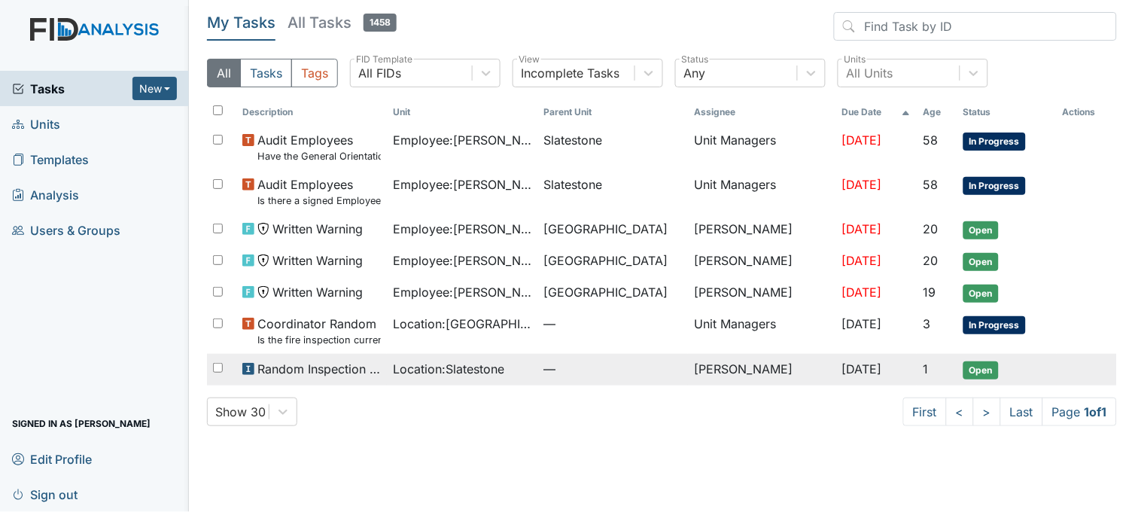
click at [415, 367] on span "Location : Slatestone" at bounding box center [448, 369] width 111 height 18
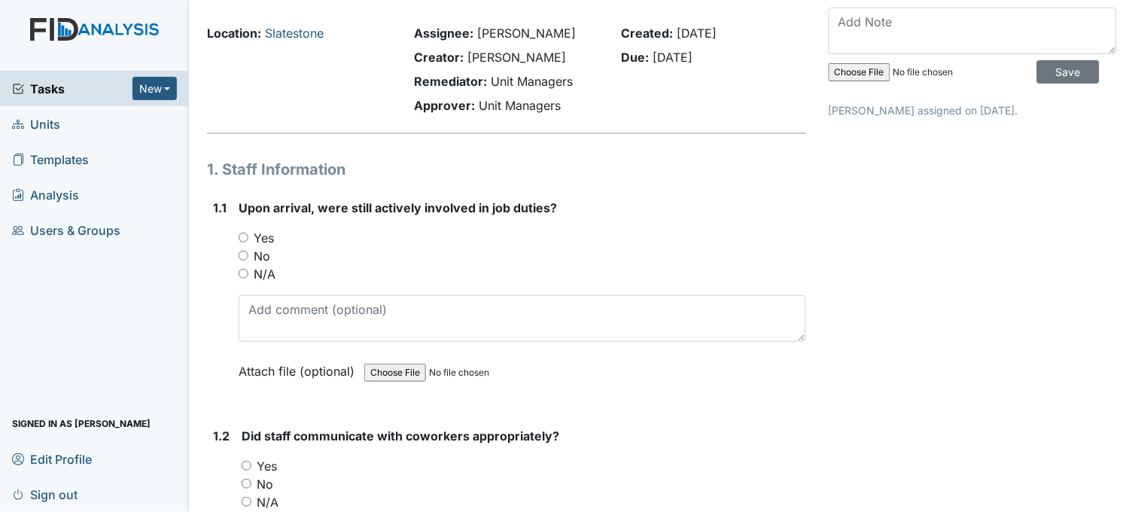
scroll to position [84, 0]
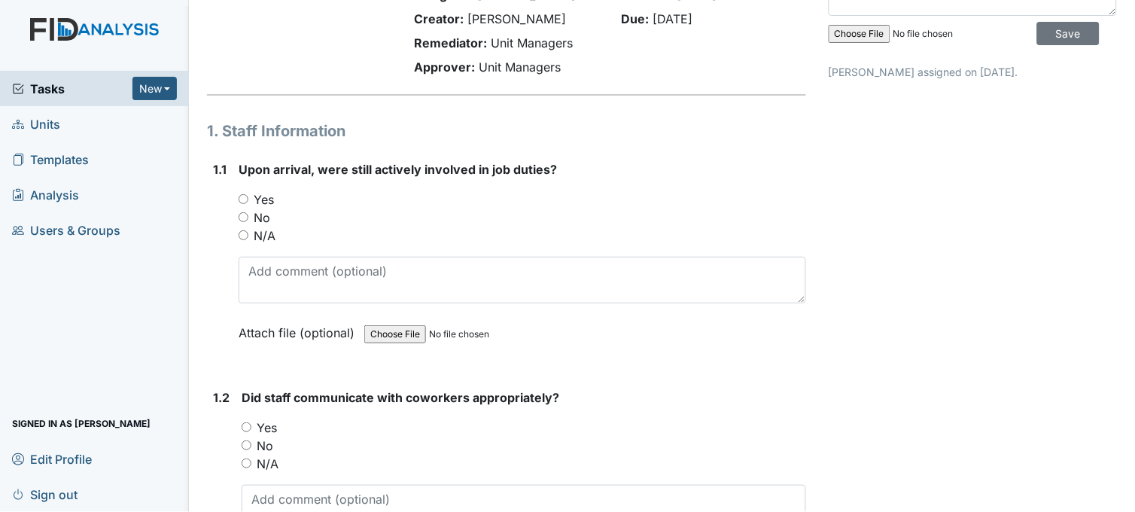
click at [242, 194] on input "Yes" at bounding box center [244, 199] width 10 height 10
radio input "true"
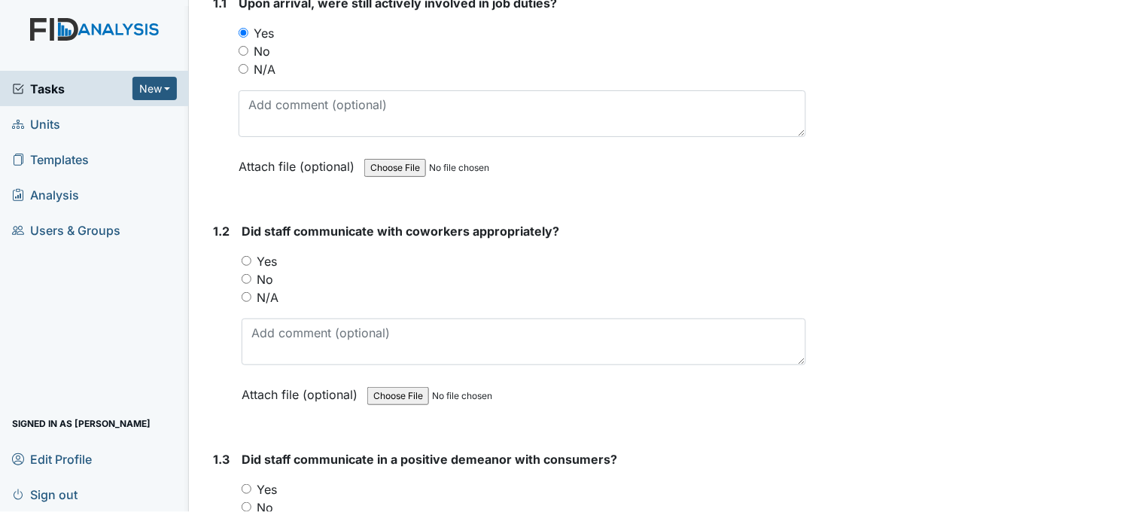
scroll to position [251, 0]
click at [245, 257] on input "Yes" at bounding box center [247, 260] width 10 height 10
radio input "true"
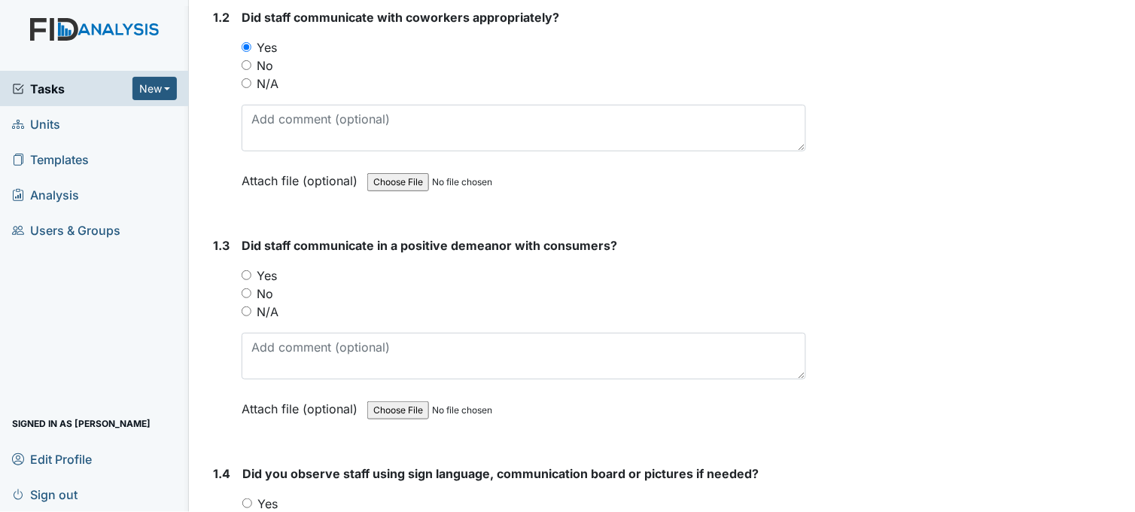
scroll to position [501, 0]
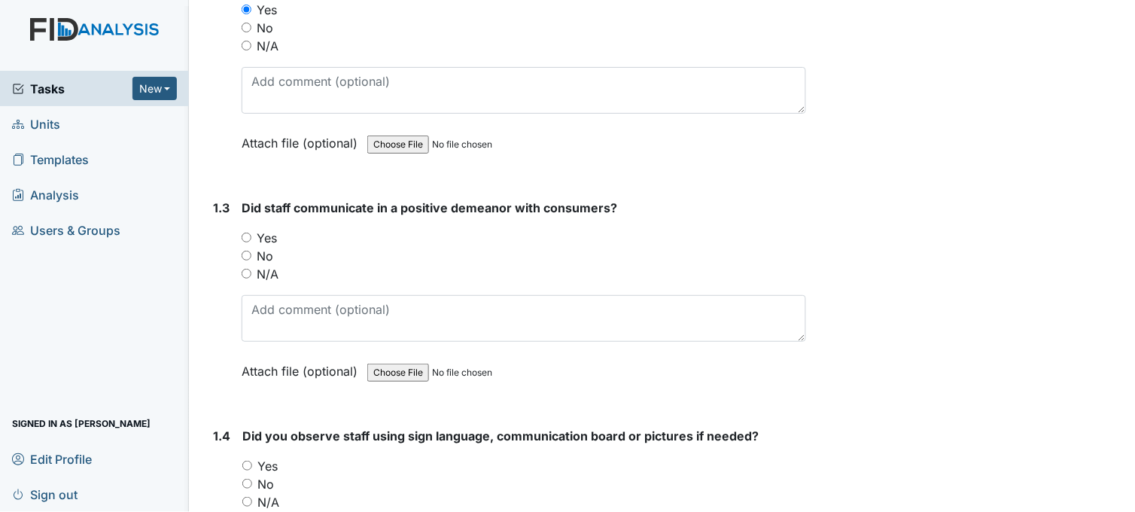
click at [251, 235] on input "Yes" at bounding box center [247, 237] width 10 height 10
radio input "true"
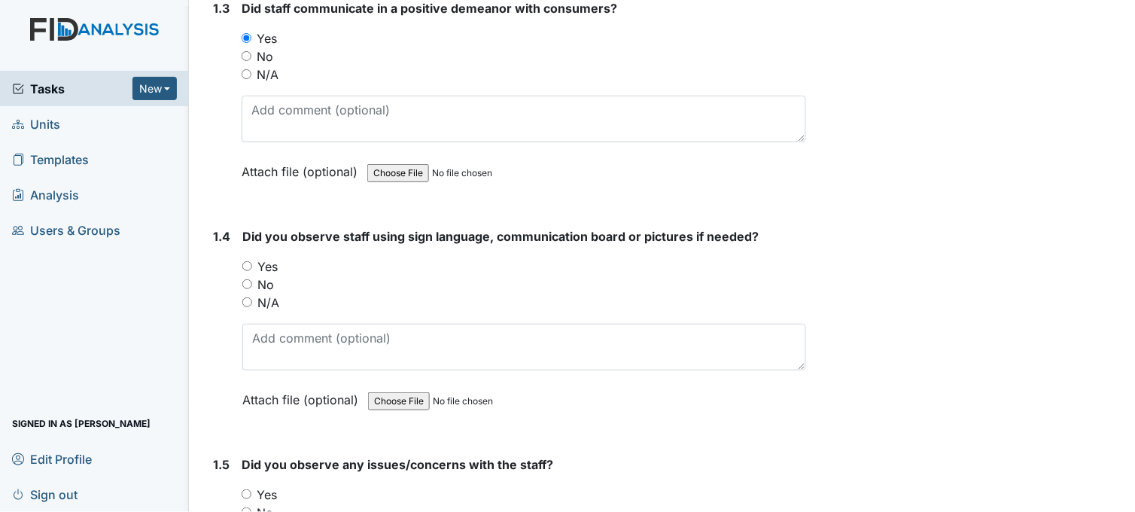
scroll to position [752, 0]
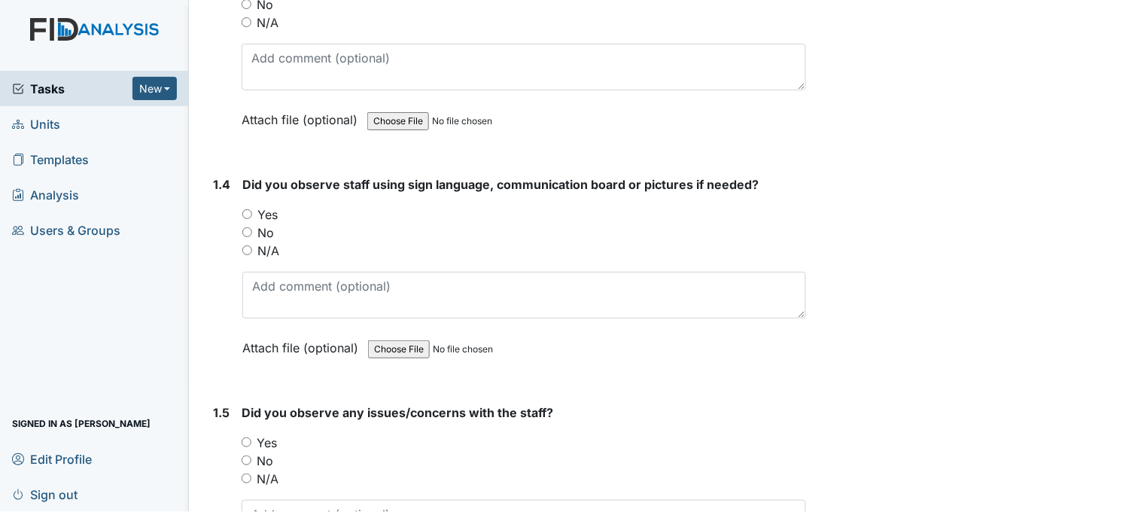
click at [247, 211] on input "Yes" at bounding box center [247, 214] width 10 height 10
radio input "true"
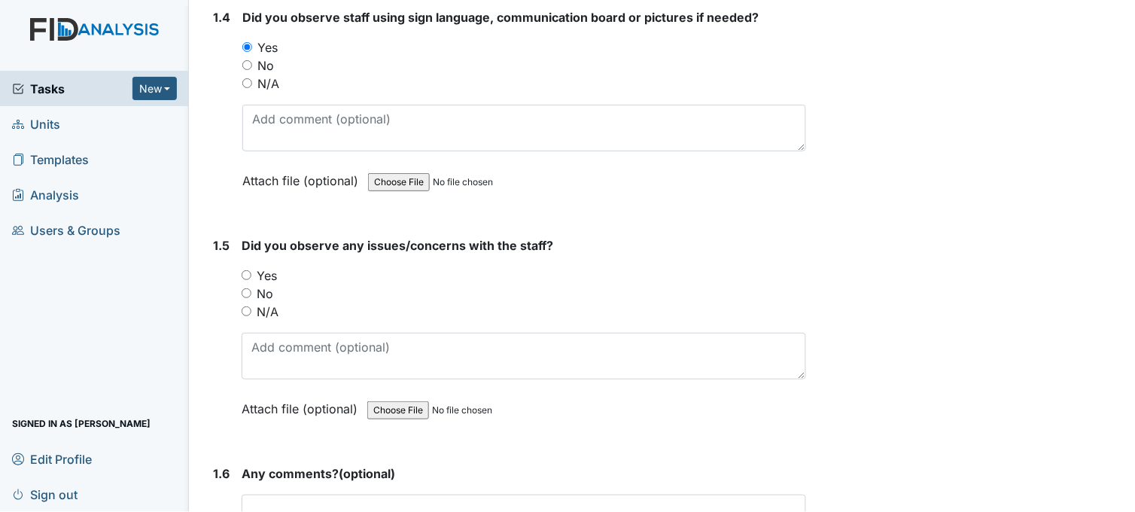
scroll to position [1003, 0]
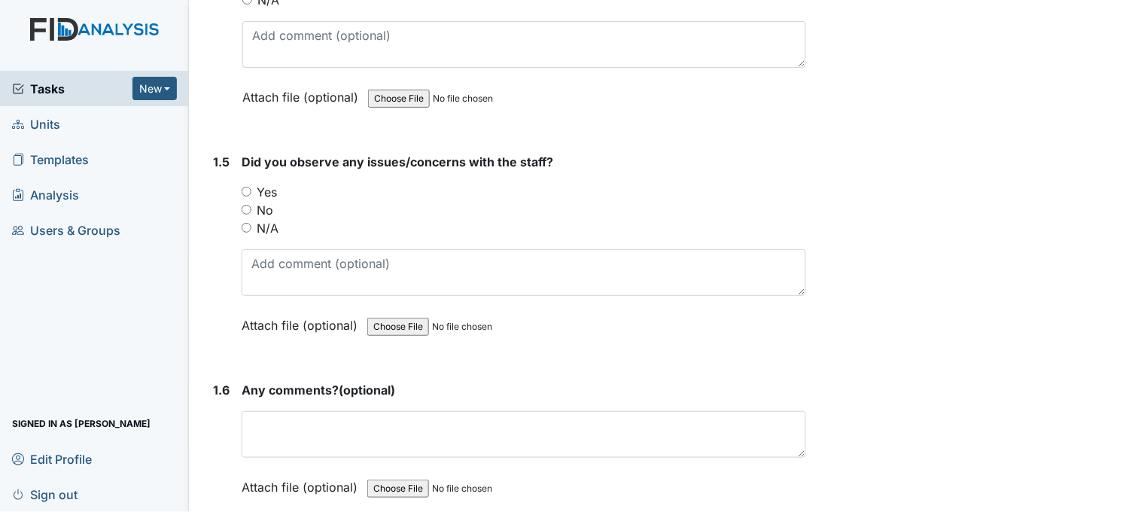
click at [247, 189] on input "Yes" at bounding box center [247, 192] width 10 height 10
radio input "true"
click at [245, 207] on input "No" at bounding box center [247, 210] width 10 height 10
radio input "true"
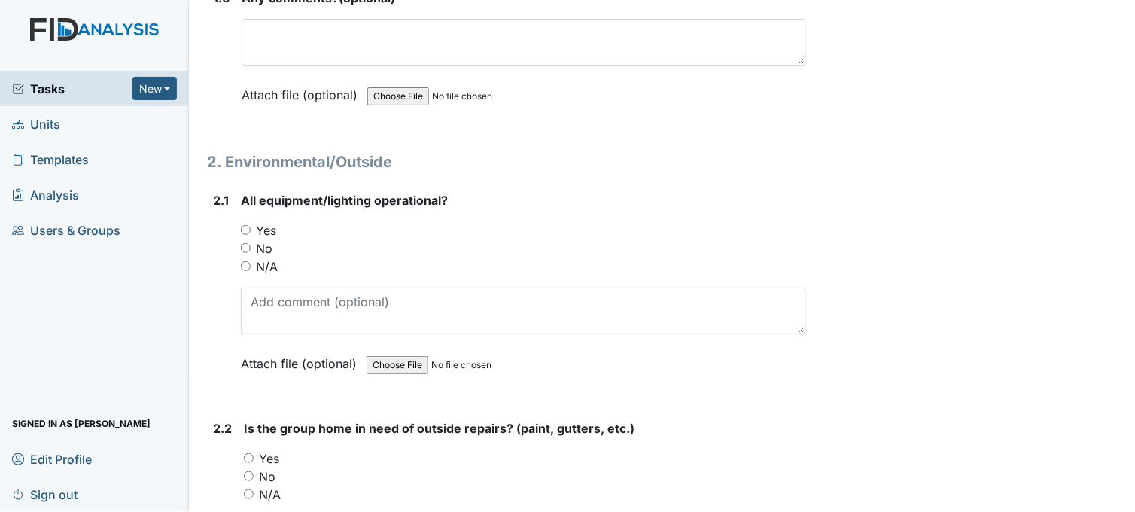
scroll to position [1421, 0]
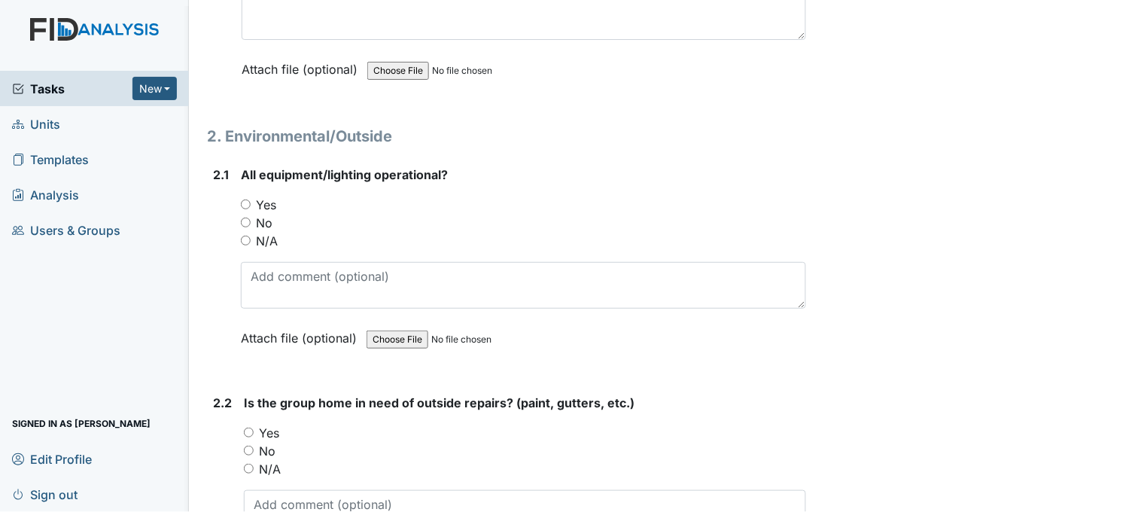
click at [242, 200] on input "Yes" at bounding box center [246, 204] width 10 height 10
radio input "true"
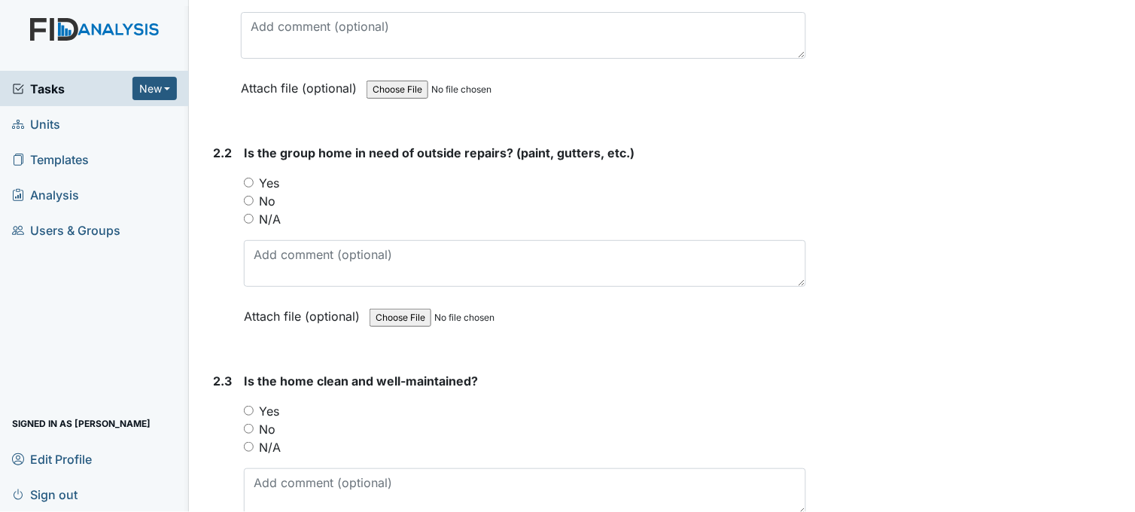
scroll to position [1672, 0]
click at [251, 198] on input "No" at bounding box center [249, 199] width 10 height 10
radio input "true"
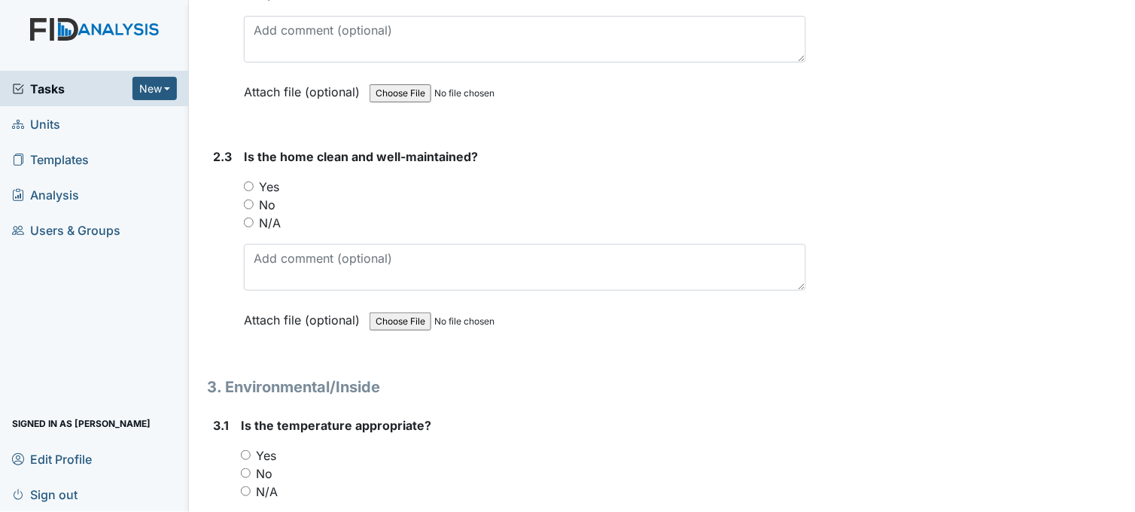
scroll to position [1922, 0]
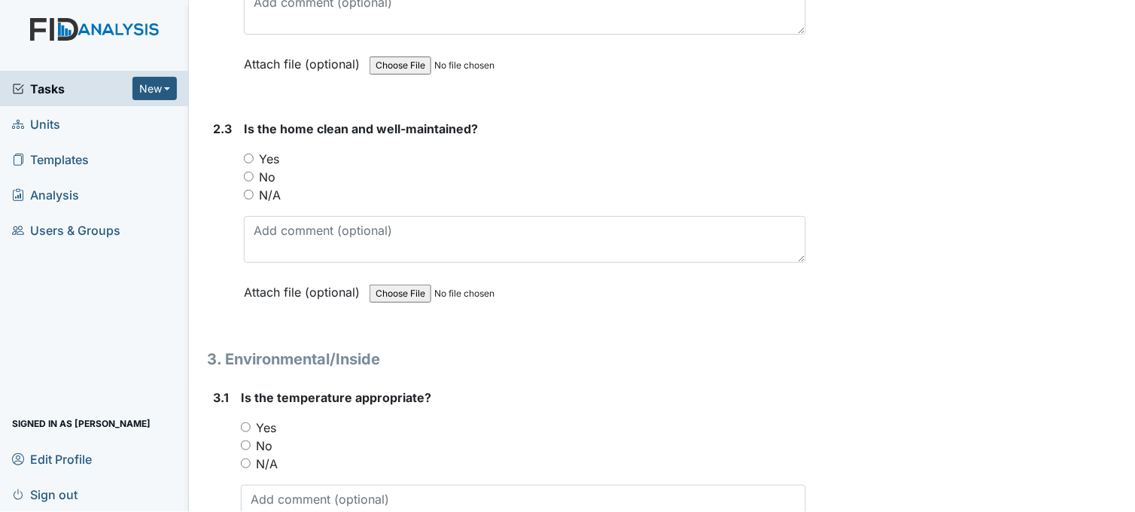
click at [251, 156] on input "Yes" at bounding box center [249, 158] width 10 height 10
radio input "true"
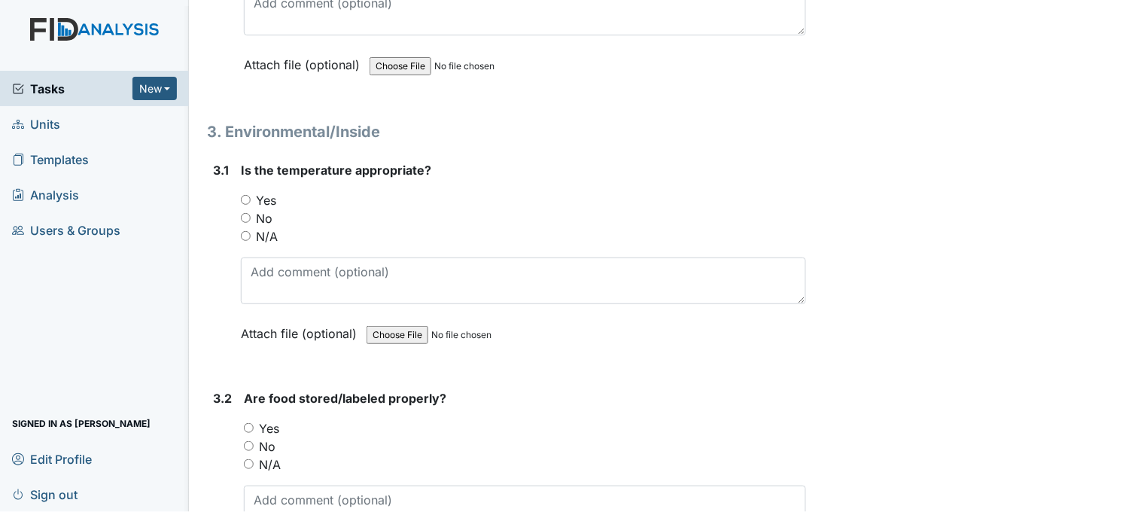
scroll to position [2173, 0]
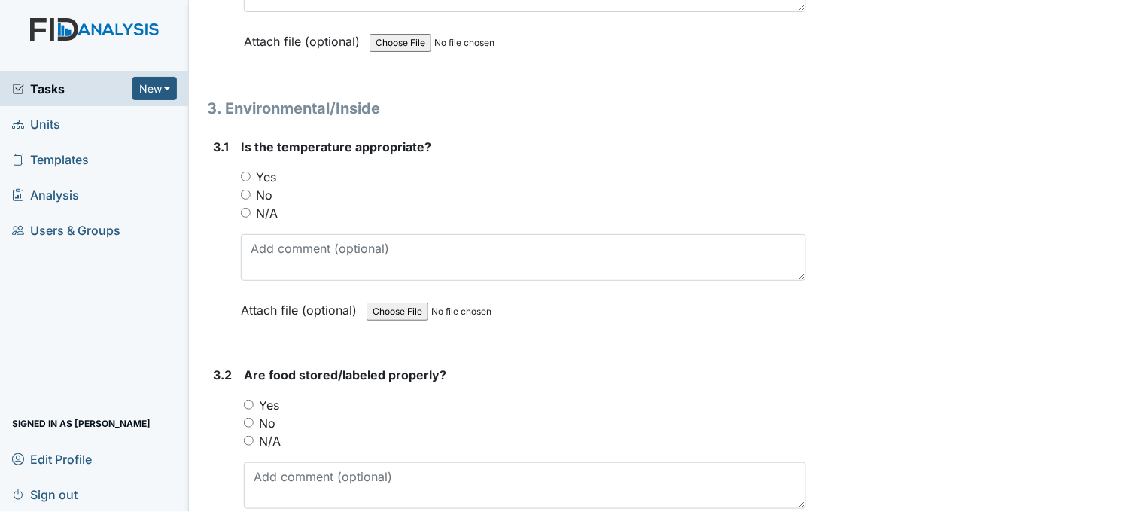
click at [247, 173] on input "Yes" at bounding box center [246, 177] width 10 height 10
radio input "true"
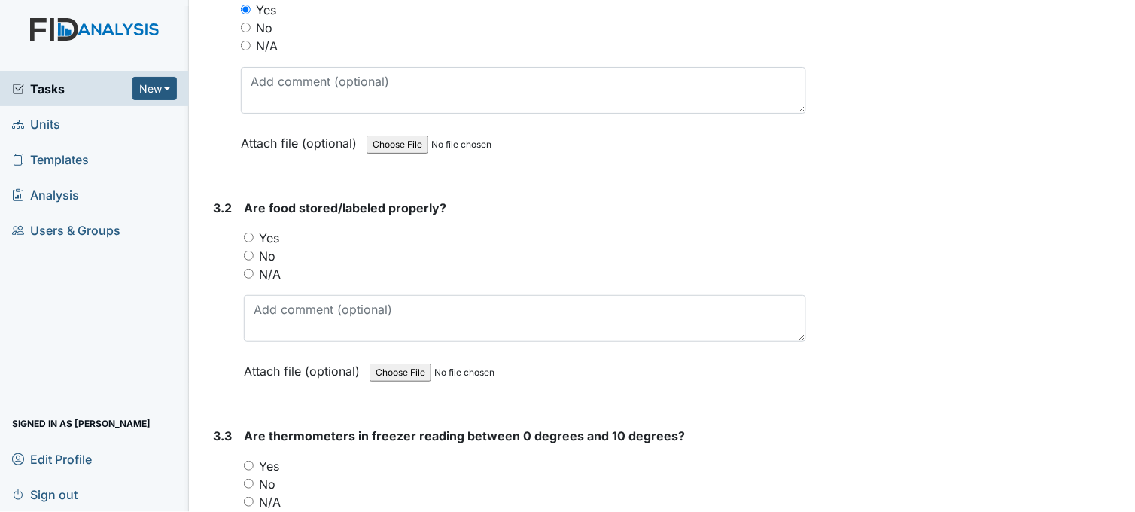
scroll to position [2424, 0]
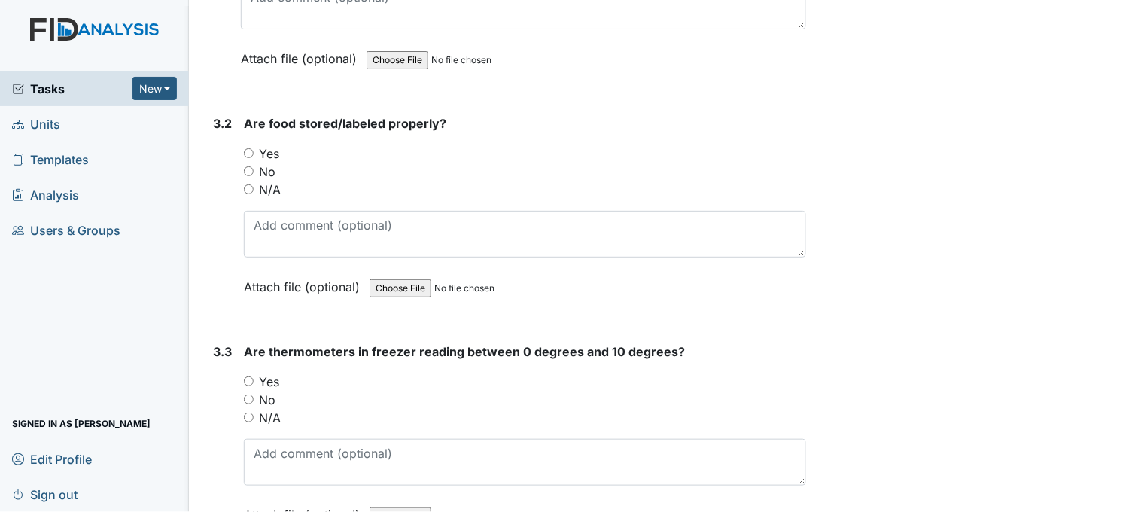
click at [248, 151] on input "Yes" at bounding box center [249, 153] width 10 height 10
radio input "true"
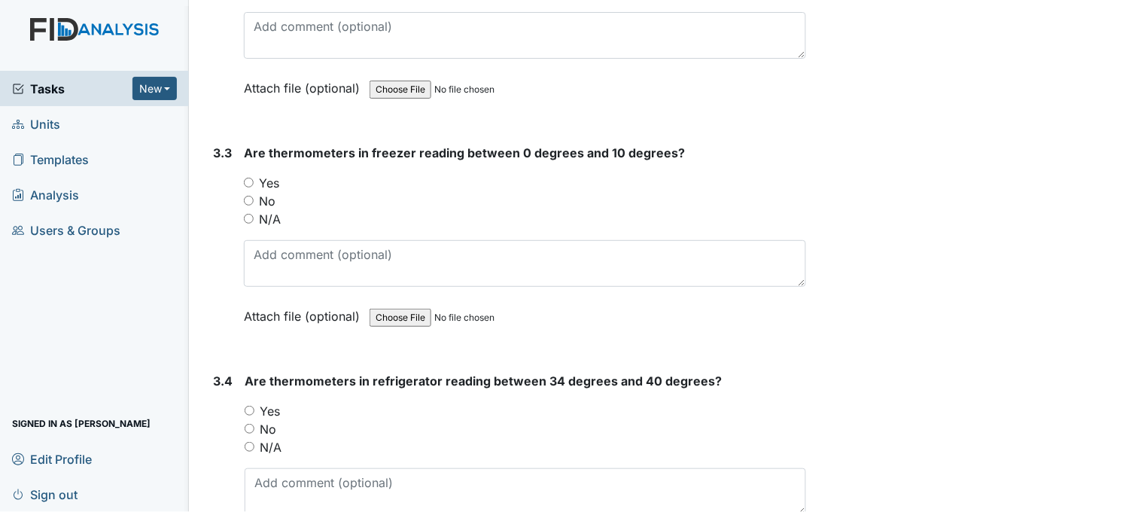
scroll to position [2675, 0]
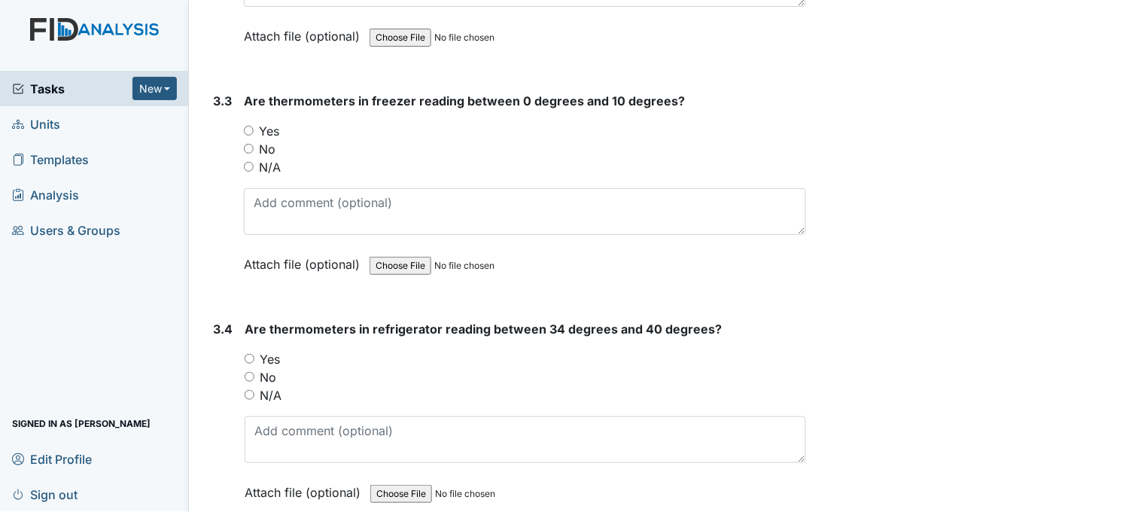
click at [247, 126] on input "Yes" at bounding box center [249, 131] width 10 height 10
radio input "true"
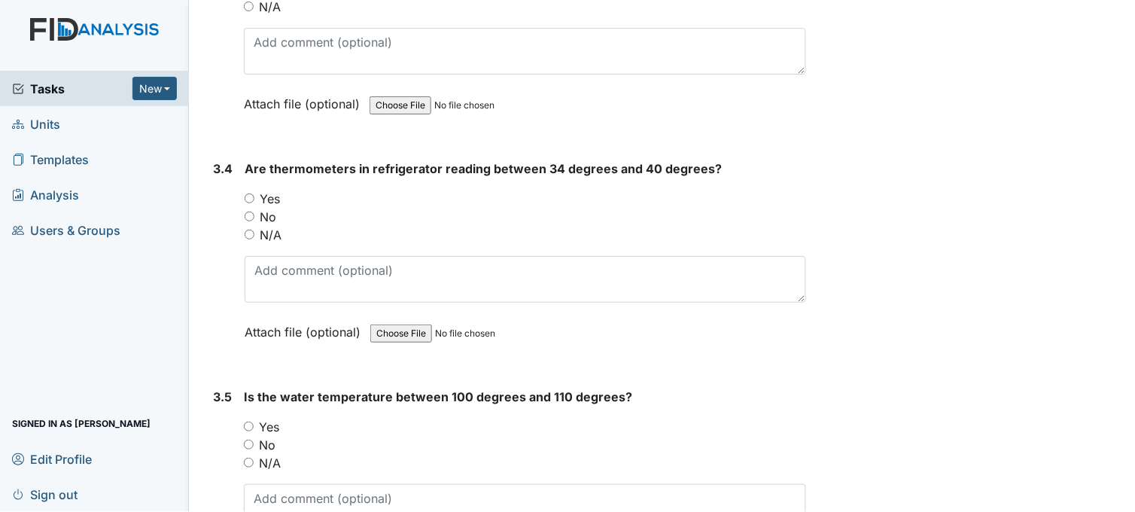
scroll to position [2842, 0]
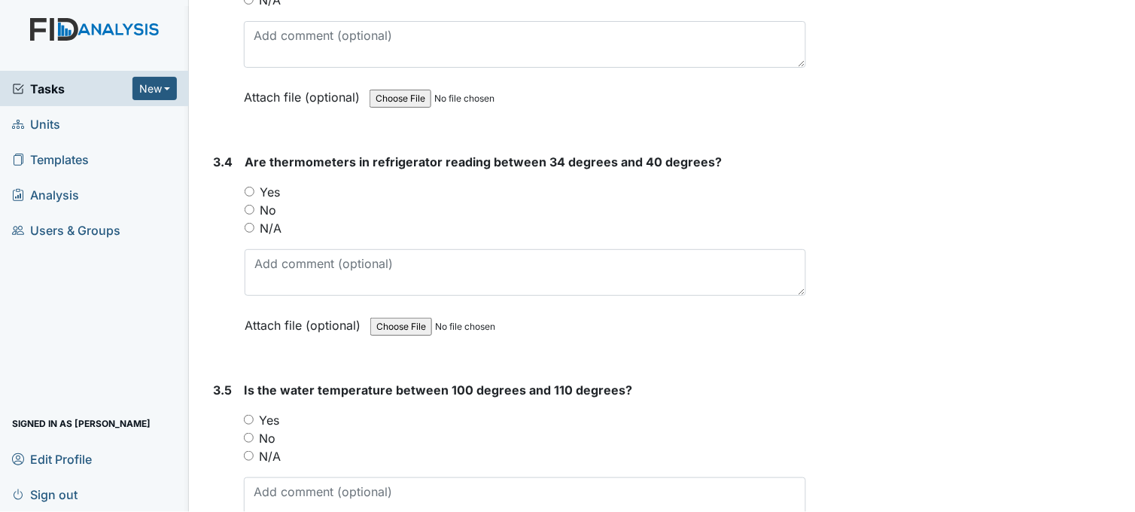
click at [249, 187] on input "Yes" at bounding box center [250, 192] width 10 height 10
radio input "true"
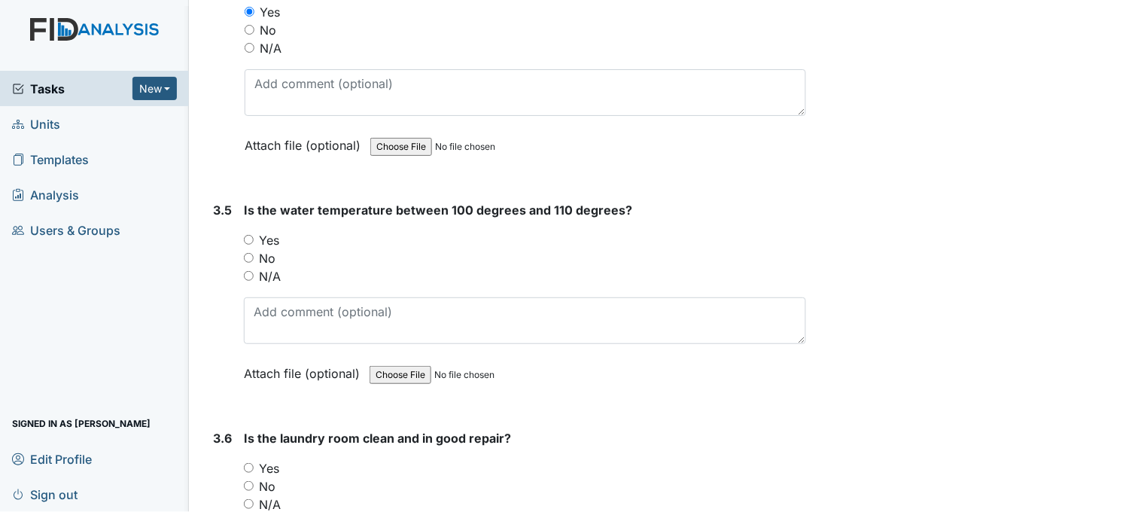
scroll to position [3093, 0]
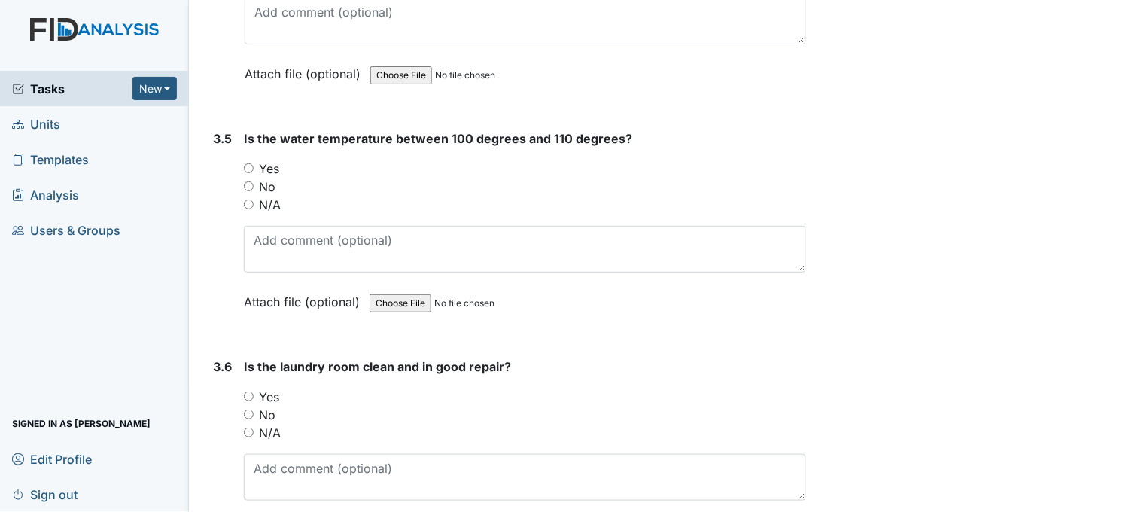
click at [250, 164] on input "Yes" at bounding box center [249, 168] width 10 height 10
radio input "true"
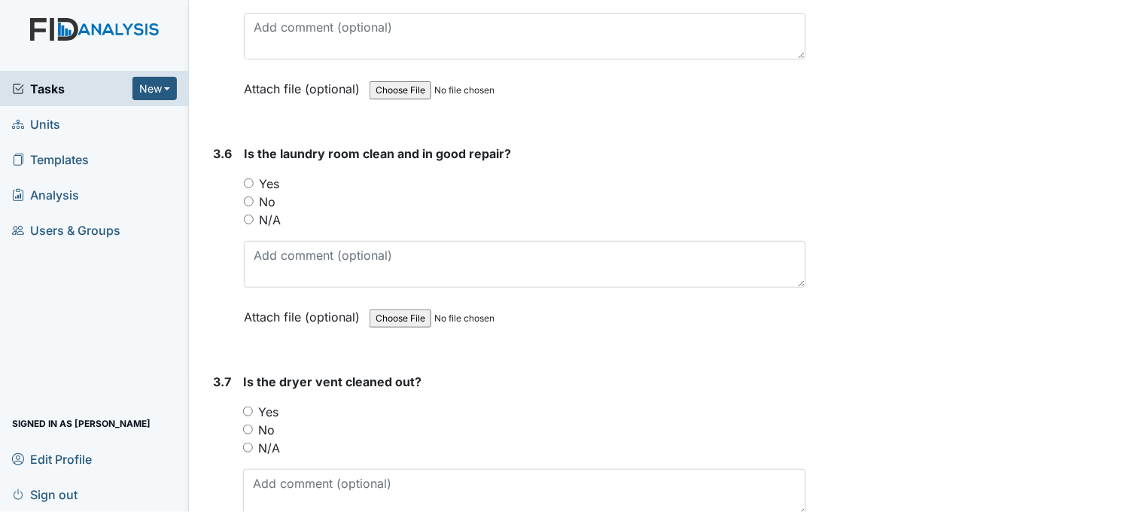
scroll to position [3344, 0]
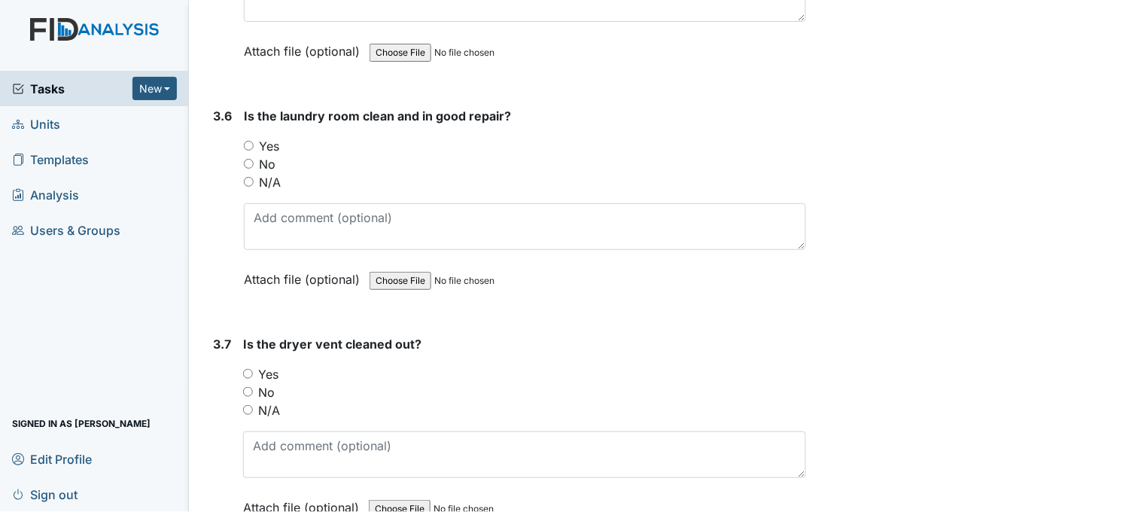
click at [251, 141] on input "Yes" at bounding box center [249, 146] width 10 height 10
radio input "true"
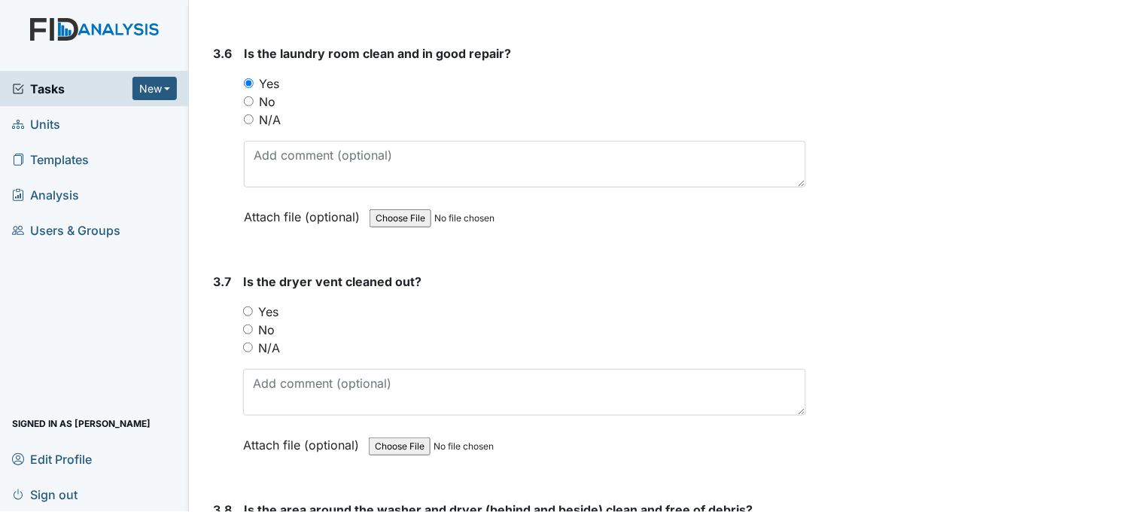
scroll to position [3511, 0]
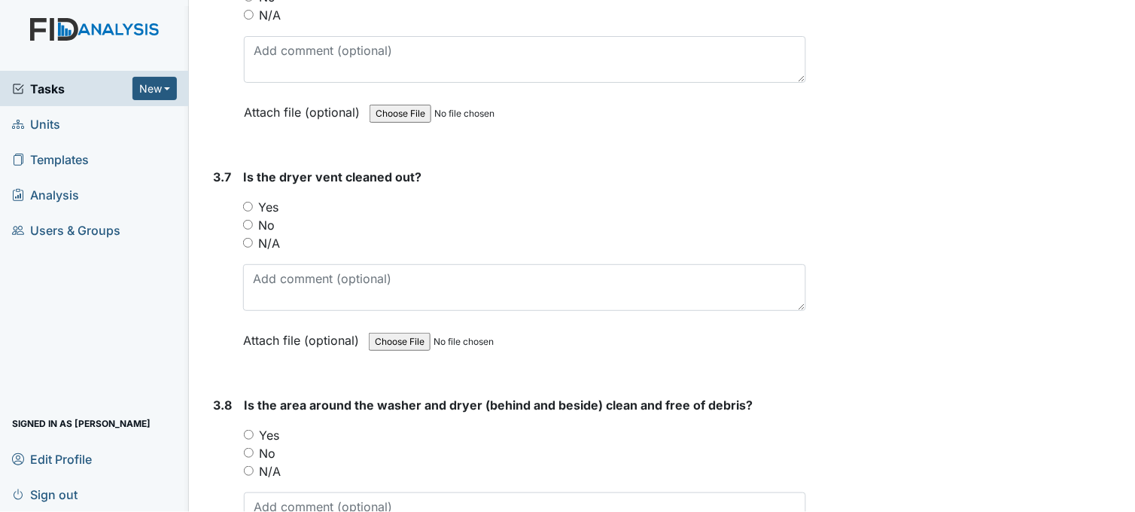
click at [248, 202] on input "Yes" at bounding box center [248, 207] width 10 height 10
radio input "true"
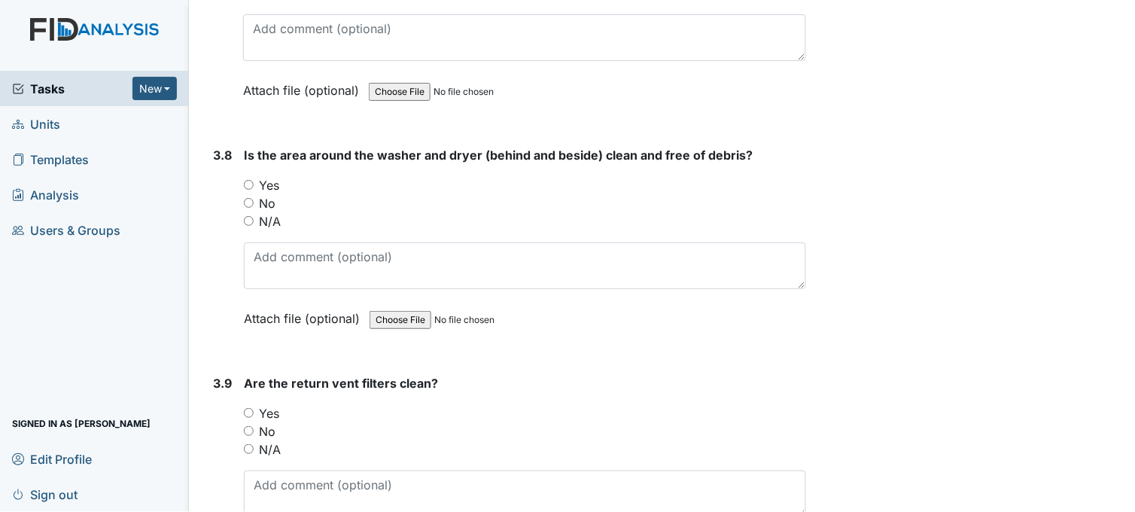
scroll to position [3762, 0]
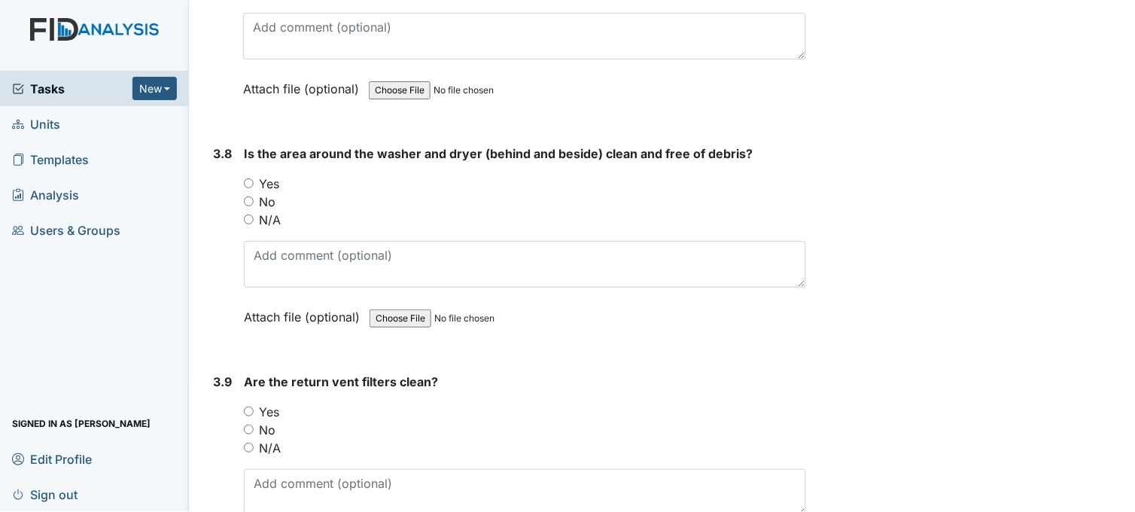
click at [247, 178] on input "Yes" at bounding box center [249, 183] width 10 height 10
radio input "true"
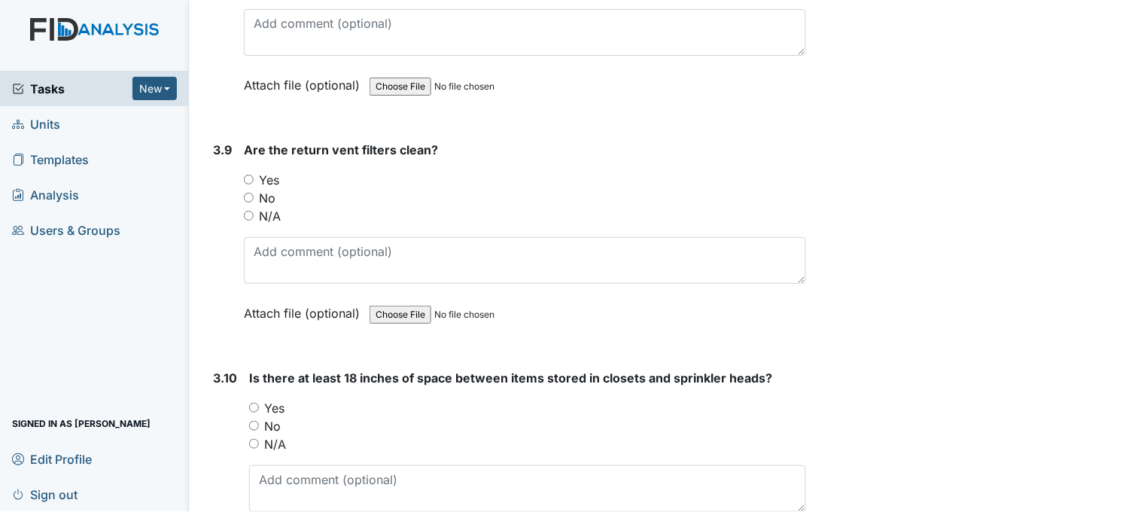
scroll to position [4013, 0]
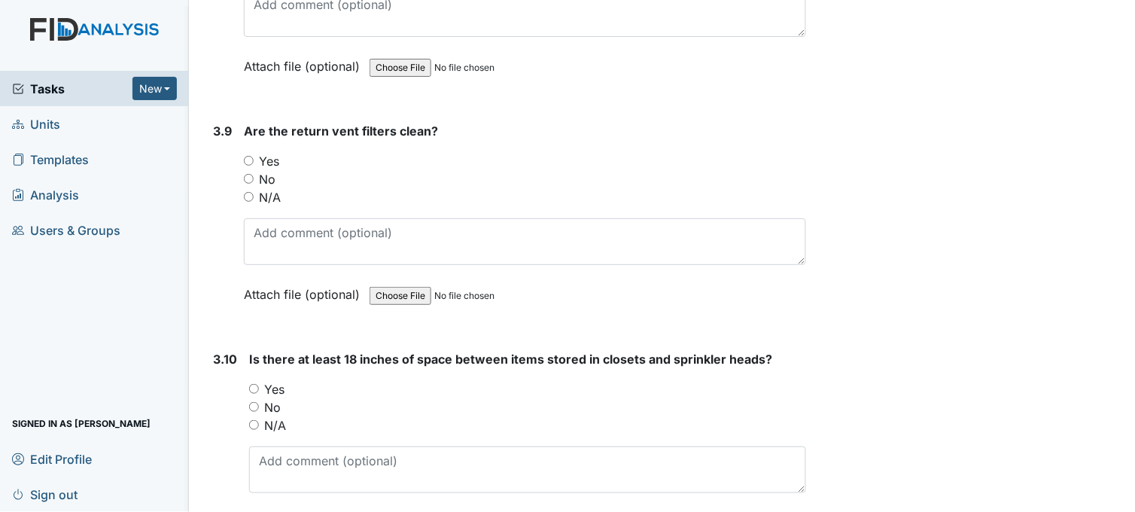
click at [247, 156] on input "Yes" at bounding box center [249, 161] width 10 height 10
radio input "true"
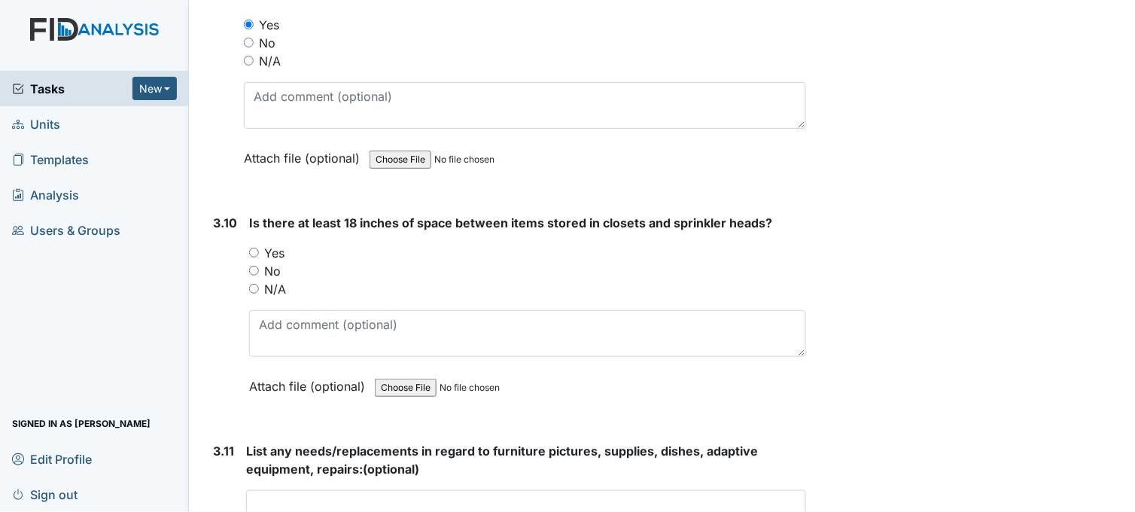
scroll to position [4263, 0]
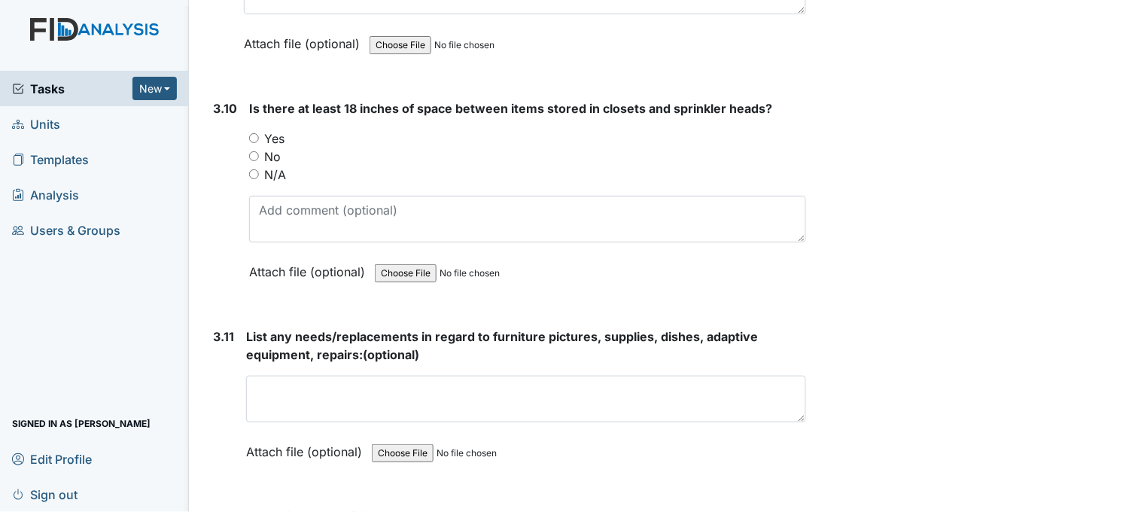
click at [257, 134] on input "Yes" at bounding box center [254, 138] width 10 height 10
radio input "true"
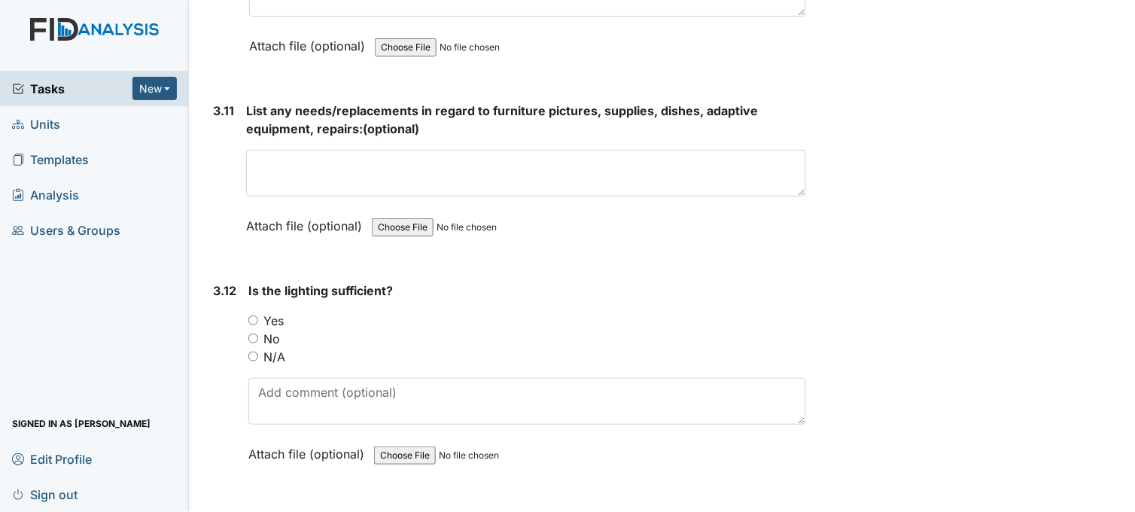
scroll to position [4598, 0]
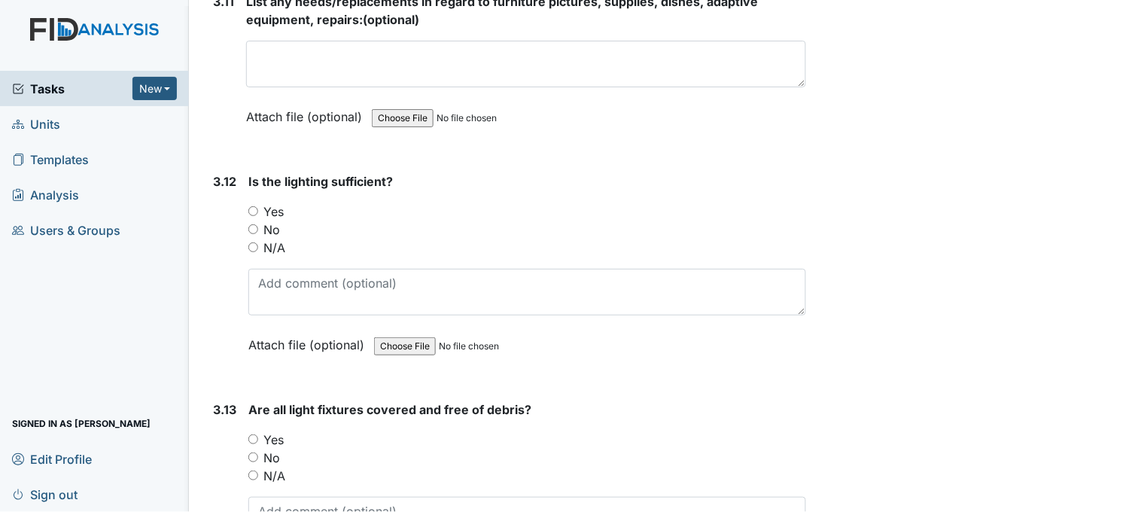
click at [252, 206] on input "Yes" at bounding box center [253, 211] width 10 height 10
radio input "true"
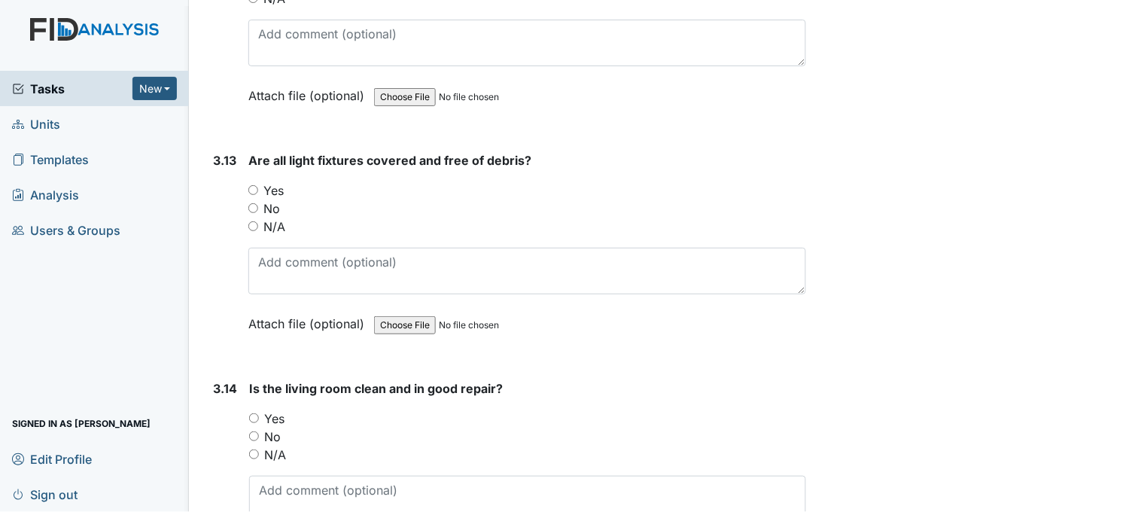
scroll to position [4849, 0]
click at [257, 184] on input "Yes" at bounding box center [253, 189] width 10 height 10
radio input "true"
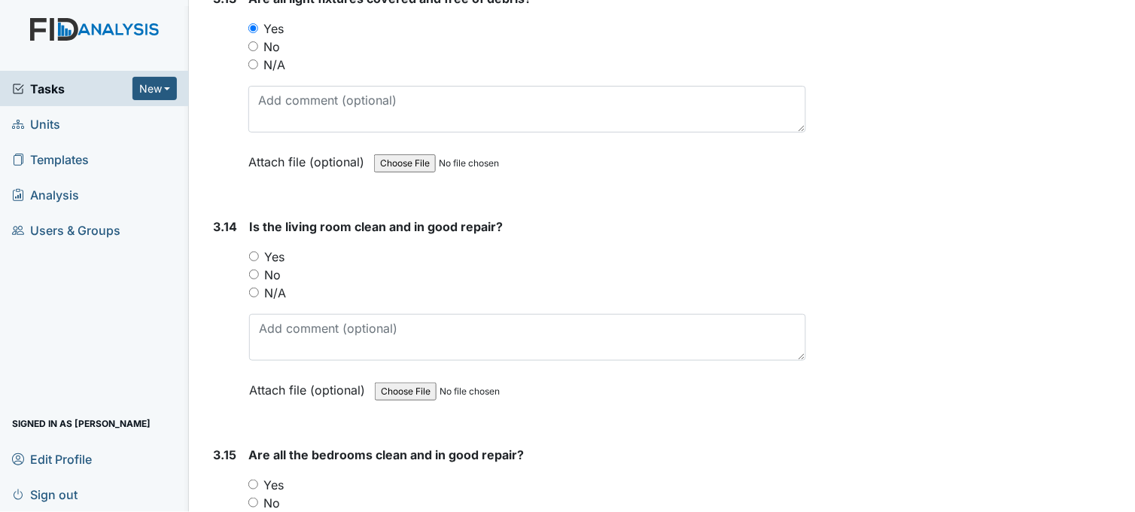
scroll to position [5099, 0]
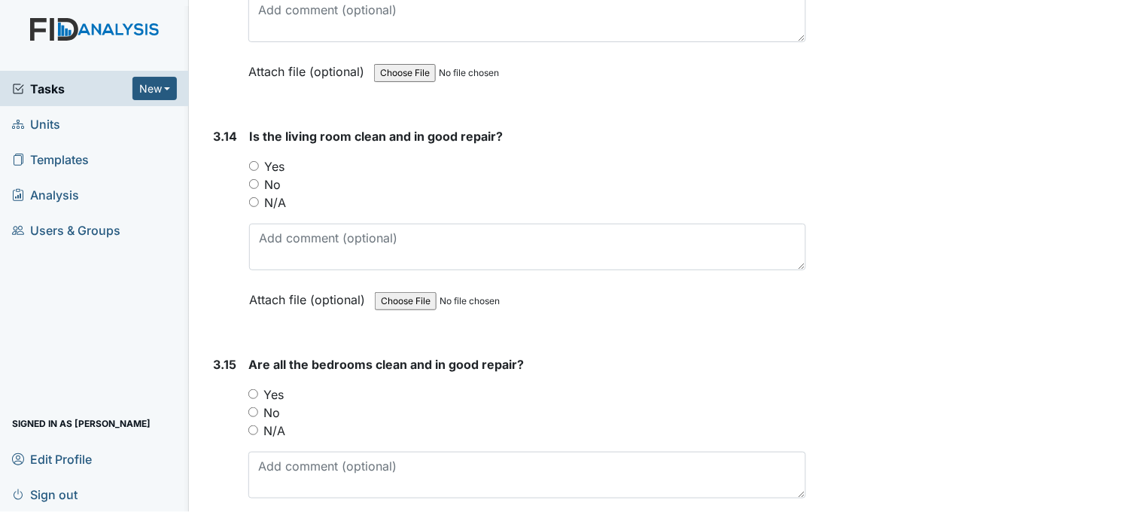
click at [252, 161] on input "Yes" at bounding box center [254, 166] width 10 height 10
radio input "true"
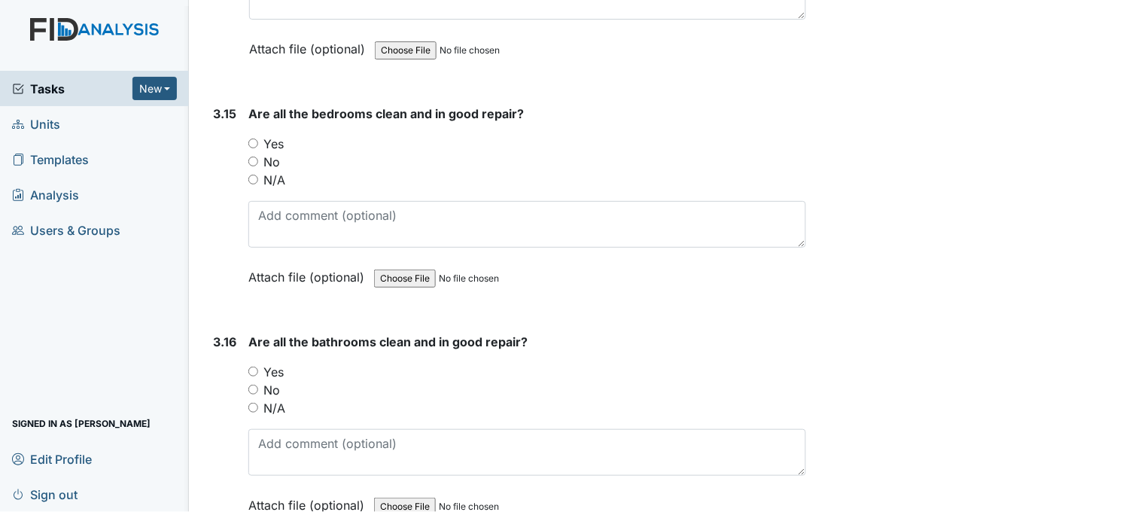
scroll to position [5350, 0]
click at [254, 138] on input "Yes" at bounding box center [253, 143] width 10 height 10
radio input "true"
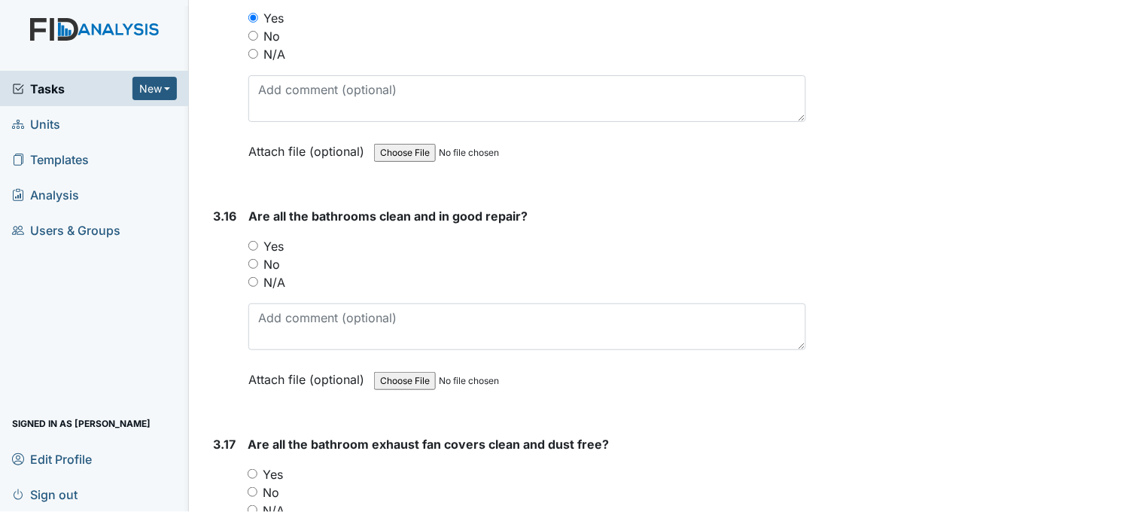
scroll to position [5517, 0]
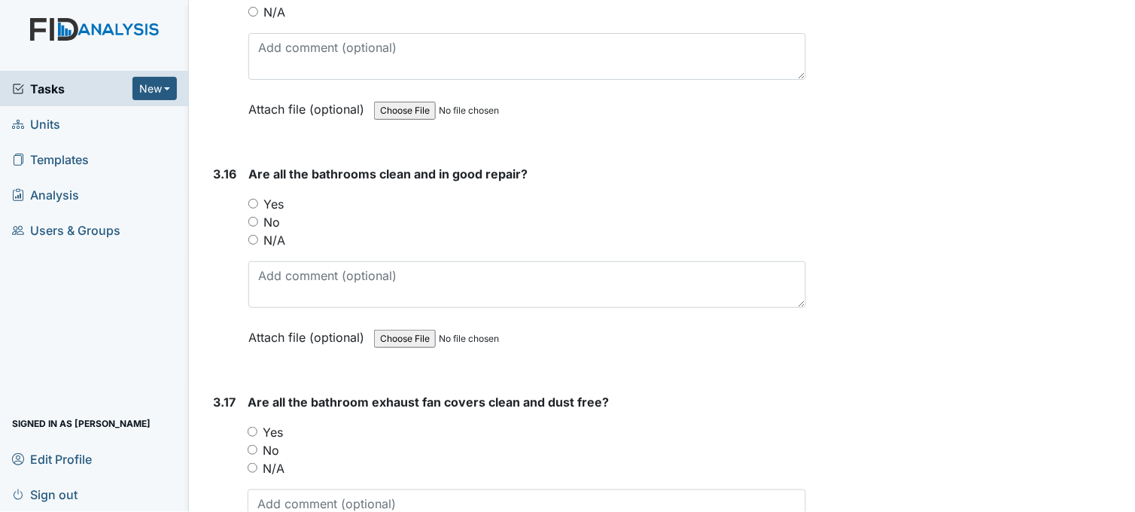
click at [257, 199] on input "Yes" at bounding box center [253, 204] width 10 height 10
radio input "true"
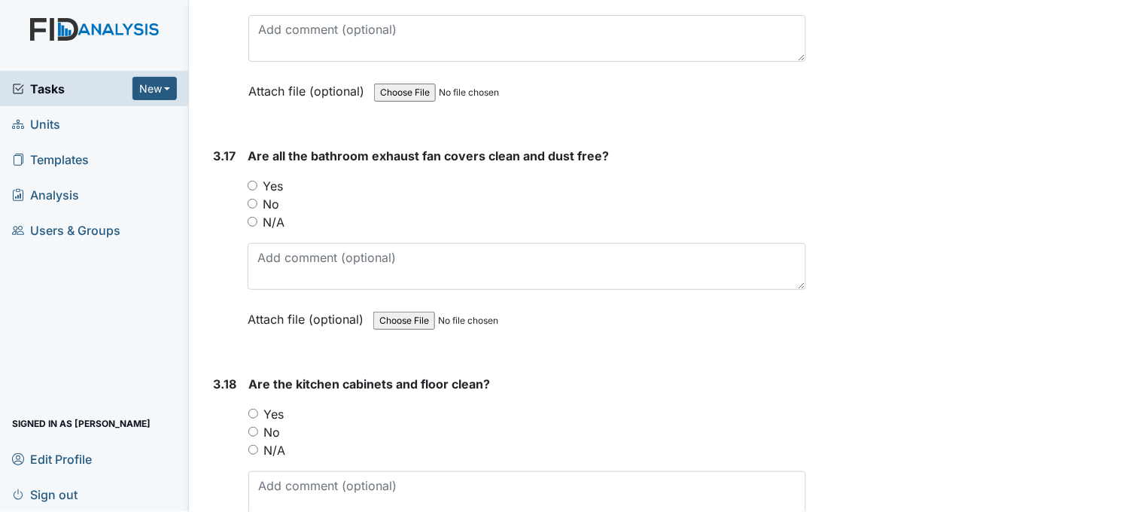
scroll to position [5768, 0]
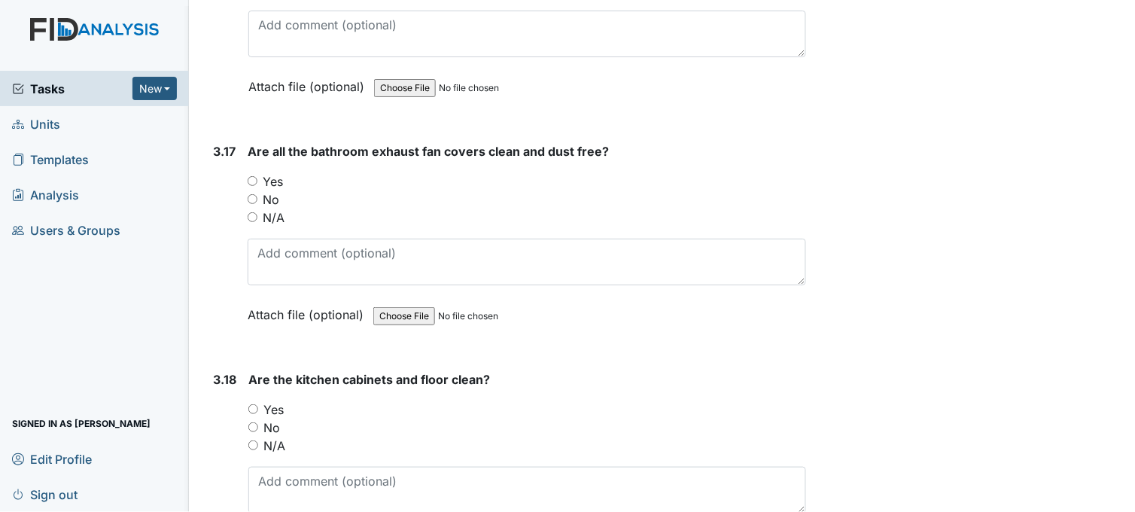
click at [256, 176] on input "Yes" at bounding box center [253, 181] width 10 height 10
radio input "true"
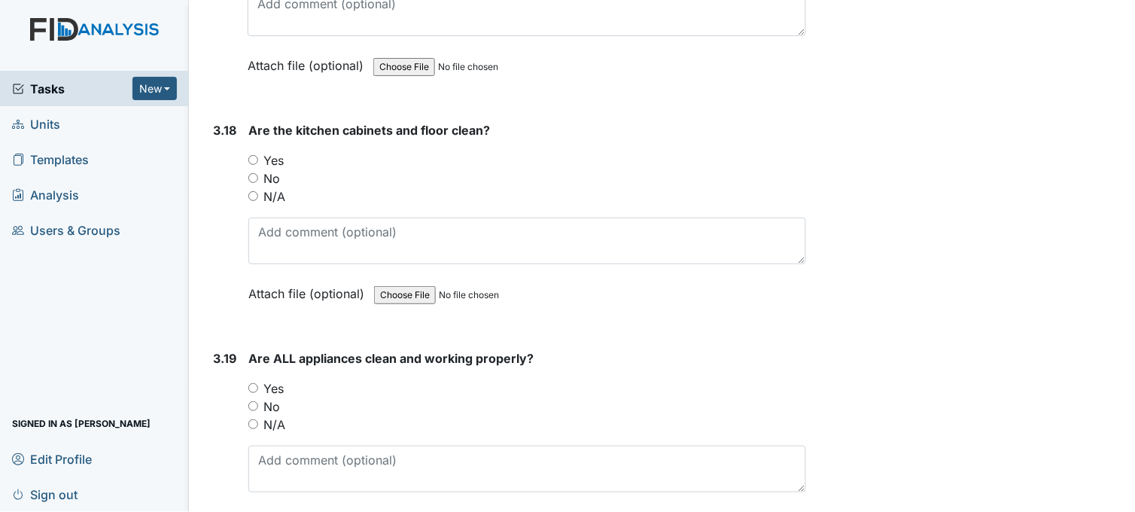
scroll to position [6019, 0]
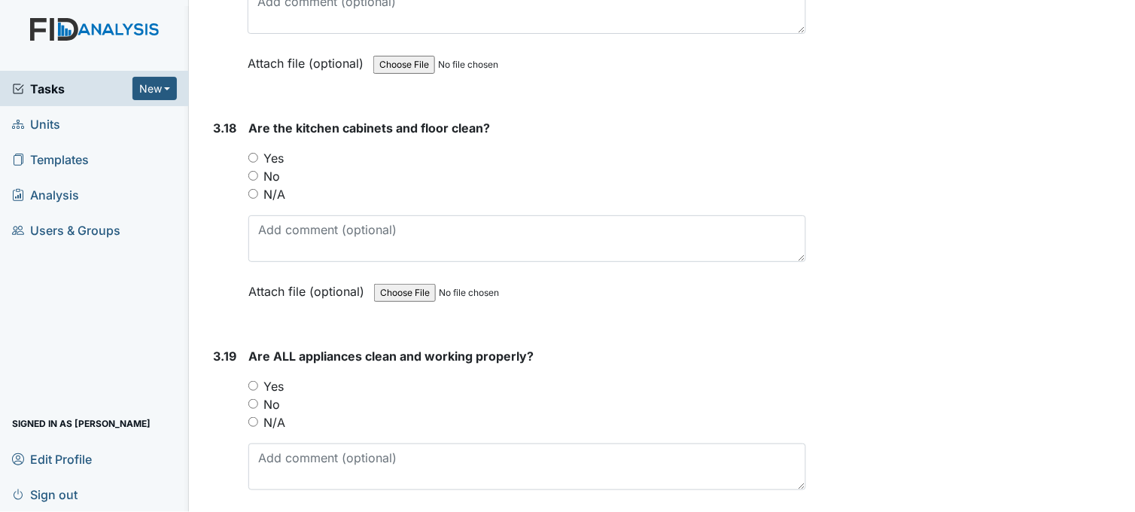
click at [257, 153] on input "Yes" at bounding box center [253, 158] width 10 height 10
radio input "true"
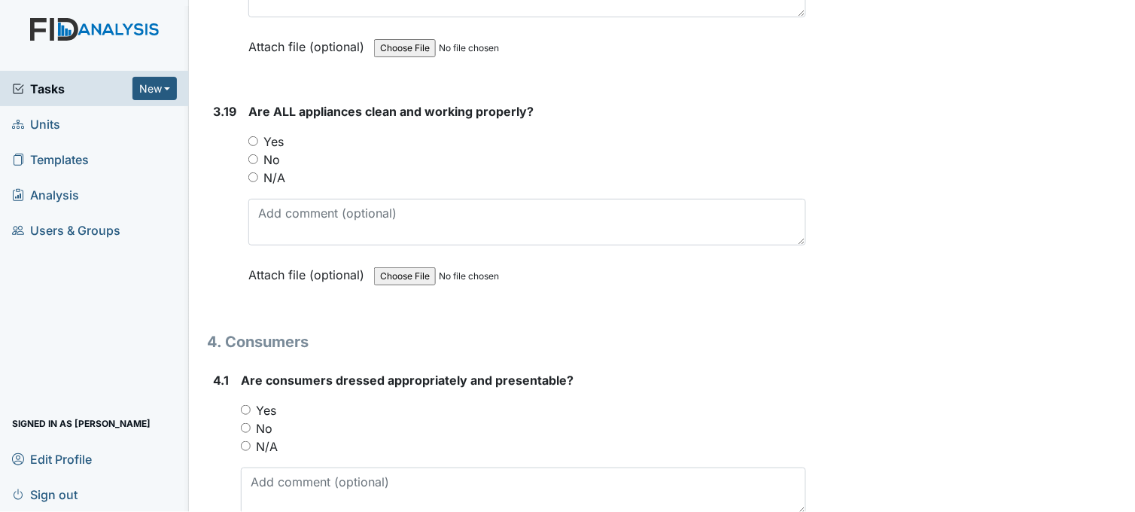
scroll to position [6270, 0]
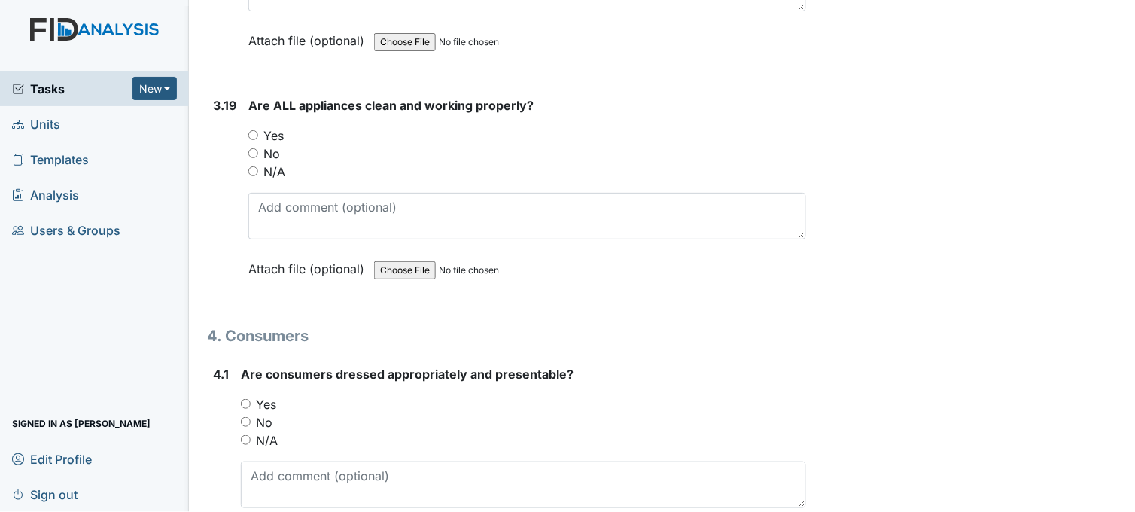
click at [254, 130] on input "Yes" at bounding box center [253, 135] width 10 height 10
radio input "true"
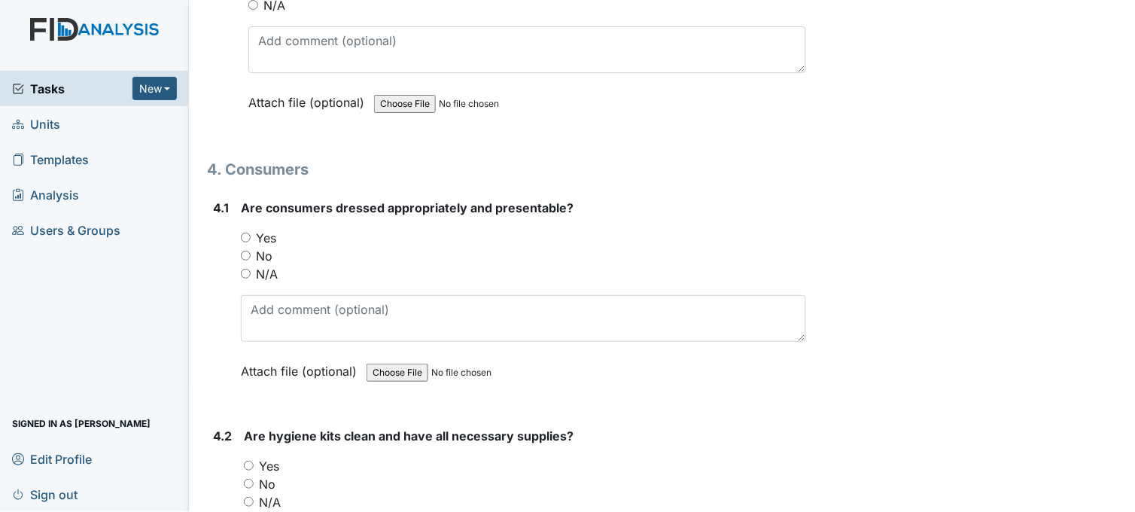
scroll to position [6437, 0]
click at [246, 232] on input "Yes" at bounding box center [246, 237] width 10 height 10
radio input "true"
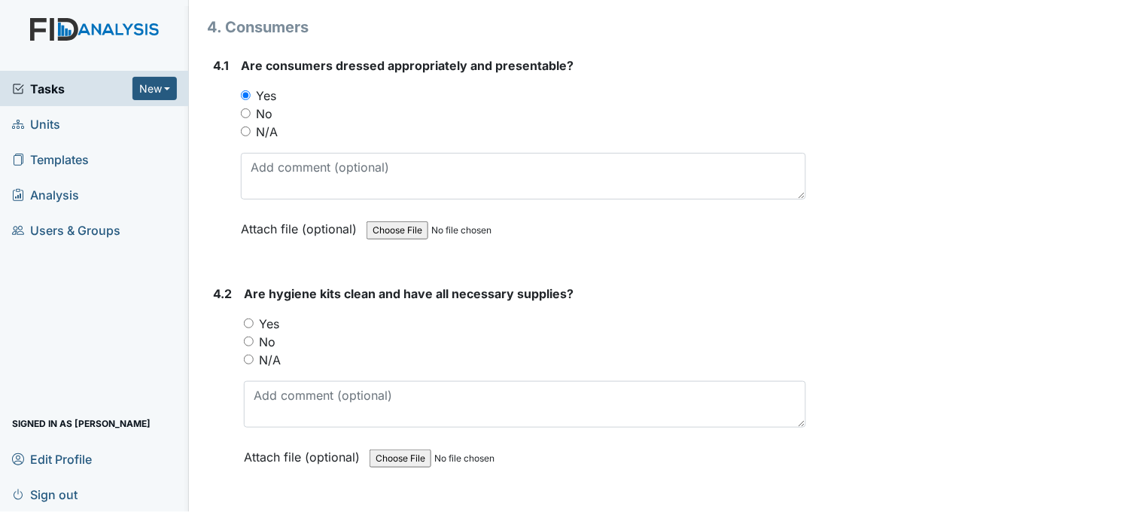
scroll to position [6687, 0]
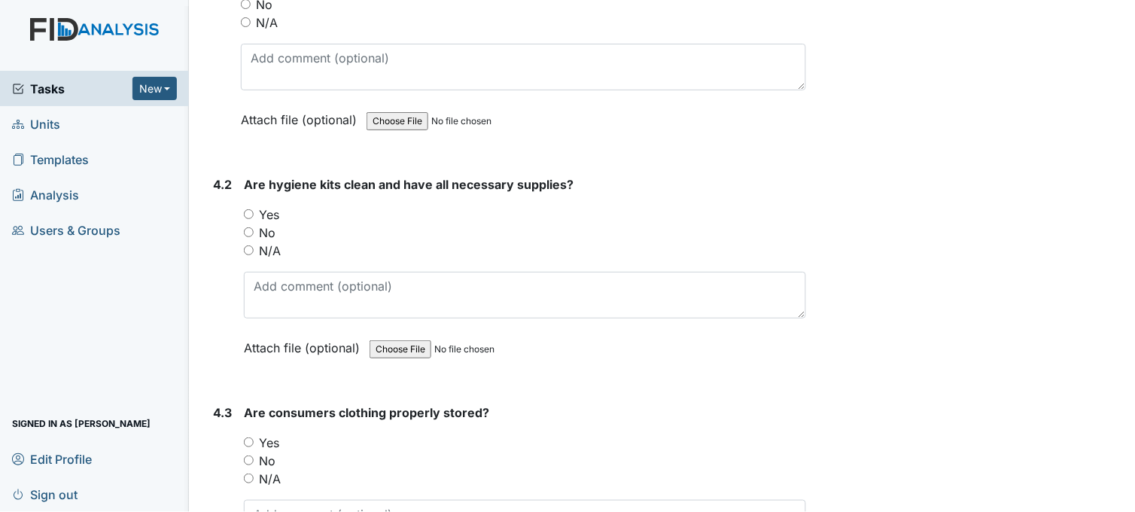
click at [254, 227] on input "No" at bounding box center [249, 232] width 10 height 10
radio input "true"
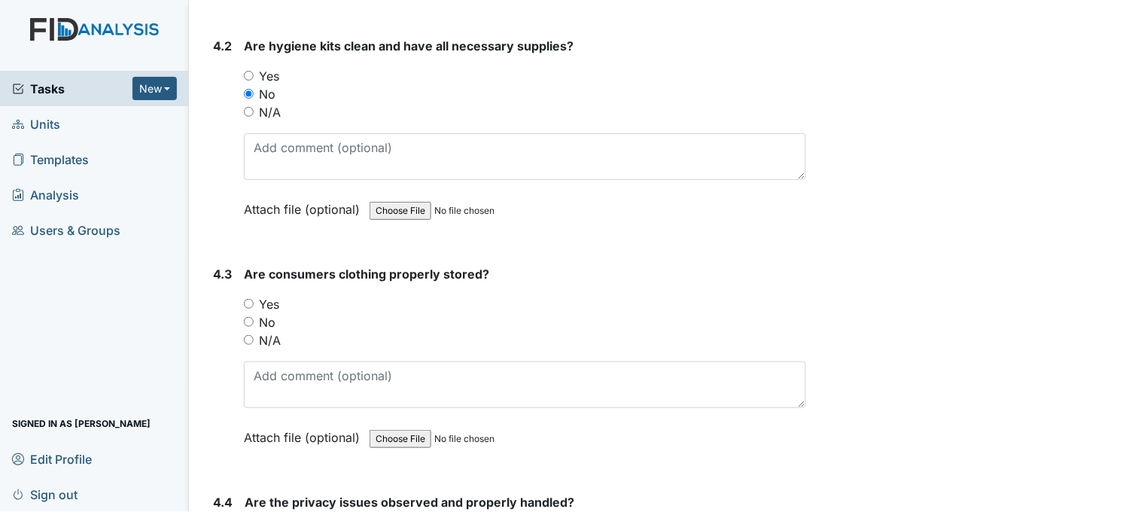
scroll to position [6855, 0]
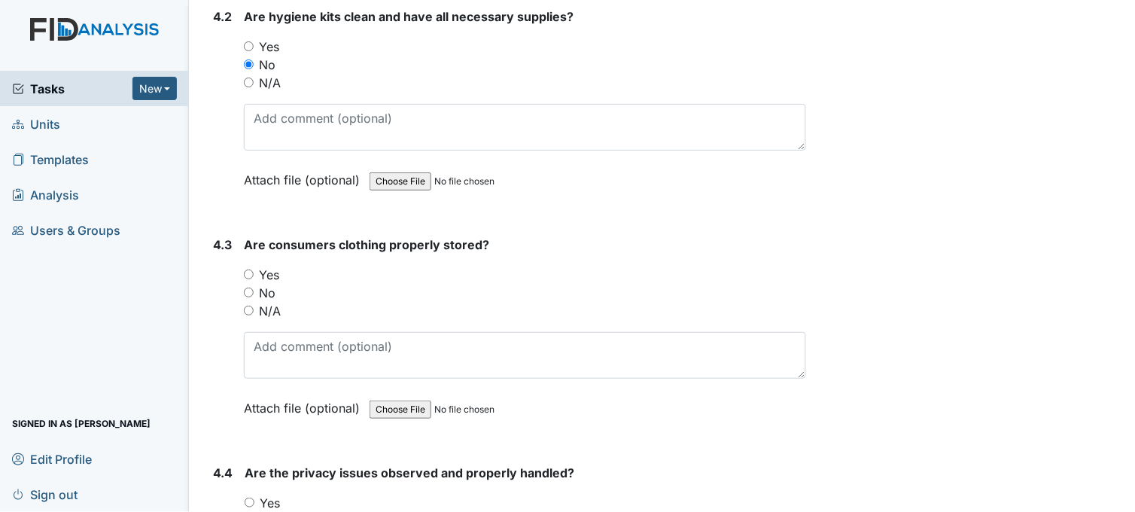
click at [252, 269] on input "Yes" at bounding box center [249, 274] width 10 height 10
radio input "true"
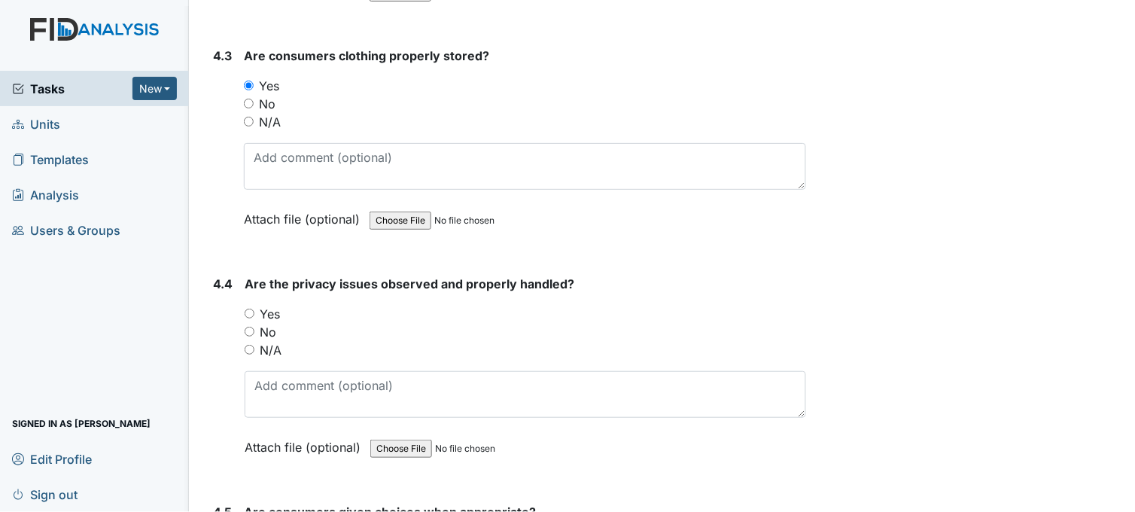
scroll to position [7106, 0]
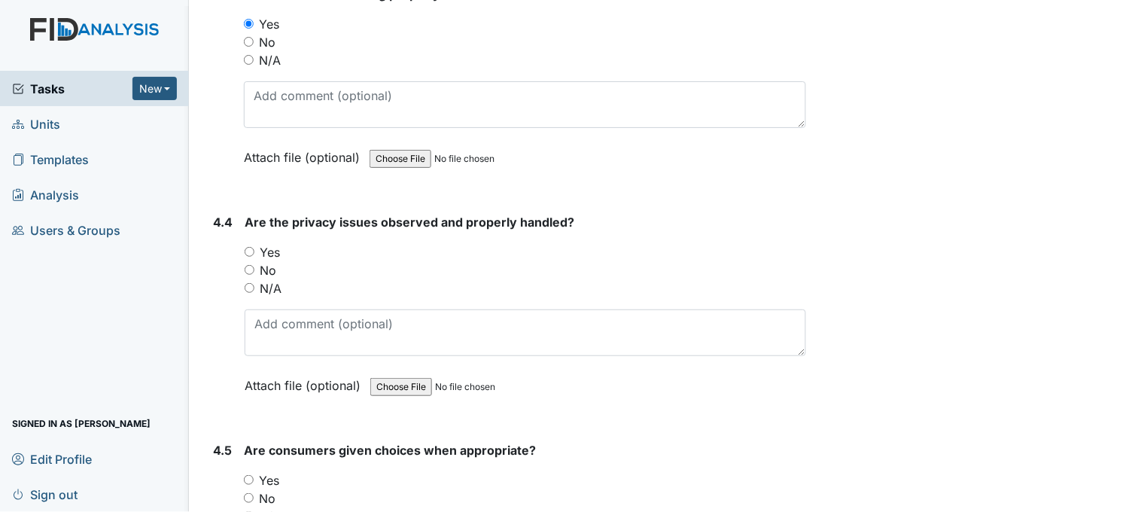
click at [251, 247] on input "Yes" at bounding box center [250, 252] width 10 height 10
radio input "true"
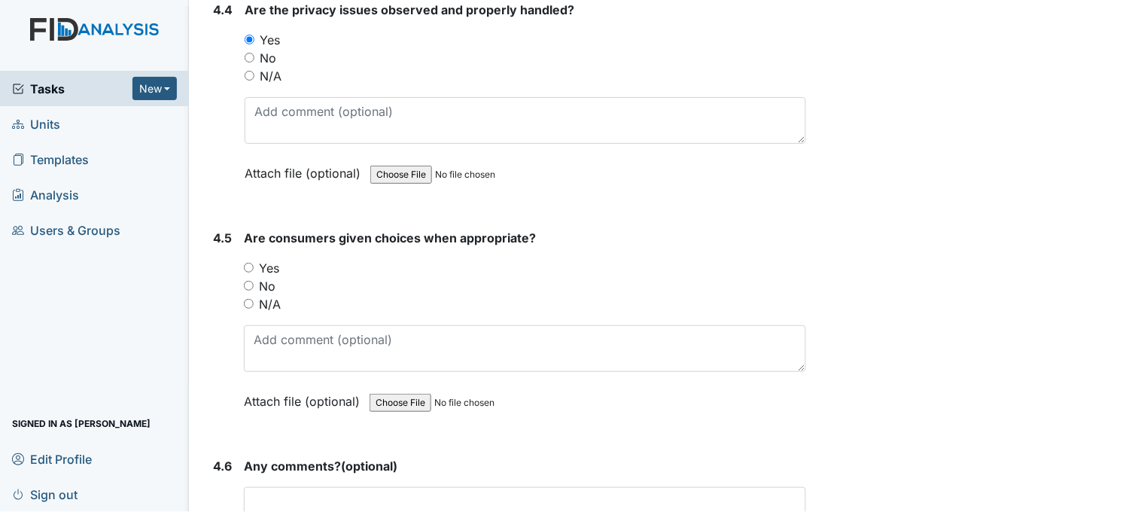
scroll to position [7356, 0]
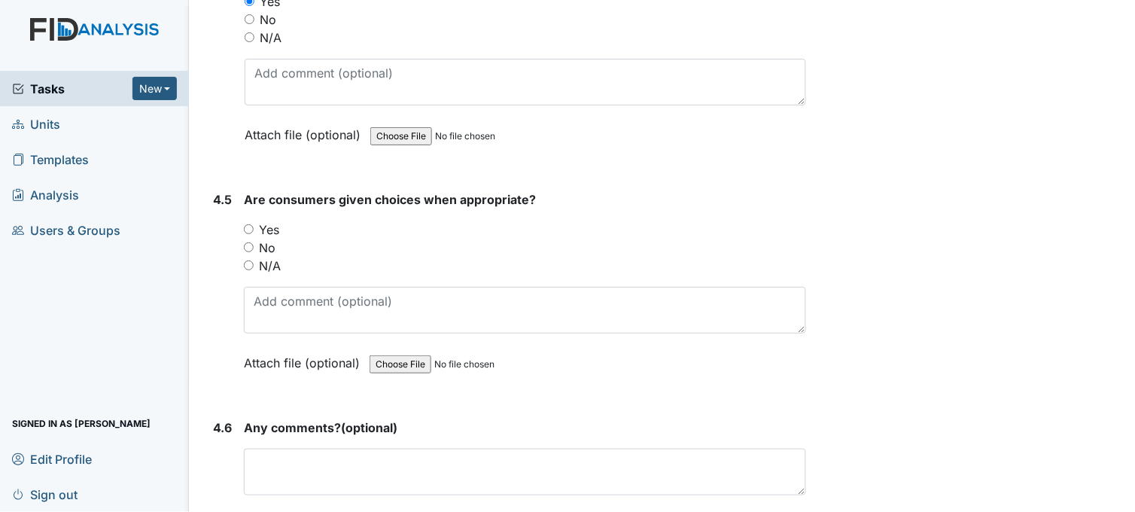
click at [247, 224] on input "Yes" at bounding box center [249, 229] width 10 height 10
radio input "true"
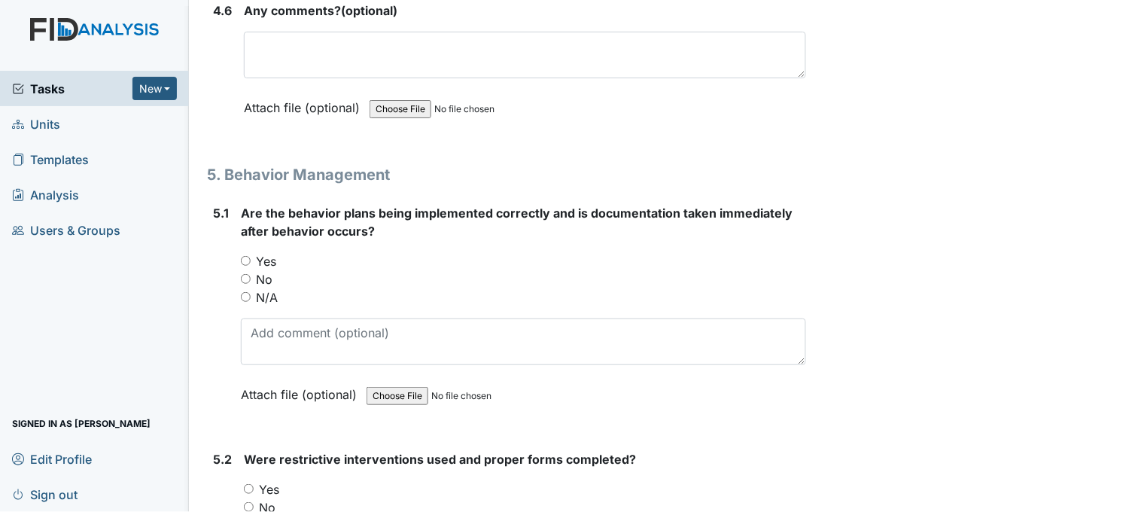
scroll to position [7775, 0]
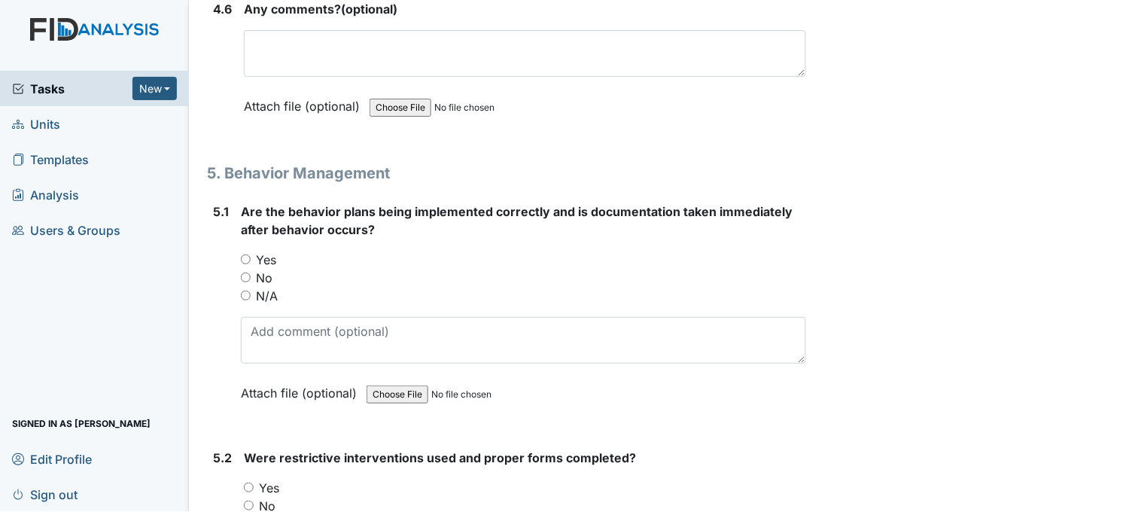
click at [243, 254] on input "Yes" at bounding box center [246, 259] width 10 height 10
radio input "true"
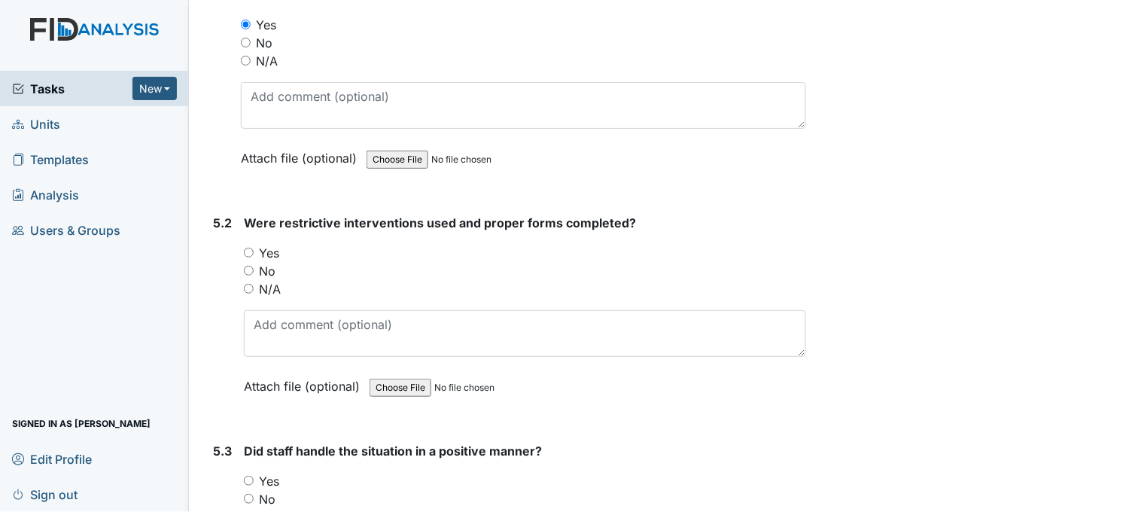
scroll to position [8025, 0]
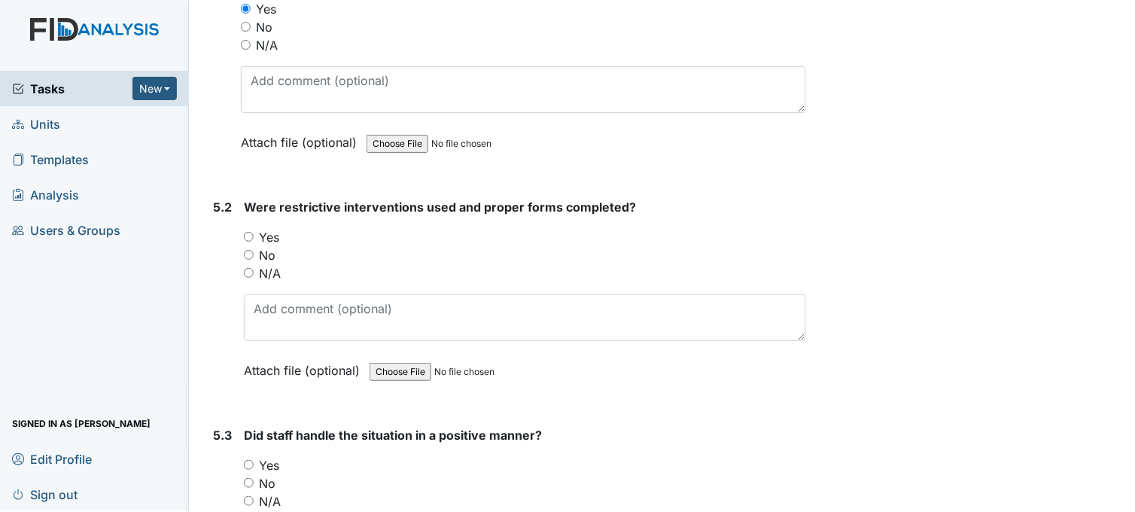
click at [251, 268] on input "N/A" at bounding box center [249, 273] width 10 height 10
radio input "true"
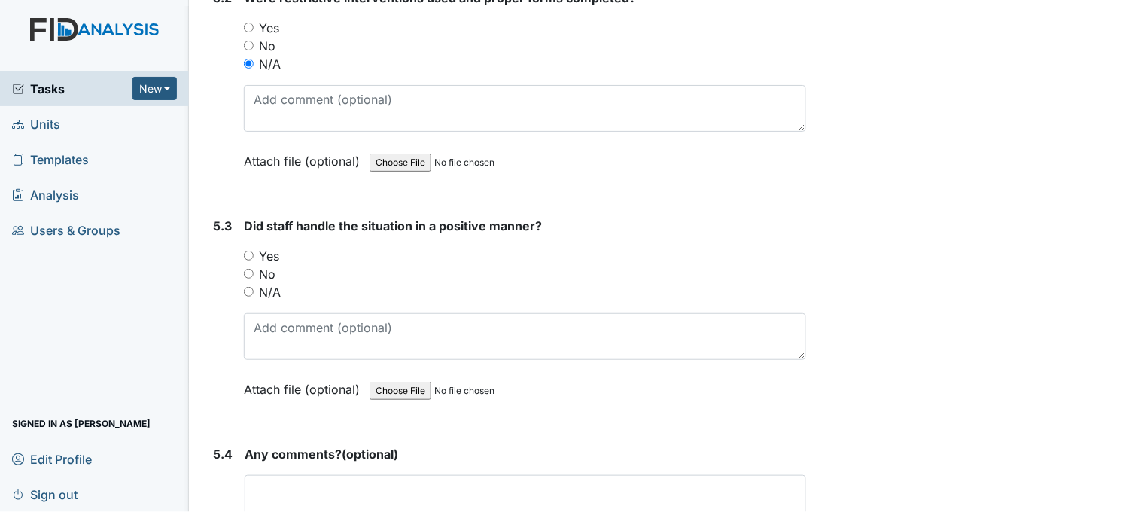
scroll to position [8276, 0]
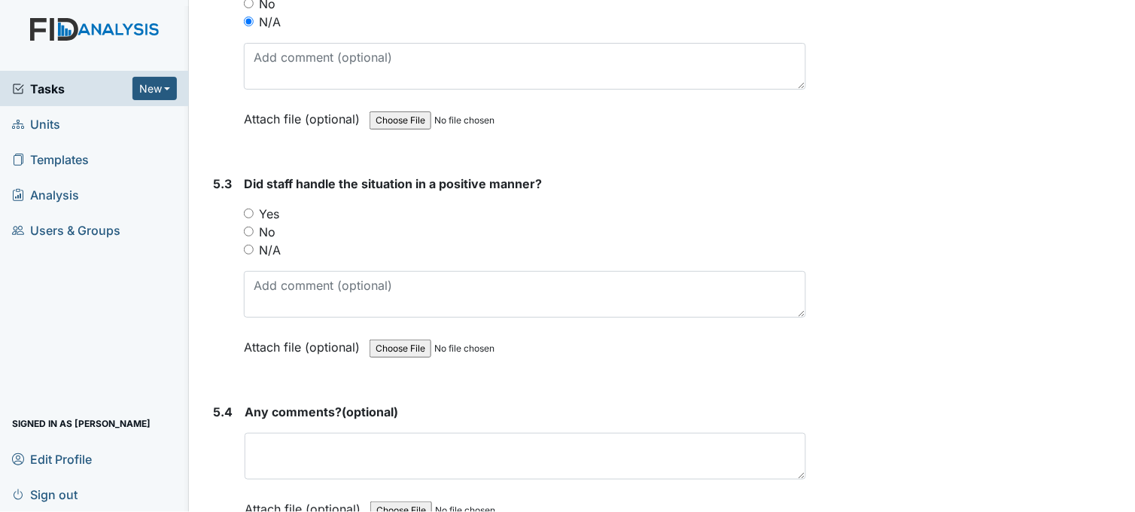
click at [250, 208] on input "Yes" at bounding box center [249, 213] width 10 height 10
radio input "true"
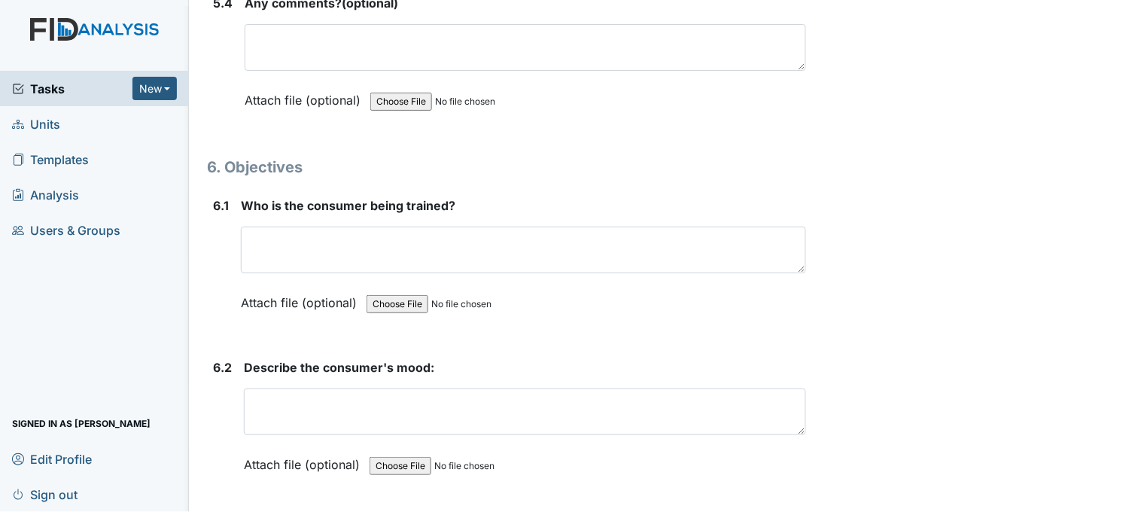
scroll to position [8694, 0]
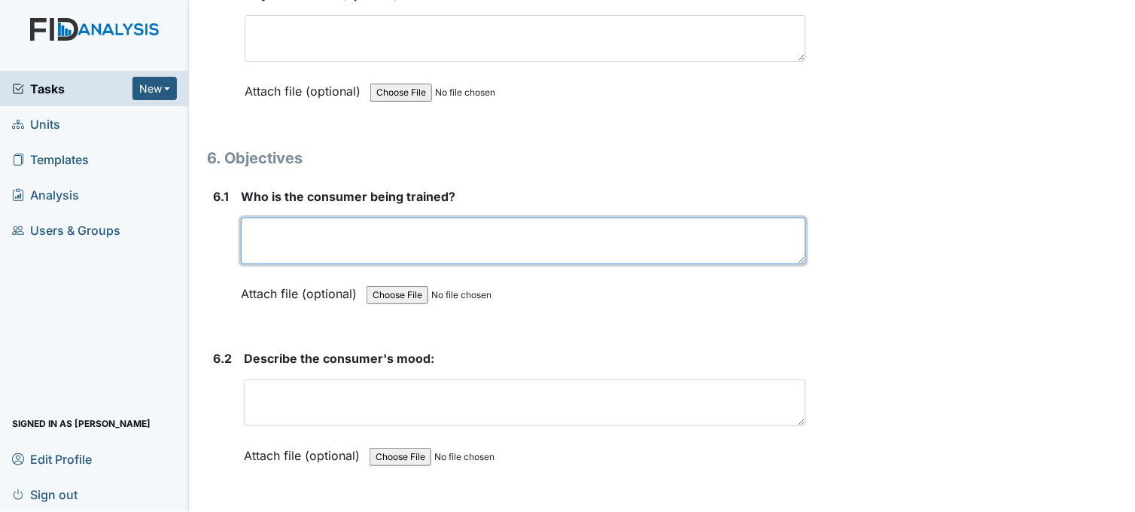
click at [269, 223] on textarea at bounding box center [523, 240] width 565 height 47
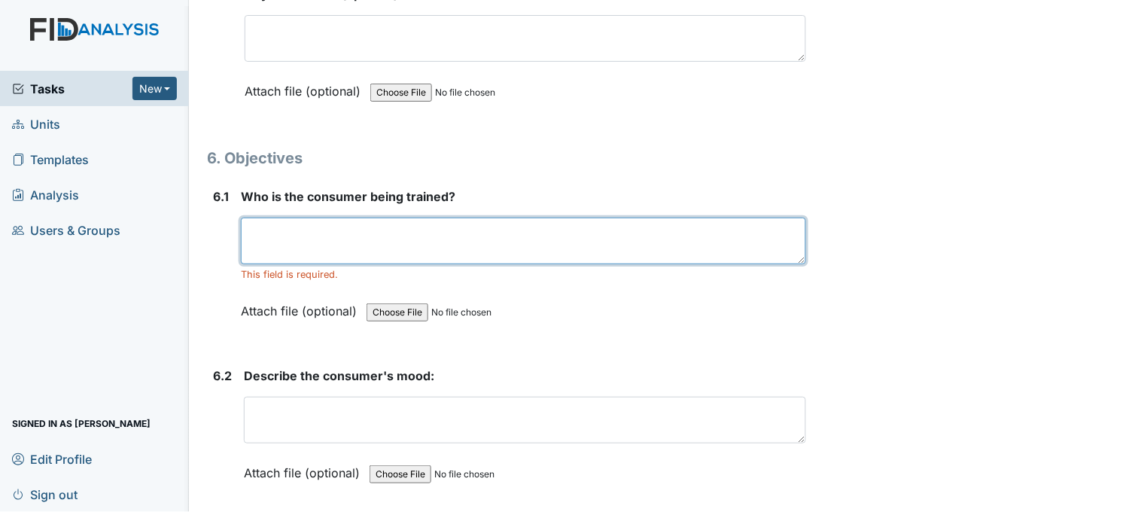
click at [361, 220] on textarea at bounding box center [523, 240] width 565 height 47
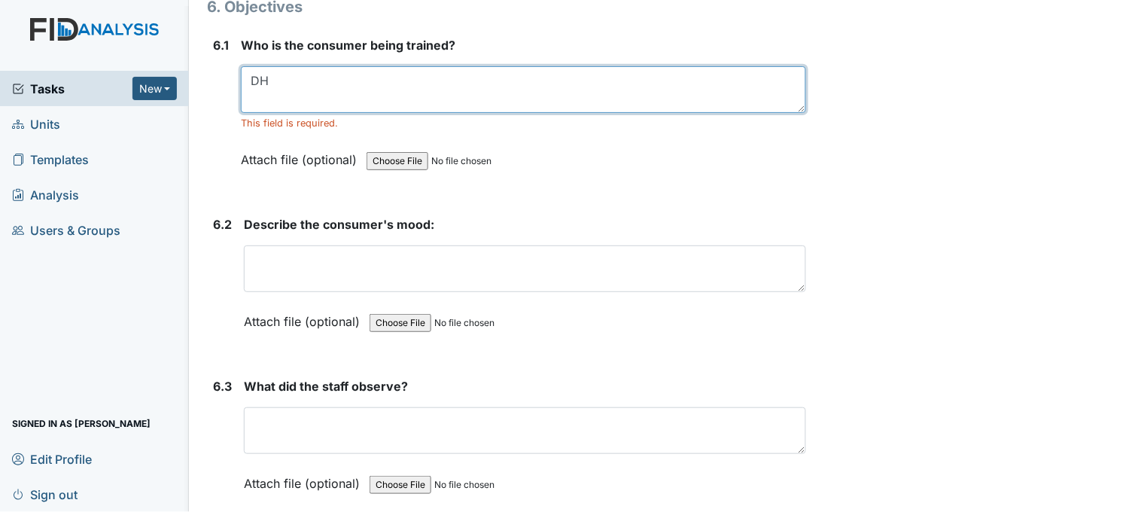
scroll to position [8861, 0]
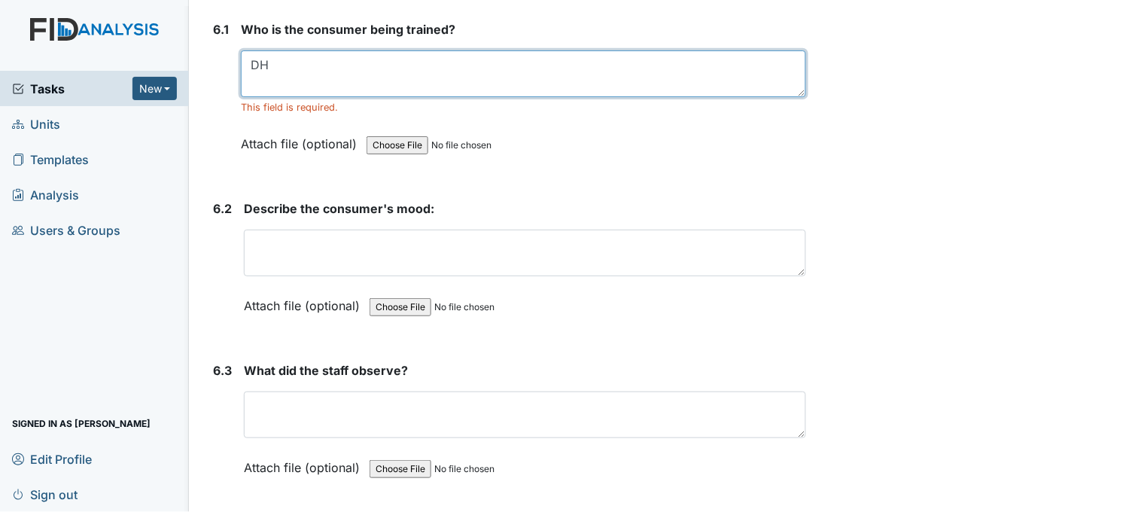
type textarea "DH"
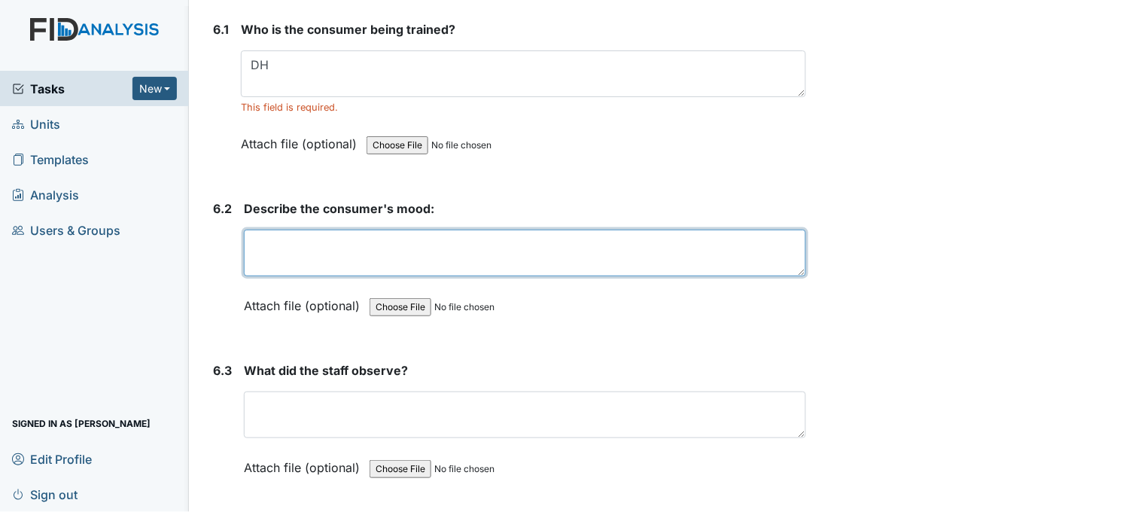
click at [365, 239] on textarea at bounding box center [525, 252] width 562 height 47
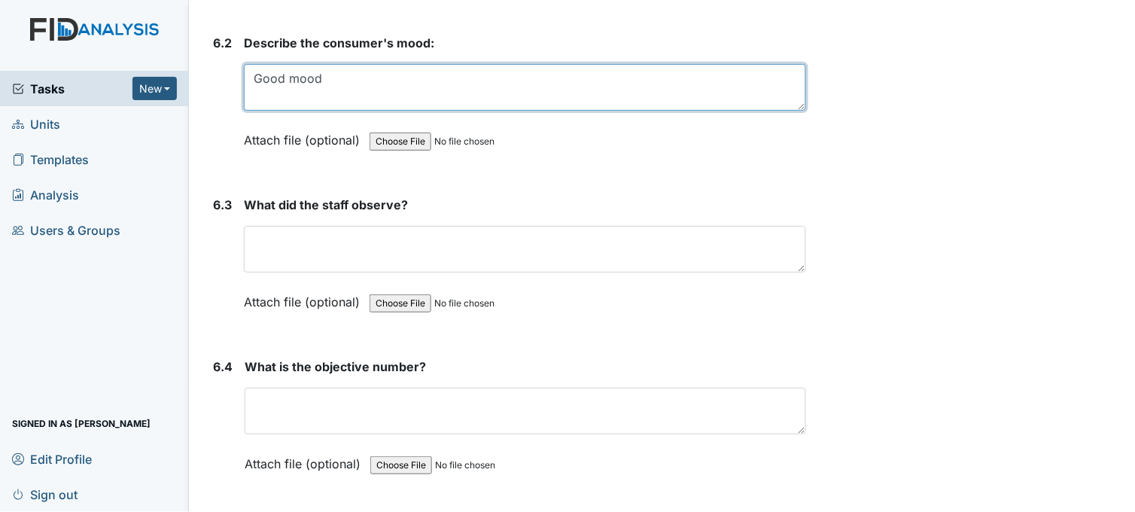
scroll to position [9029, 0]
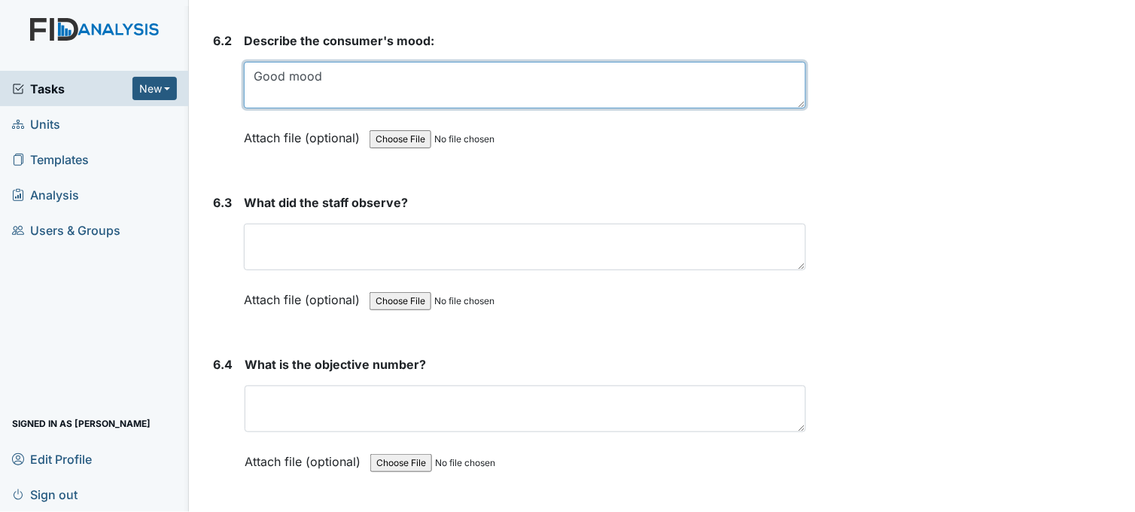
type textarea "Good mood"
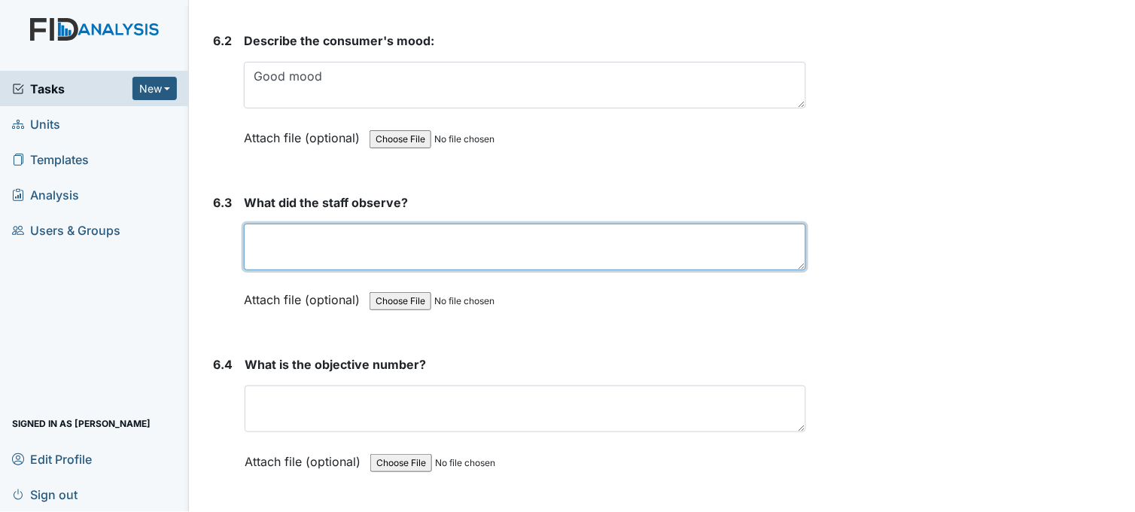
click at [360, 230] on textarea at bounding box center [525, 246] width 562 height 47
type textarea "C"
type textarea "staff observed DH take plate to the kitchen"
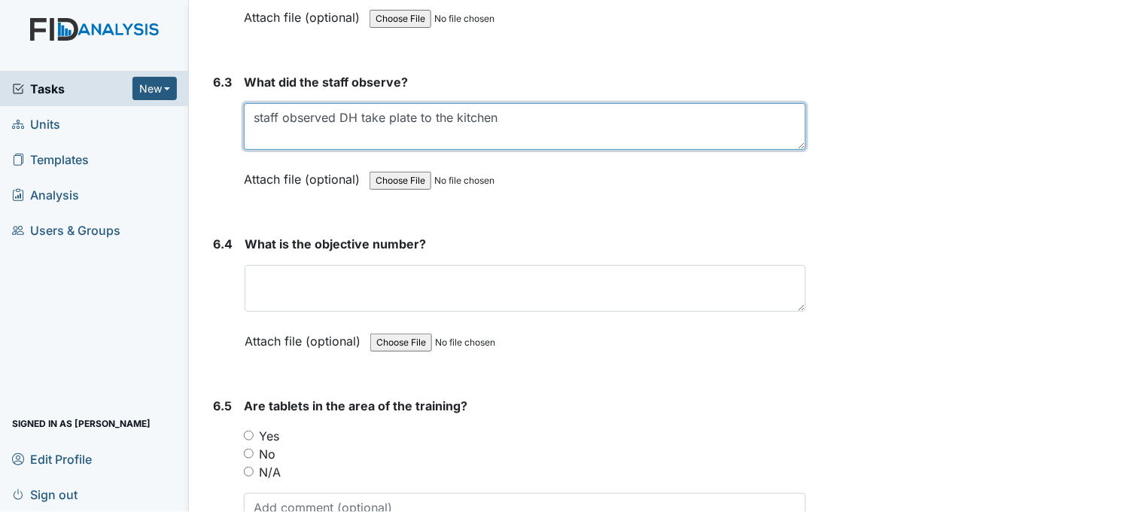
scroll to position [9196, 0]
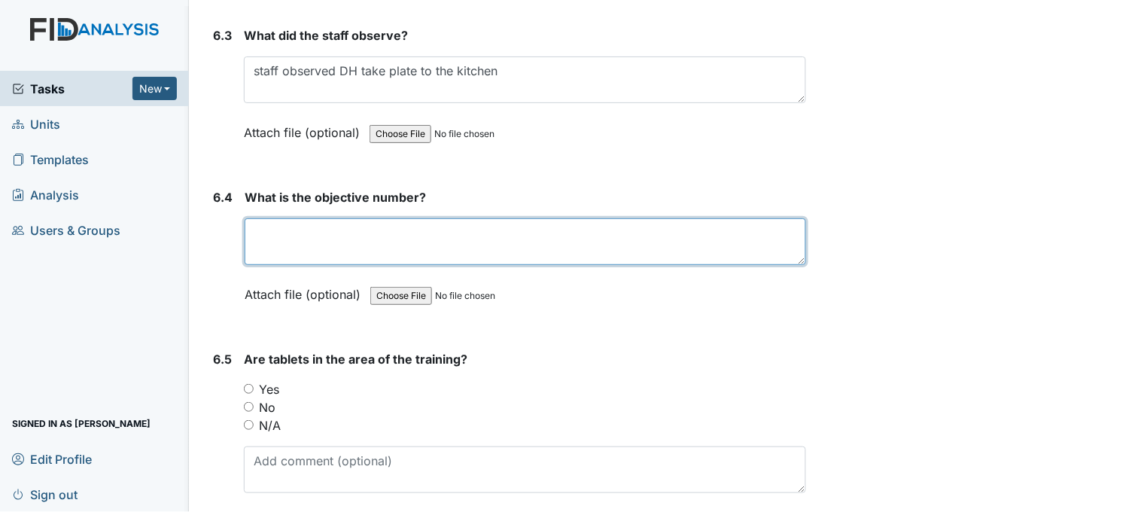
click at [475, 251] on textarea at bounding box center [525, 241] width 561 height 47
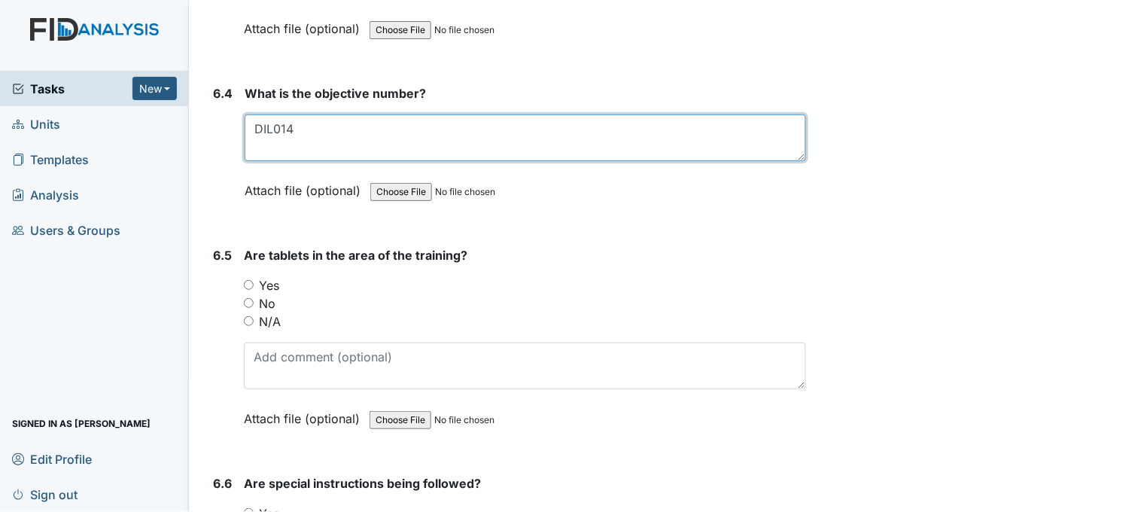
scroll to position [9363, 0]
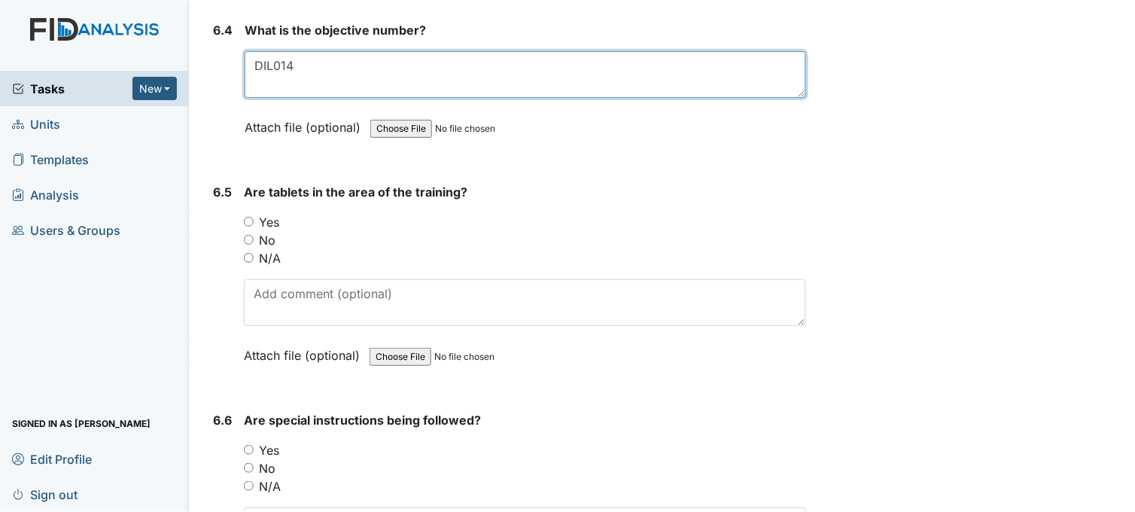
type textarea "DIL014"
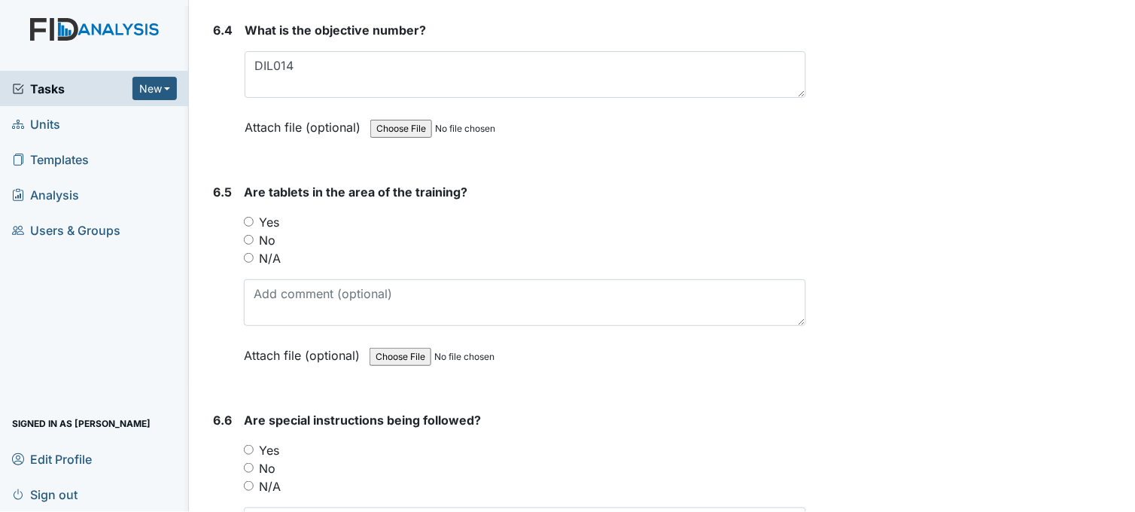
click at [249, 217] on input "Yes" at bounding box center [249, 222] width 10 height 10
radio input "true"
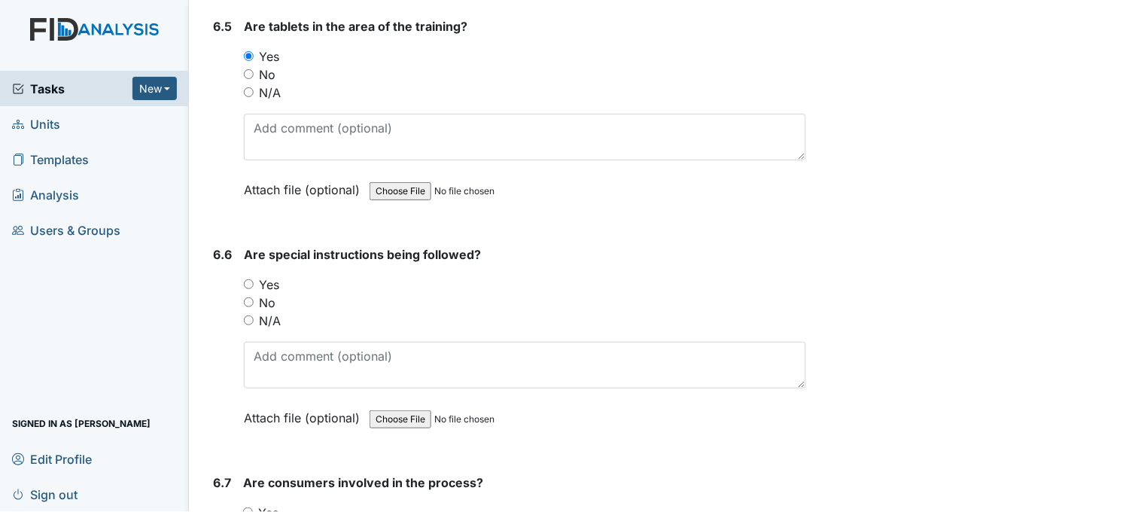
scroll to position [9530, 0]
click at [251, 278] on input "Yes" at bounding box center [249, 283] width 10 height 10
radio input "true"
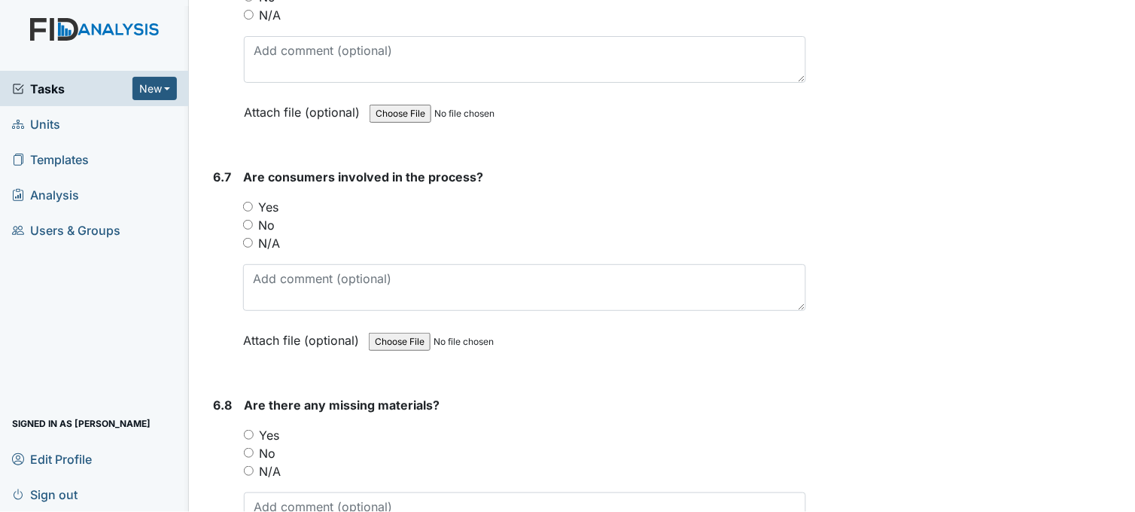
scroll to position [9865, 0]
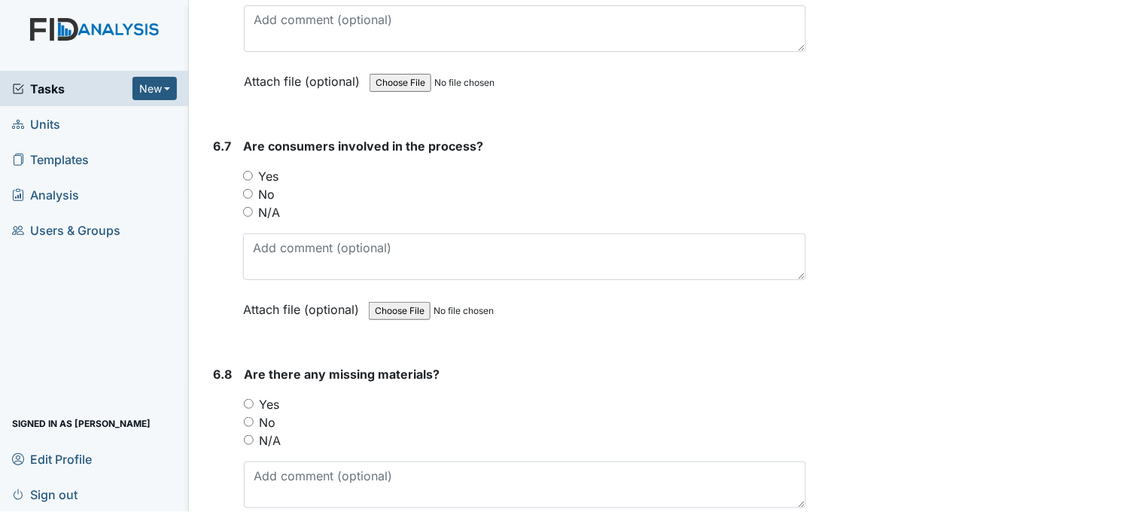
click at [250, 171] on input "Yes" at bounding box center [248, 176] width 10 height 10
radio input "true"
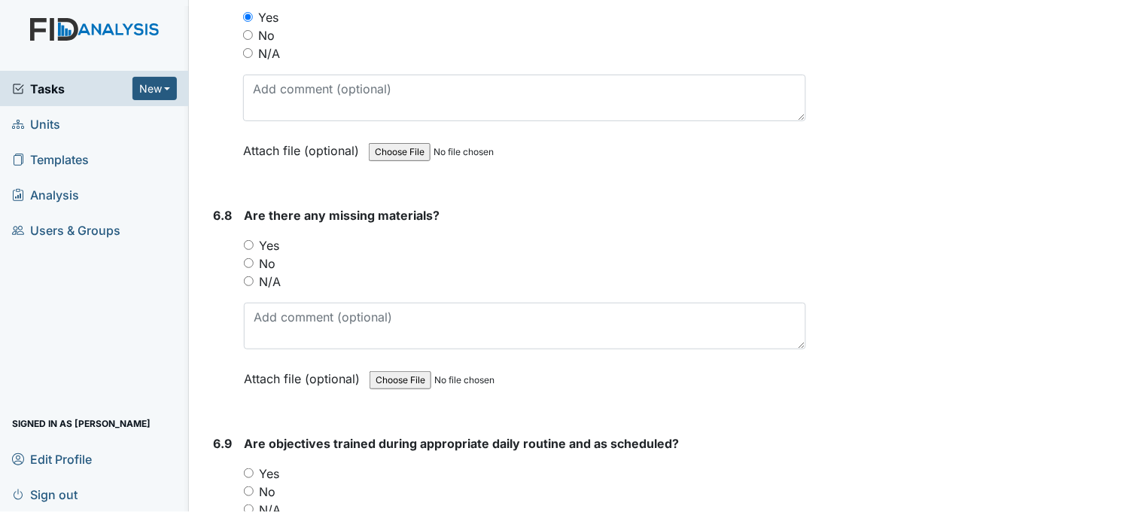
scroll to position [10032, 0]
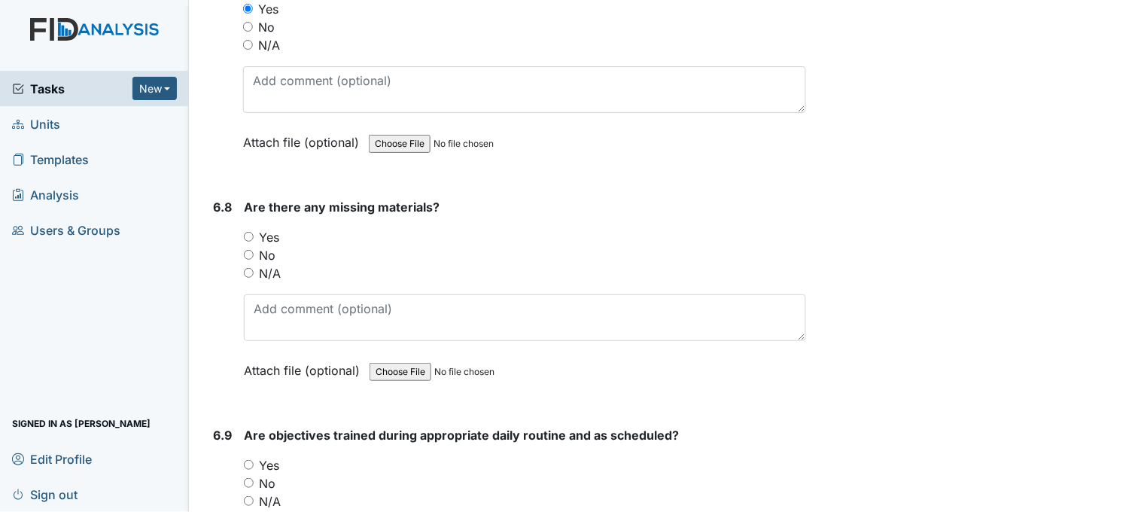
click at [248, 232] on input "Yes" at bounding box center [249, 237] width 10 height 10
radio input "true"
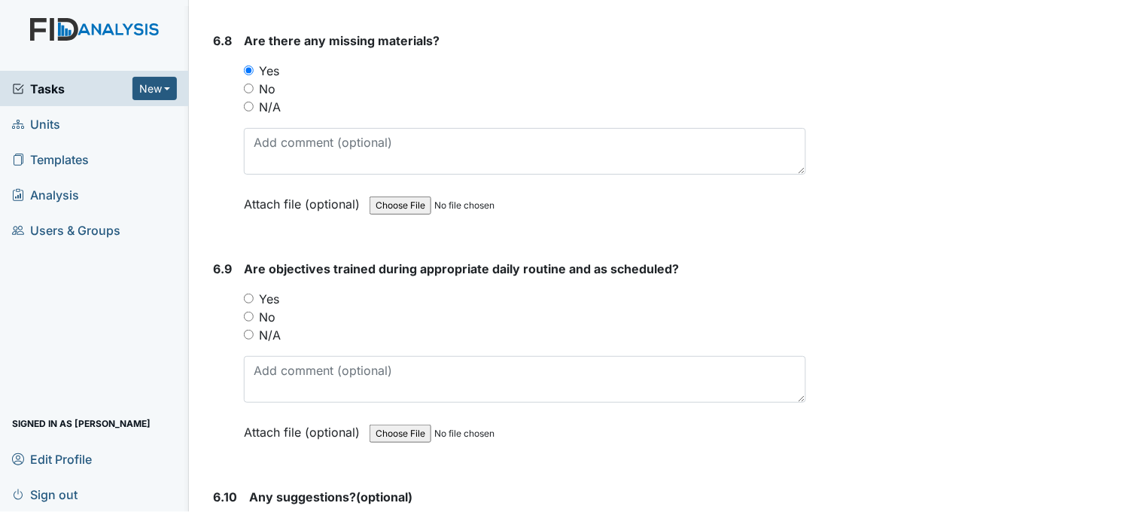
scroll to position [10199, 0]
click at [250, 293] on input "Yes" at bounding box center [249, 298] width 10 height 10
radio input "true"
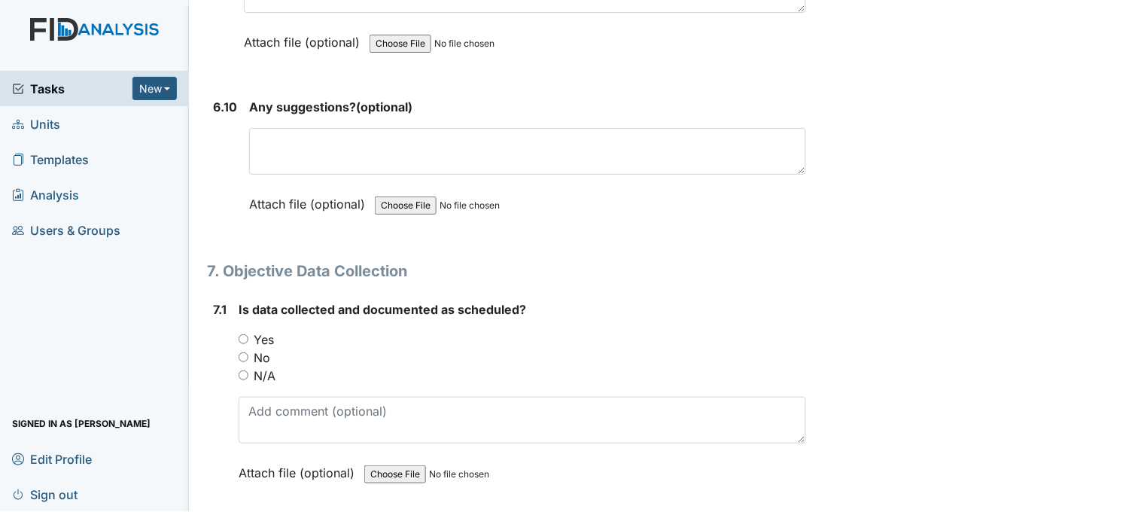
scroll to position [10617, 0]
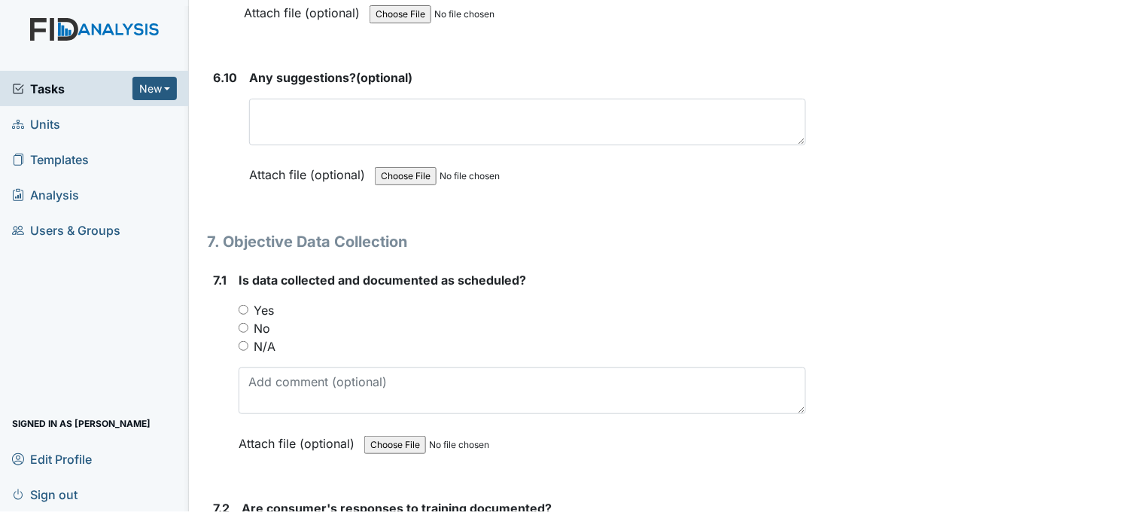
click at [244, 305] on input "Yes" at bounding box center [244, 310] width 10 height 10
radio input "true"
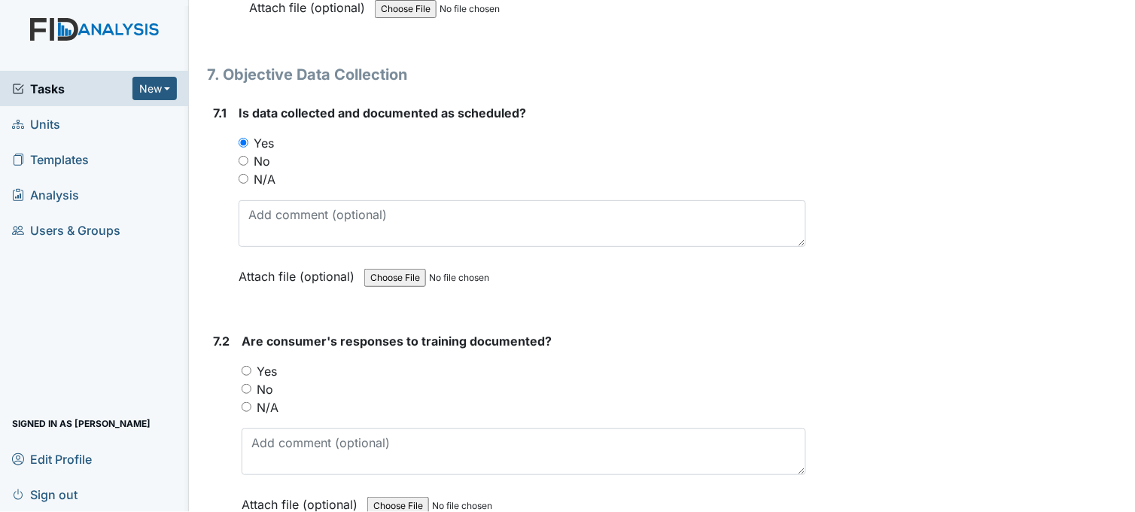
scroll to position [10868, 0]
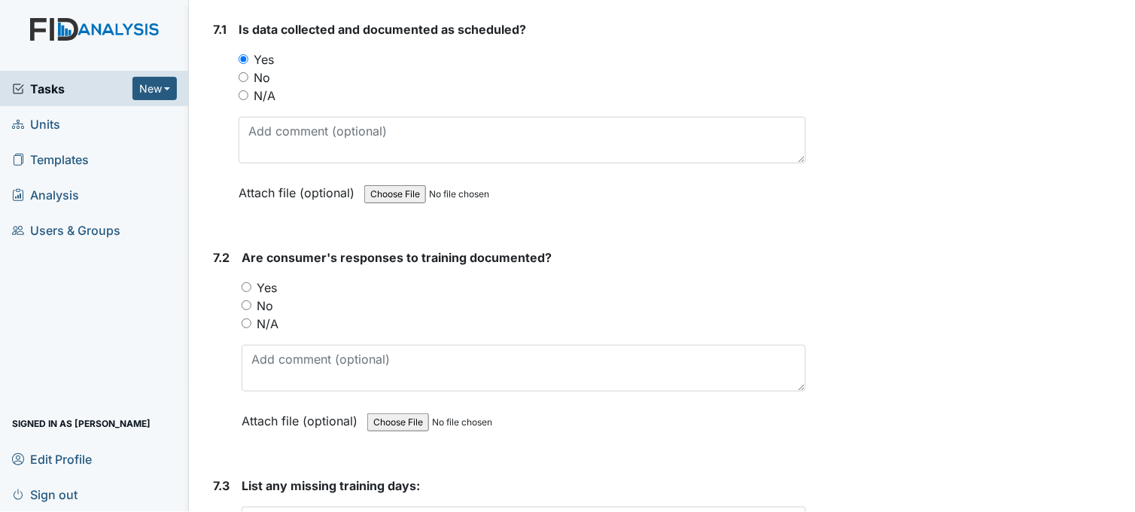
click at [248, 282] on input "Yes" at bounding box center [247, 287] width 10 height 10
radio input "true"
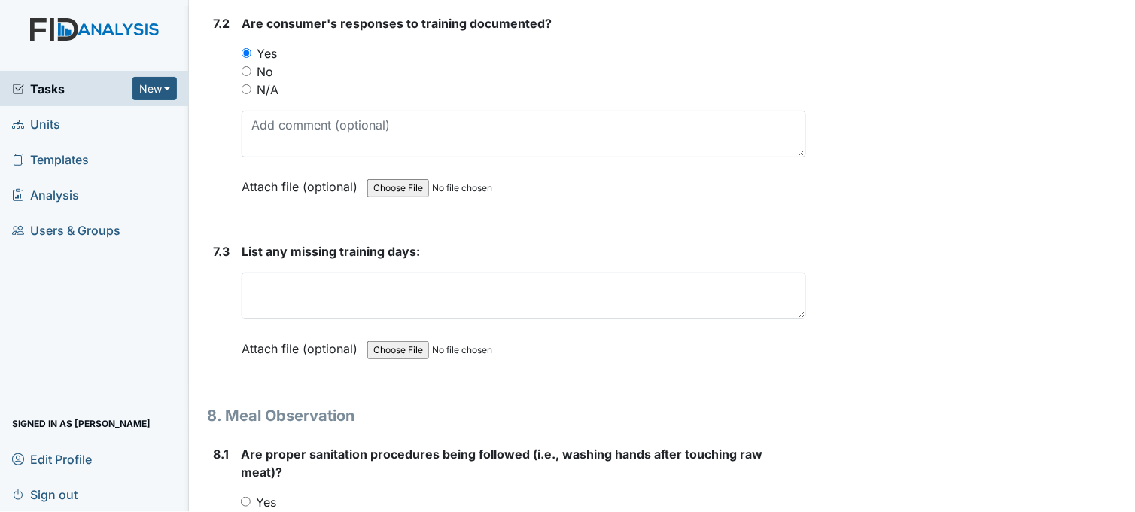
scroll to position [11118, 0]
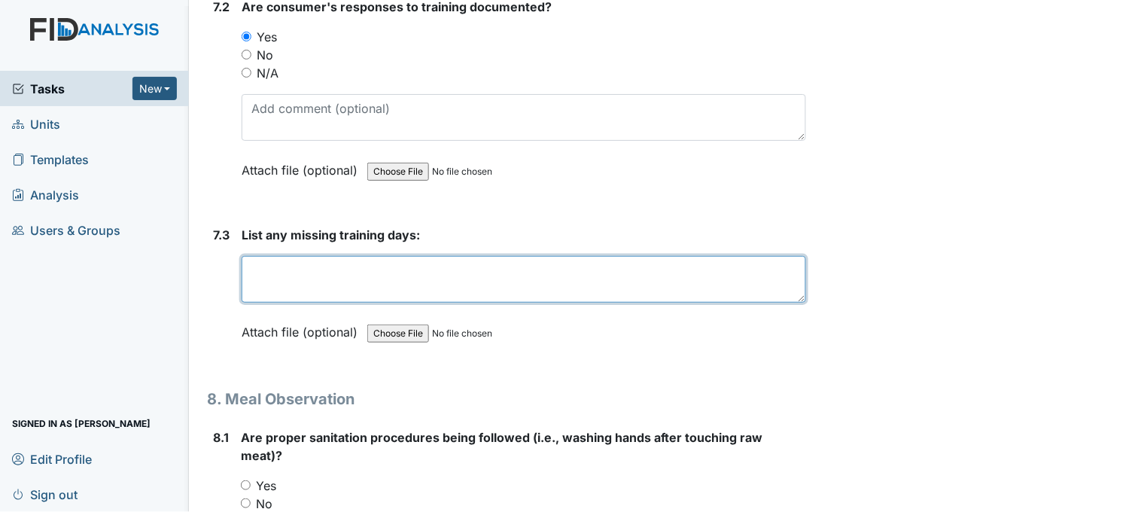
click at [327, 278] on textarea at bounding box center [524, 279] width 564 height 47
type textarea "*"
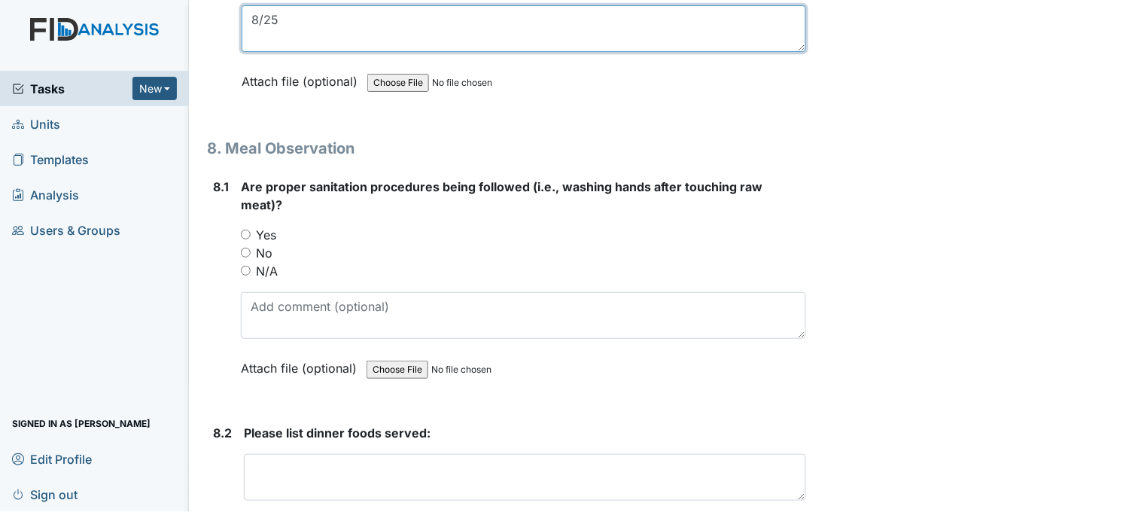
scroll to position [11370, 0]
type textarea "8/25"
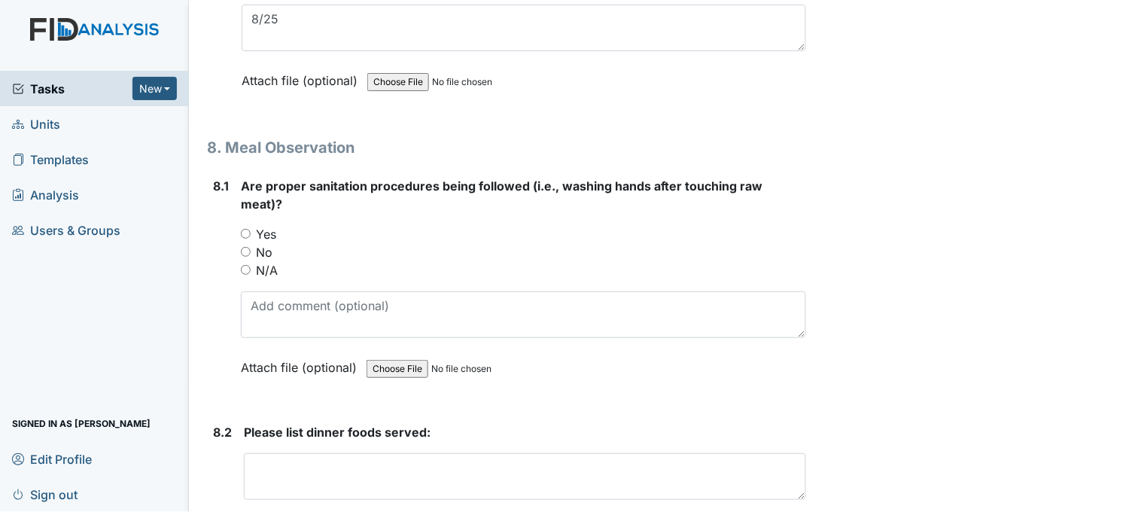
click at [246, 229] on input "Yes" at bounding box center [246, 234] width 10 height 10
radio input "true"
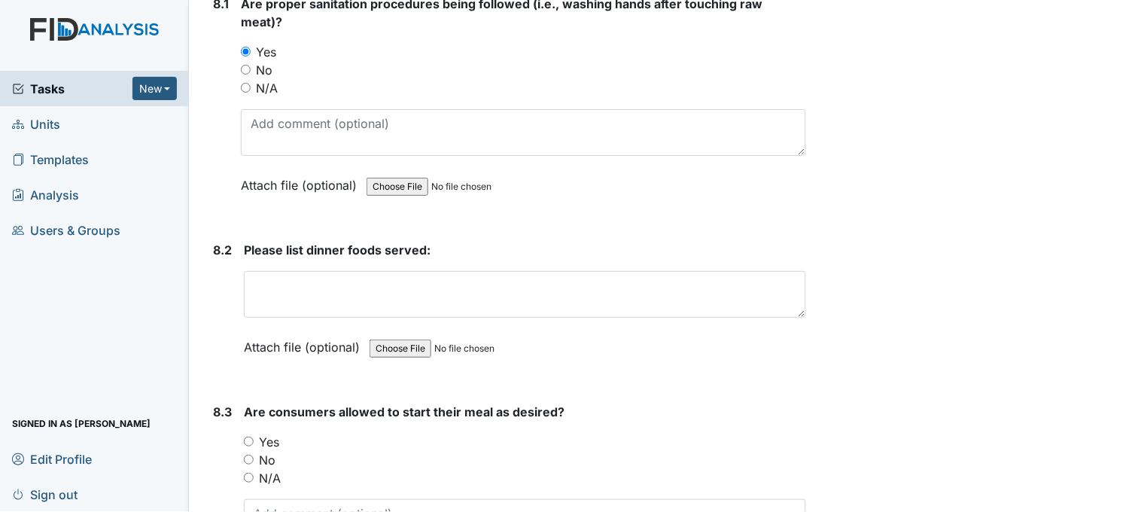
scroll to position [11620, 0]
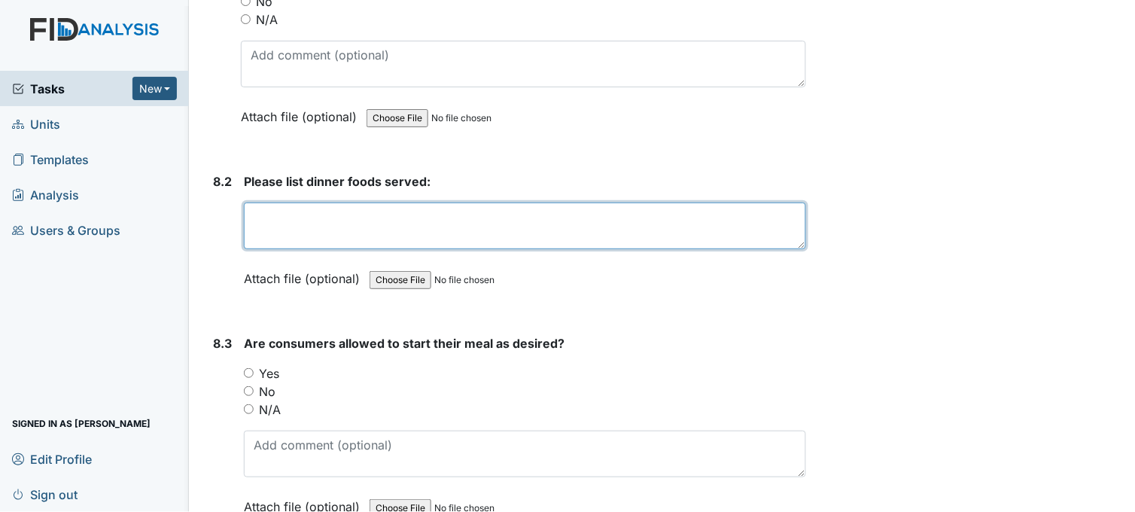
click at [295, 216] on textarea at bounding box center [525, 225] width 562 height 47
type textarea "salmon patties peas and carrots water milk tea"
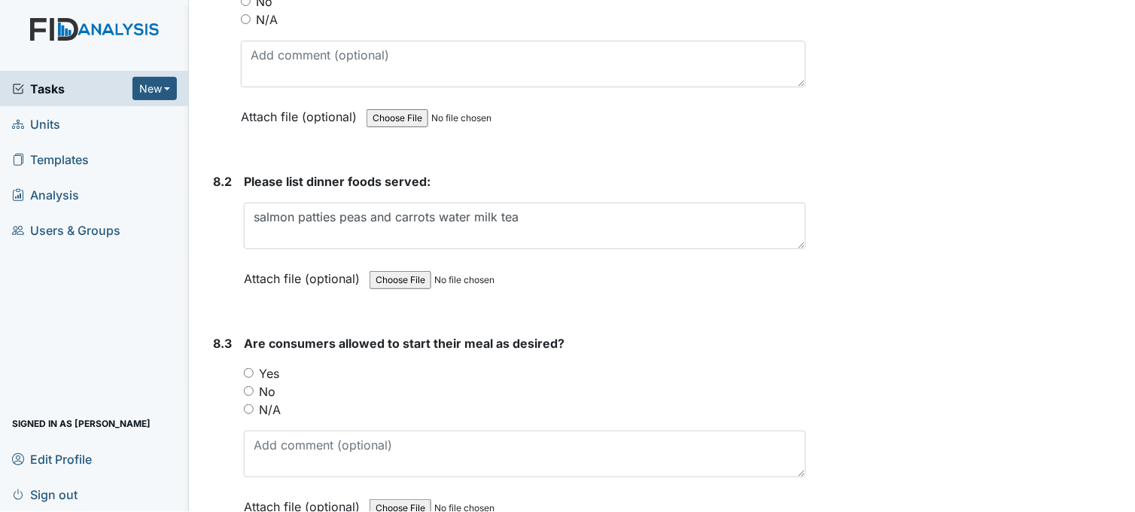
click at [245, 368] on input "Yes" at bounding box center [249, 373] width 10 height 10
radio input "true"
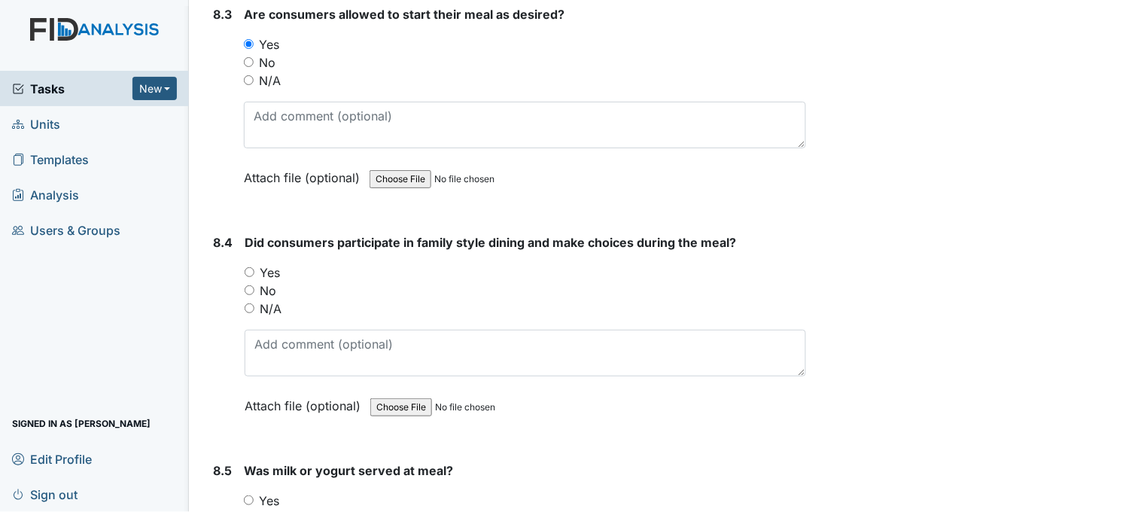
scroll to position [11954, 0]
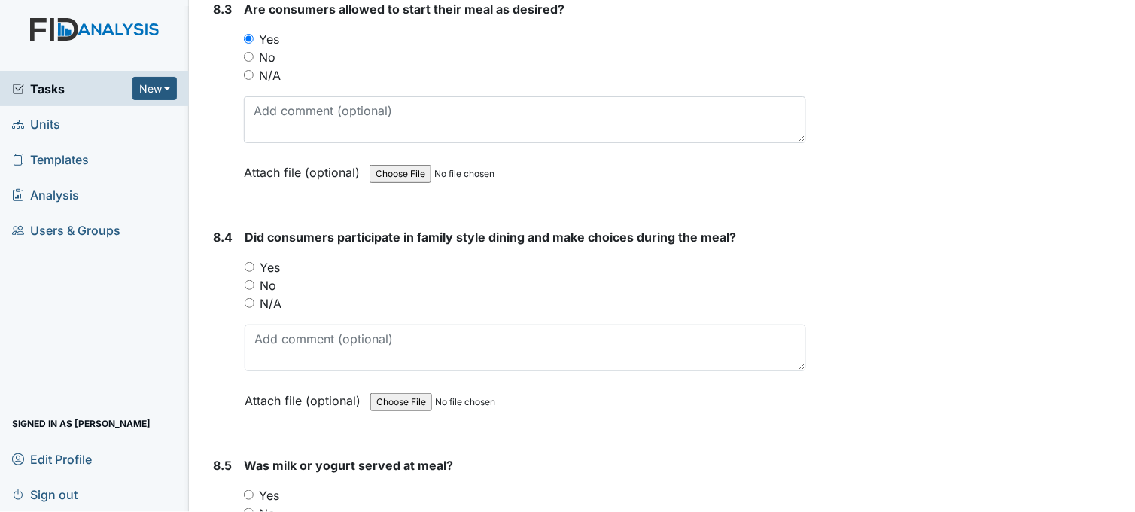
click at [247, 258] on div "Yes" at bounding box center [525, 267] width 561 height 18
click at [249, 262] on input "Yes" at bounding box center [250, 267] width 10 height 10
radio input "true"
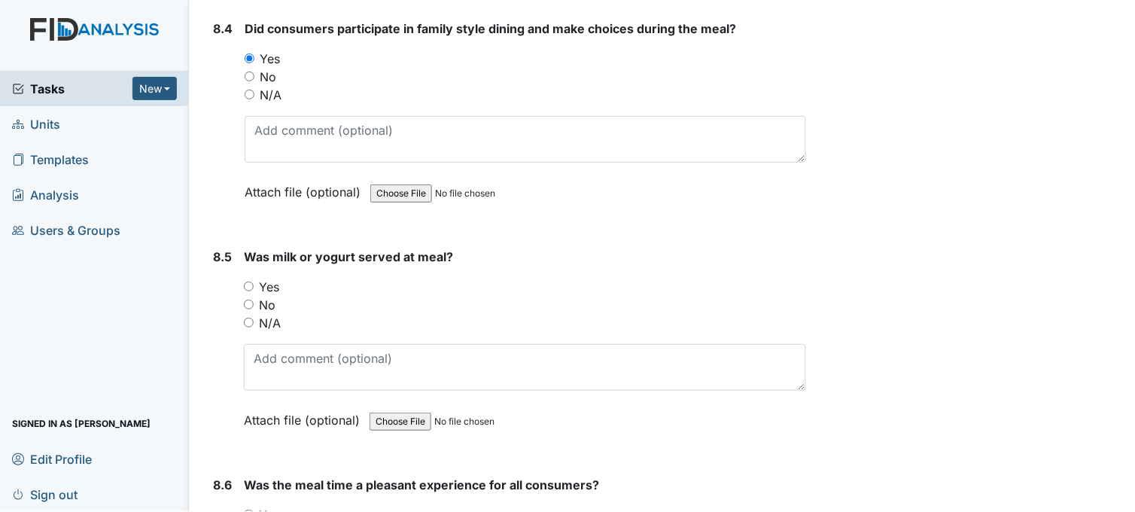
scroll to position [12206, 0]
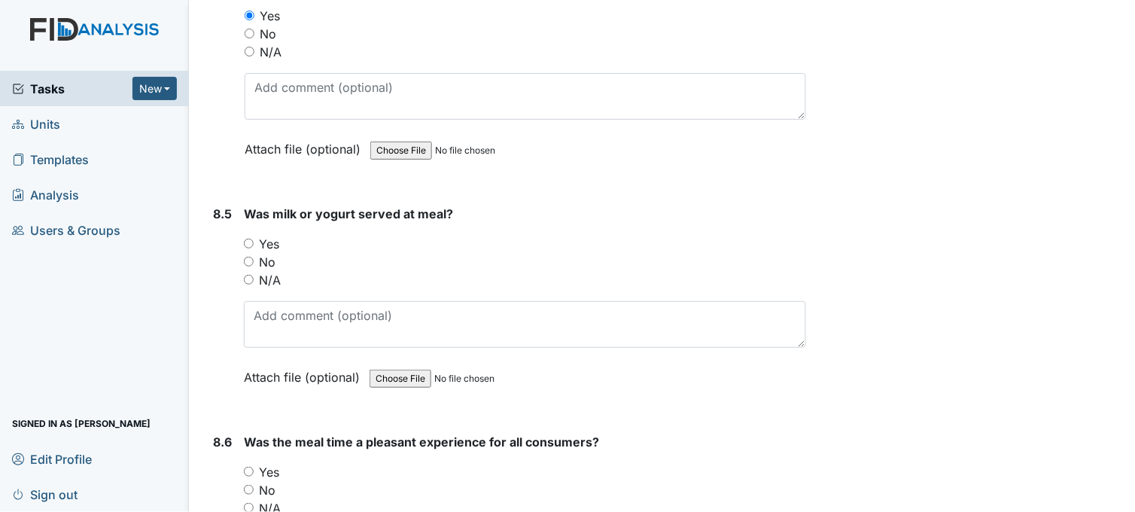
click at [245, 239] on input "Yes" at bounding box center [249, 244] width 10 height 10
radio input "true"
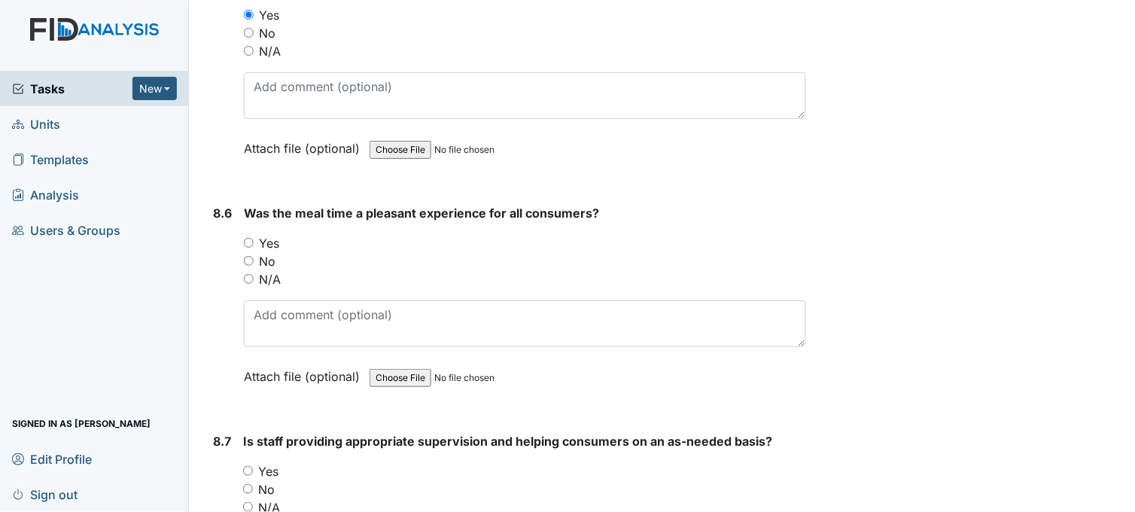
scroll to position [12456, 0]
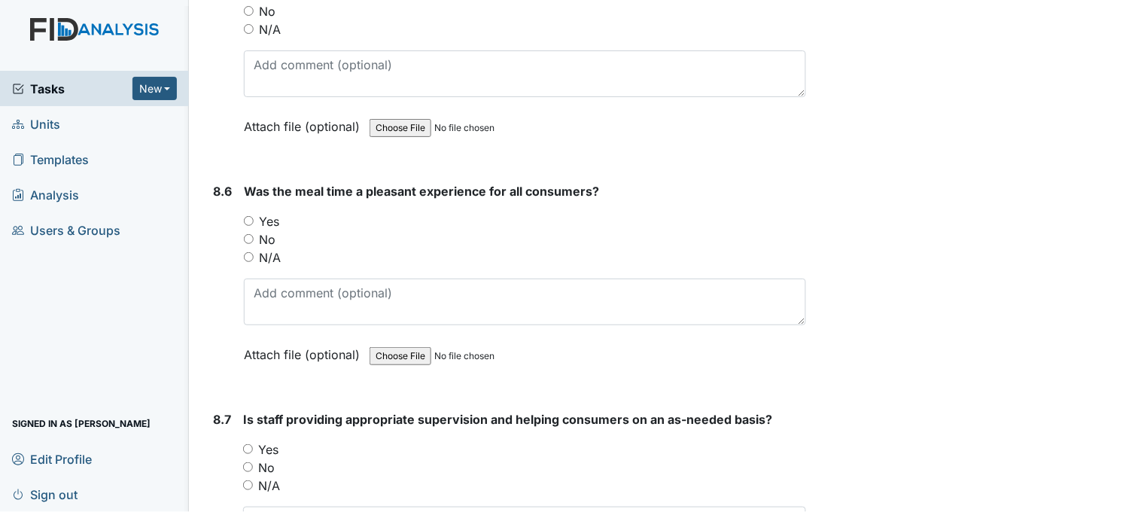
click at [251, 216] on input "Yes" at bounding box center [249, 221] width 10 height 10
radio input "true"
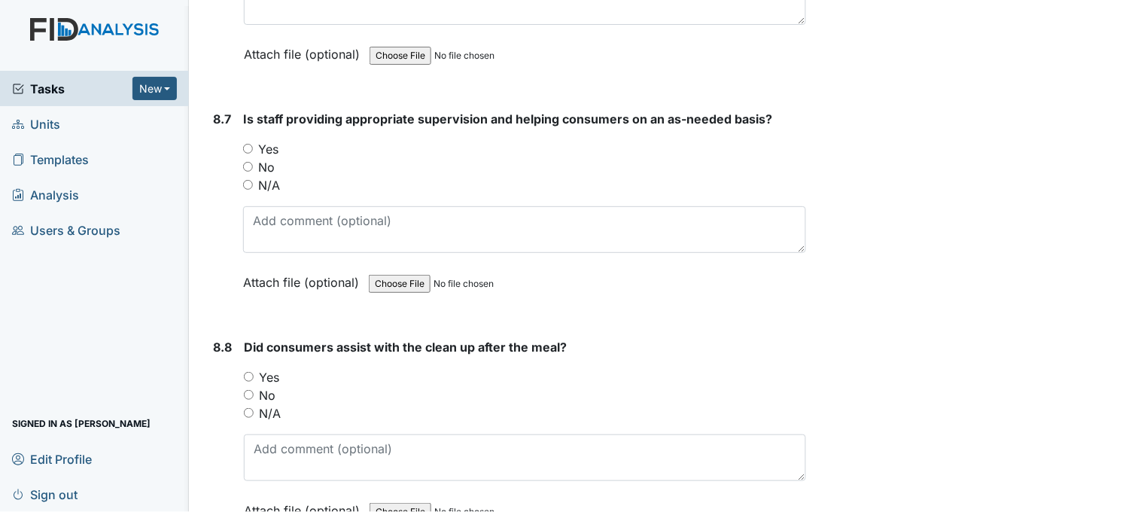
scroll to position [12791, 0]
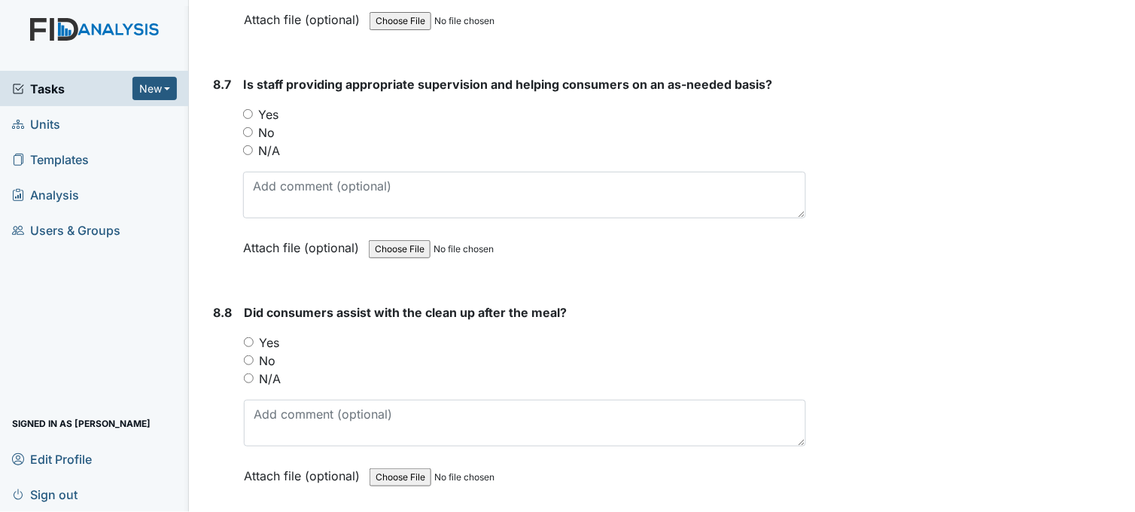
click at [249, 109] on input "Yes" at bounding box center [248, 114] width 10 height 10
radio input "true"
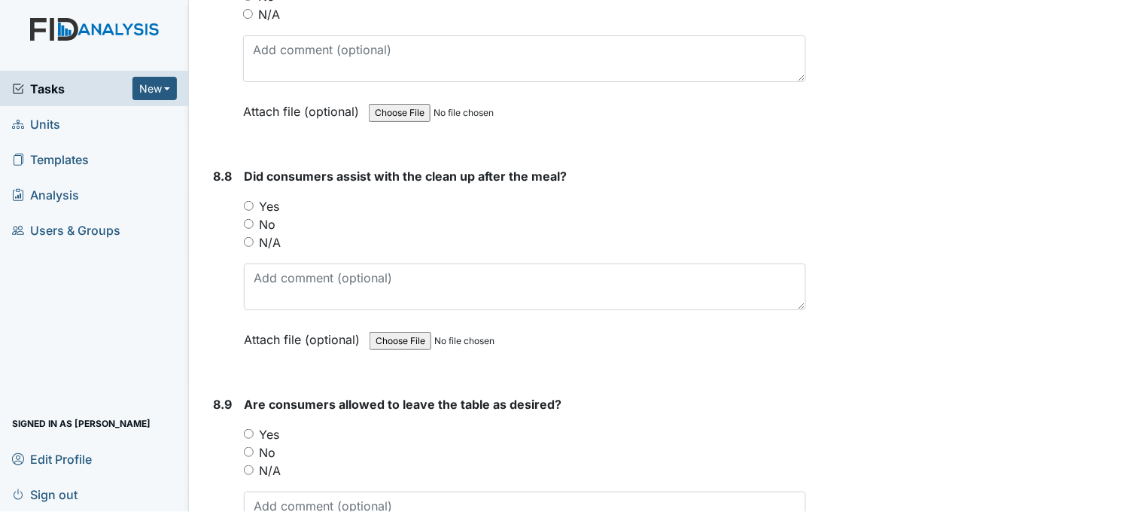
scroll to position [12958, 0]
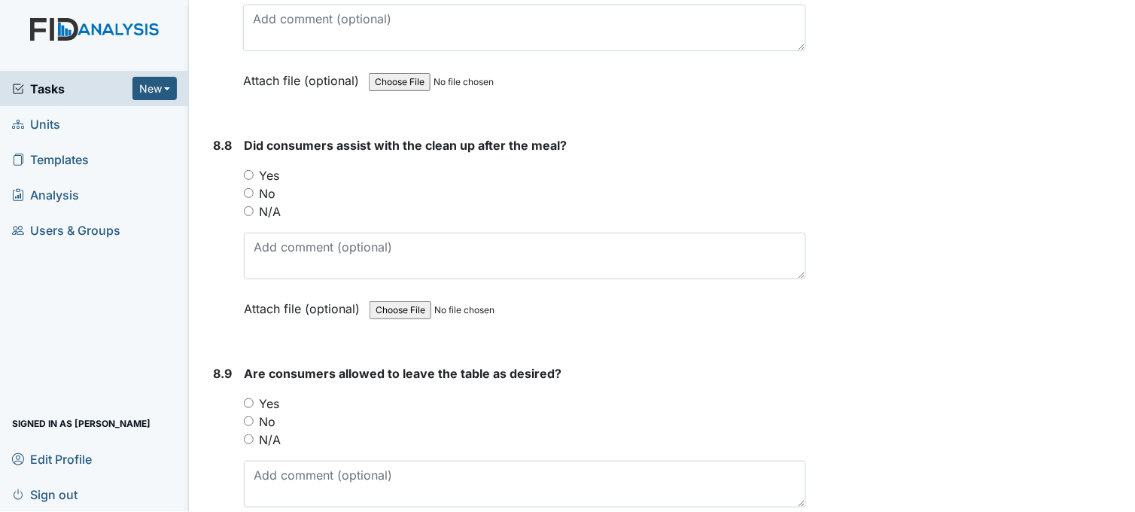
click at [250, 170] on input "Yes" at bounding box center [249, 175] width 10 height 10
radio input "true"
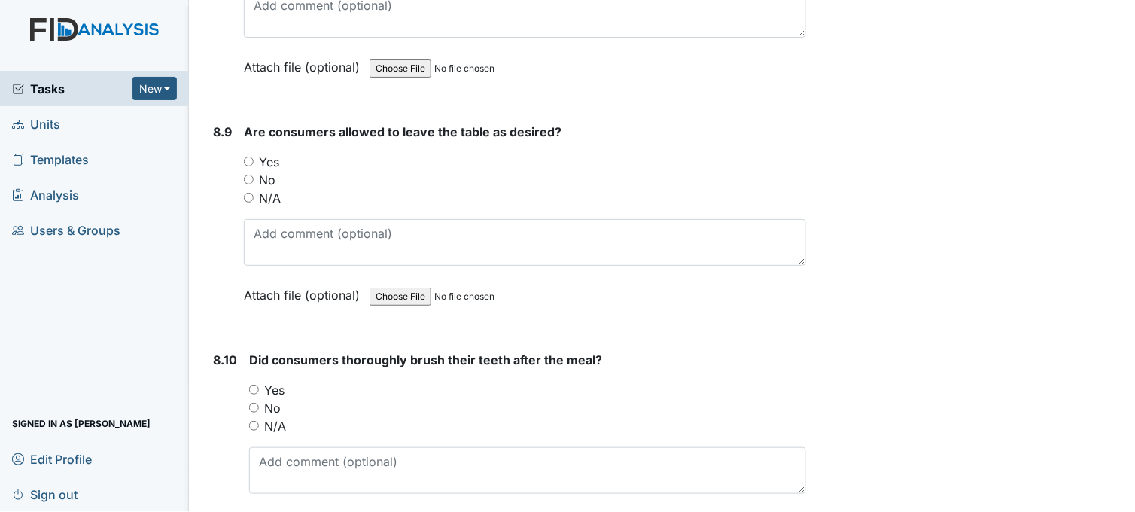
scroll to position [13208, 0]
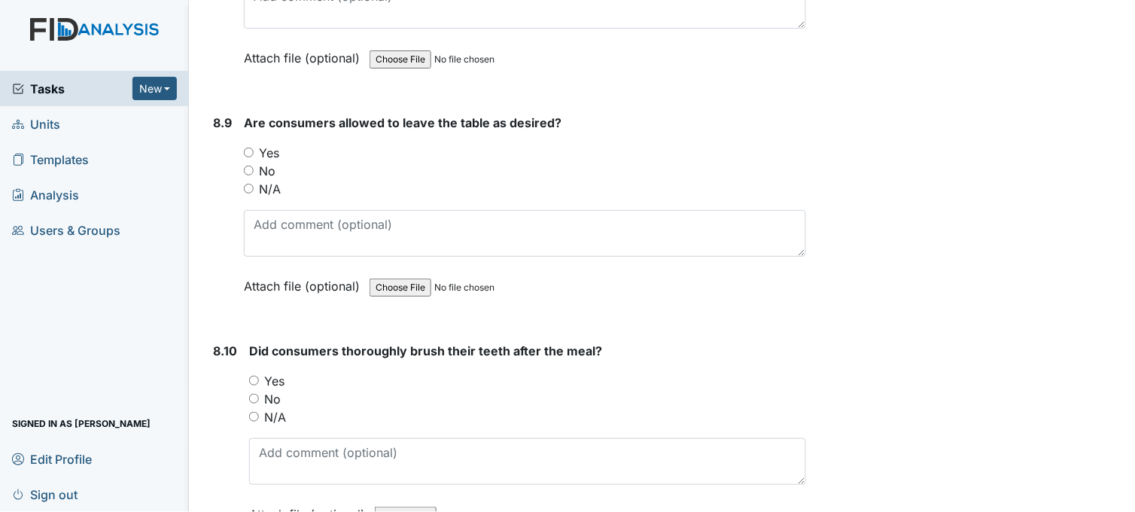
click at [249, 147] on input "Yes" at bounding box center [249, 152] width 10 height 10
radio input "true"
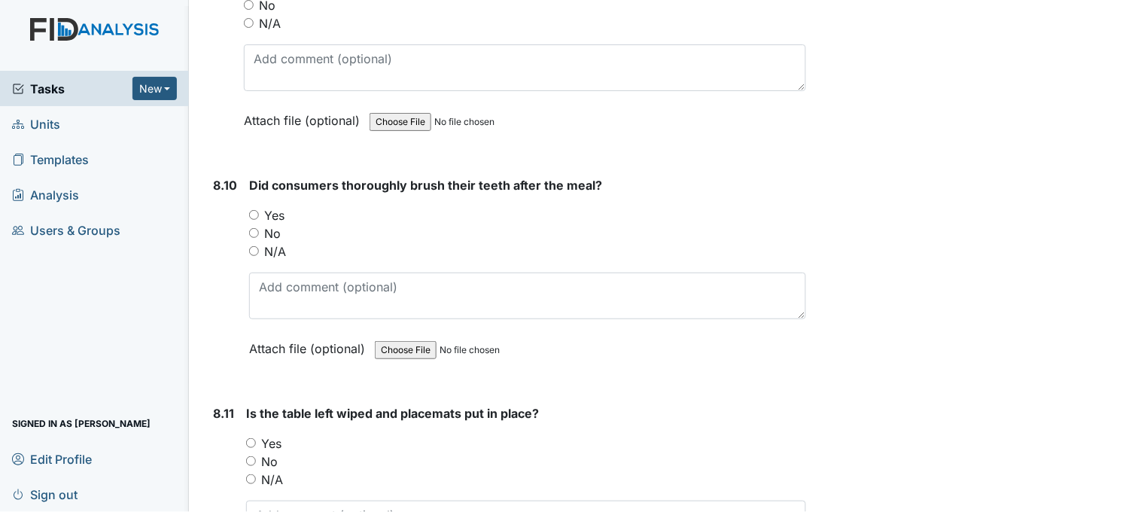
scroll to position [13376, 0]
click at [254, 208] on input "Yes" at bounding box center [254, 213] width 10 height 10
radio input "true"
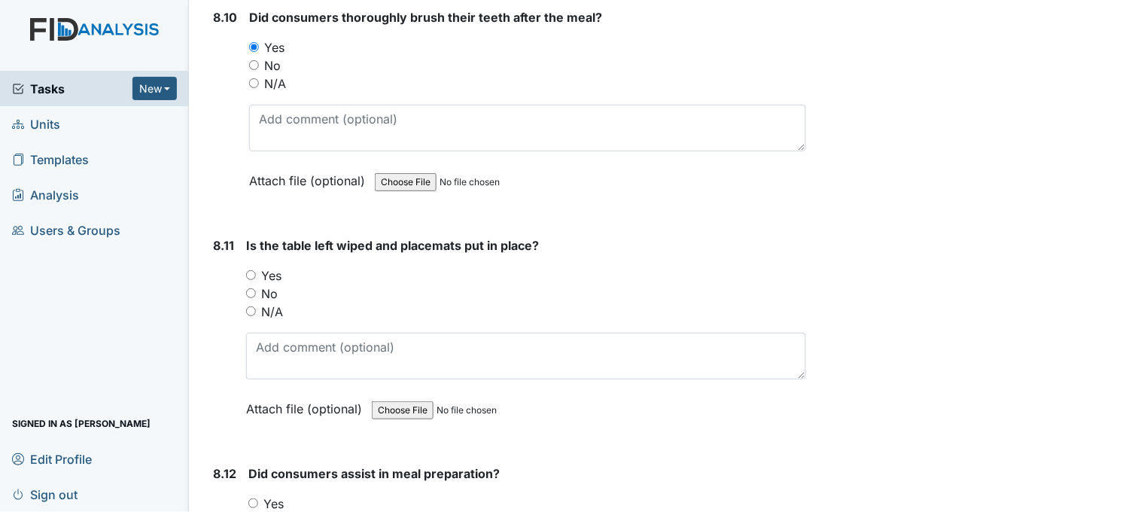
scroll to position [13543, 0]
click at [251, 269] on input "Yes" at bounding box center [251, 274] width 10 height 10
radio input "true"
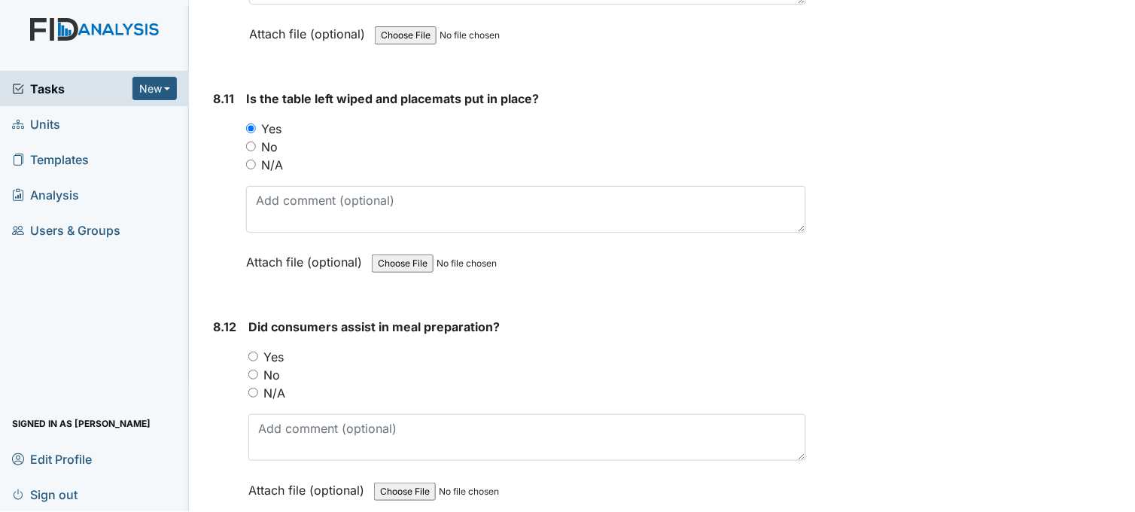
scroll to position [13794, 0]
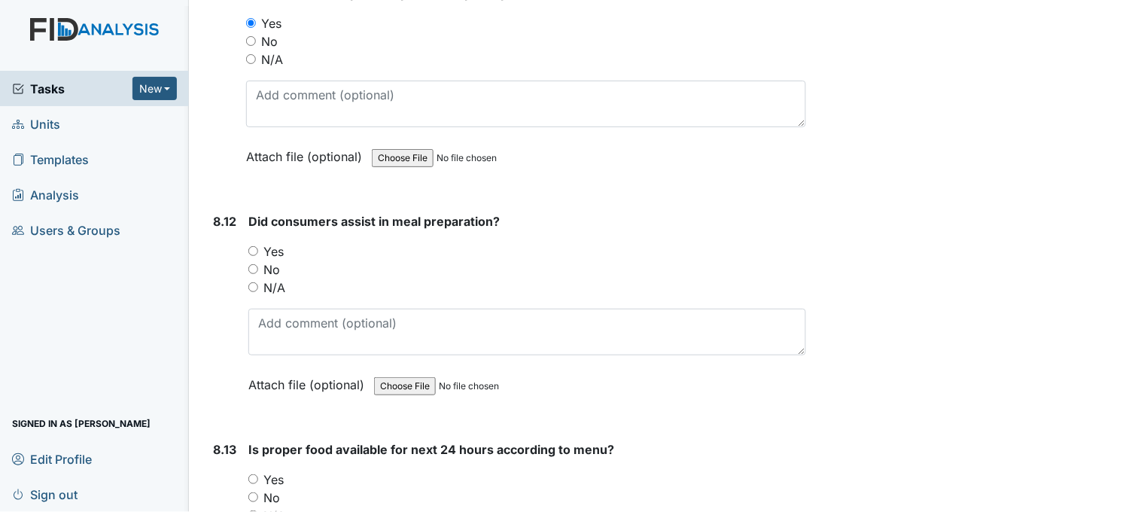
click at [254, 246] on input "Yes" at bounding box center [253, 251] width 10 height 10
radio input "true"
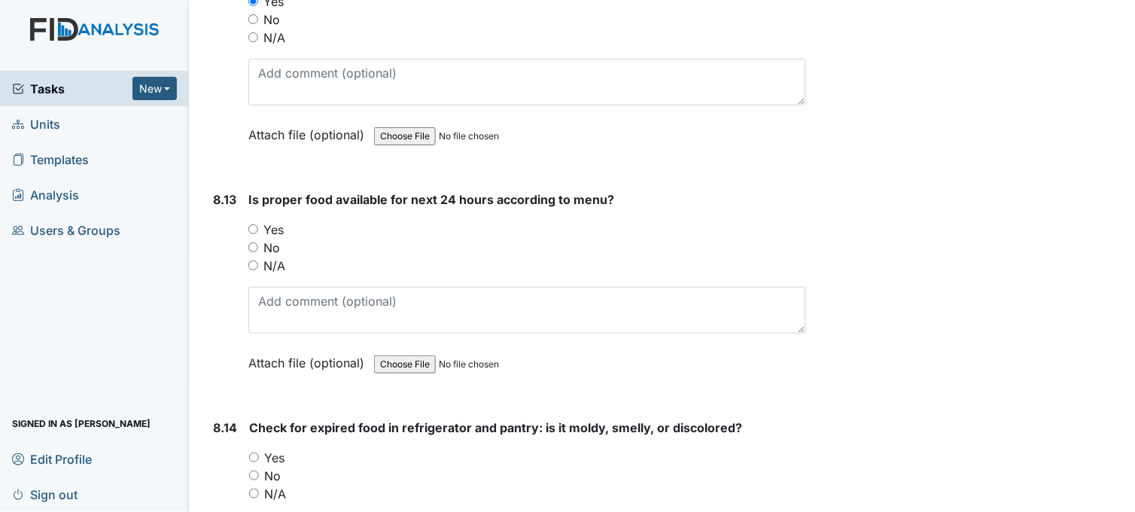
scroll to position [14044, 0]
click at [254, 223] on input "Yes" at bounding box center [253, 228] width 10 height 10
radio input "true"
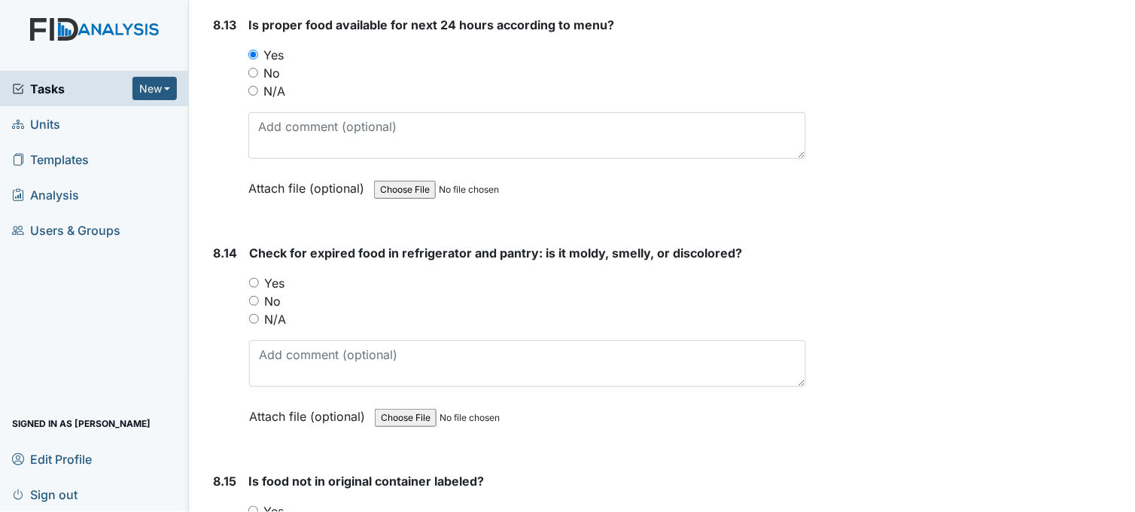
scroll to position [14296, 0]
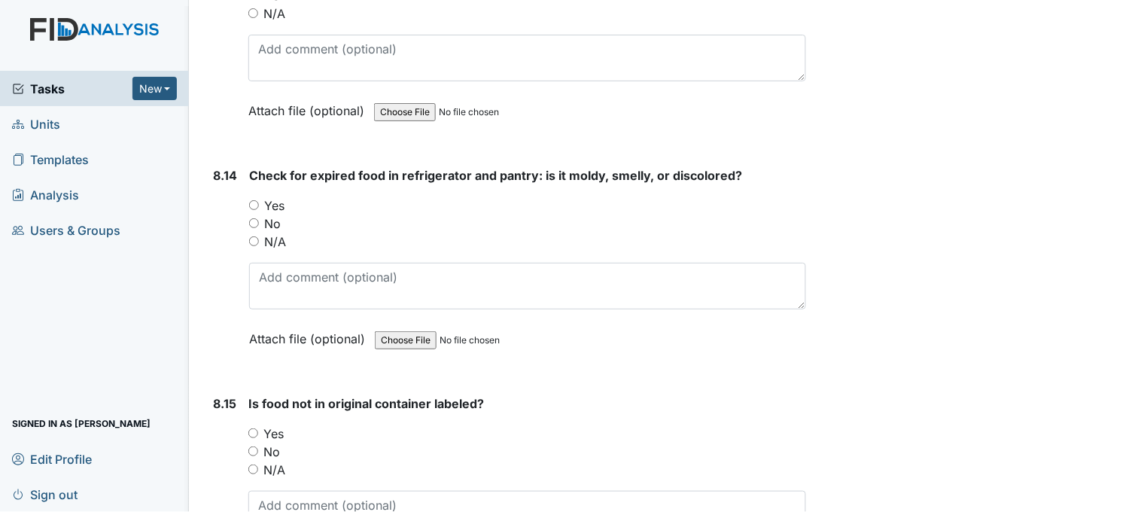
click at [254, 200] on input "Yes" at bounding box center [254, 205] width 10 height 10
radio input "true"
click at [254, 218] on input "No" at bounding box center [254, 223] width 10 height 10
radio input "true"
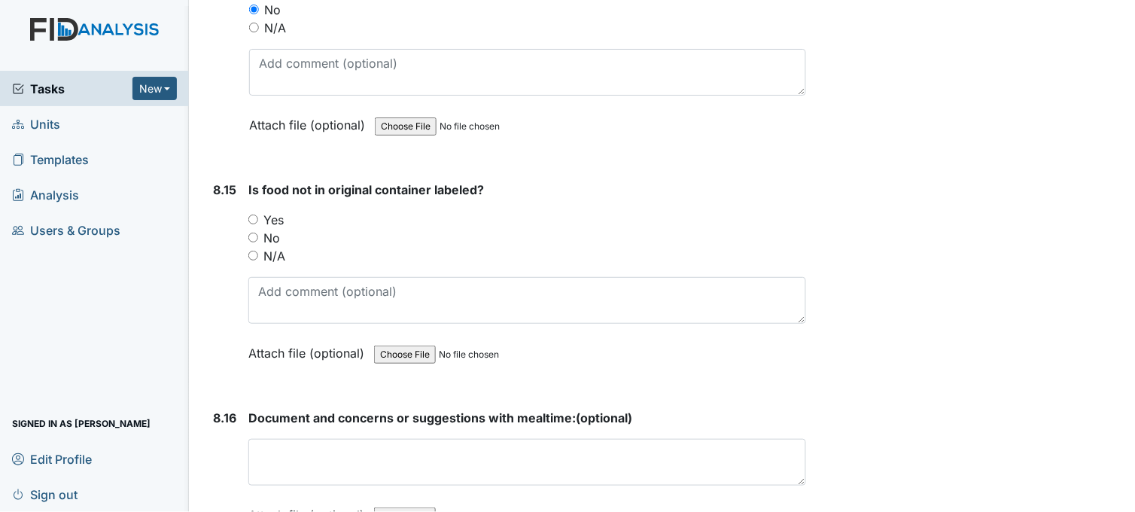
scroll to position [14546, 0]
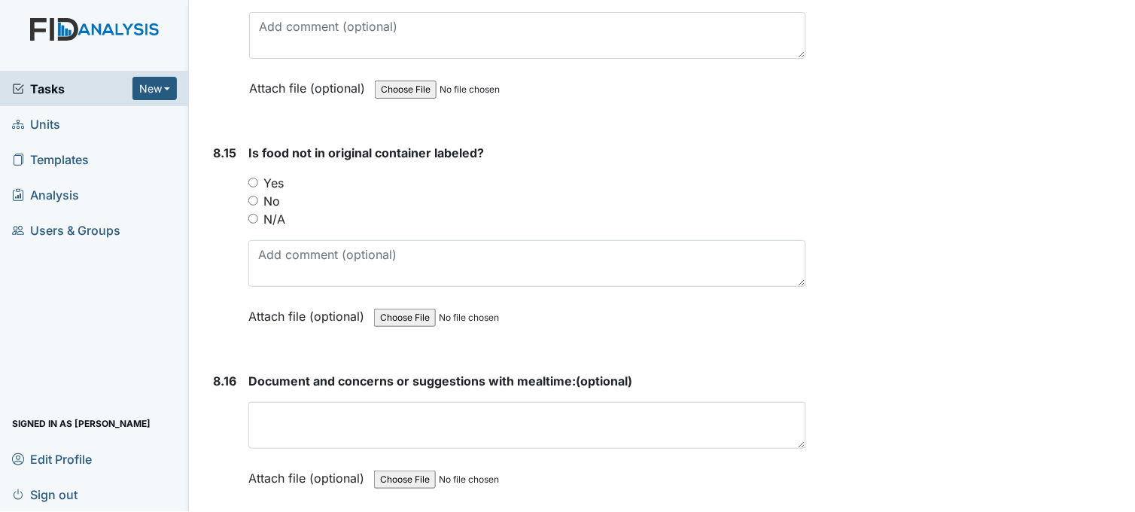
click at [253, 178] on input "Yes" at bounding box center [253, 183] width 10 height 10
radio input "true"
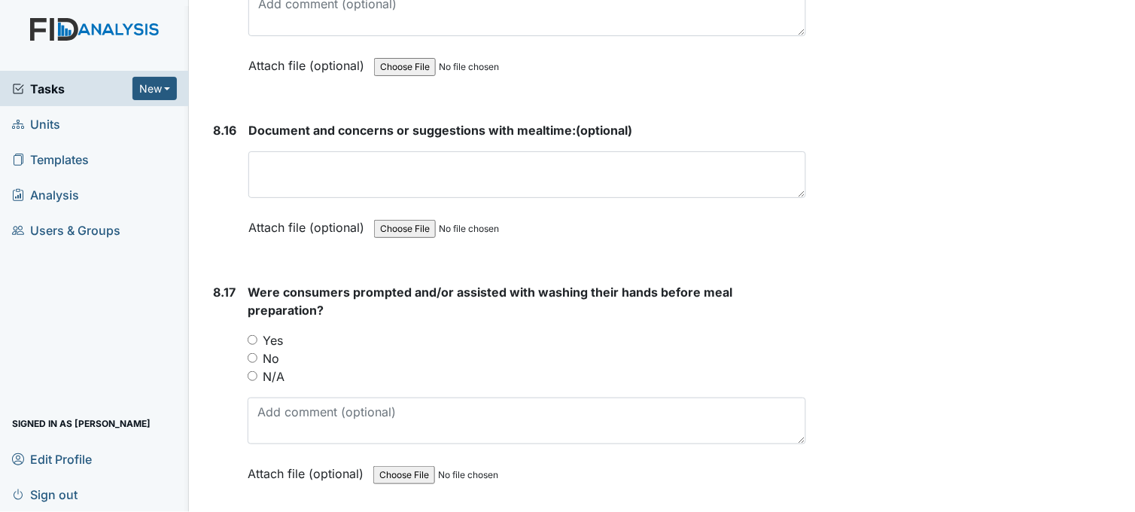
scroll to position [14880, 0]
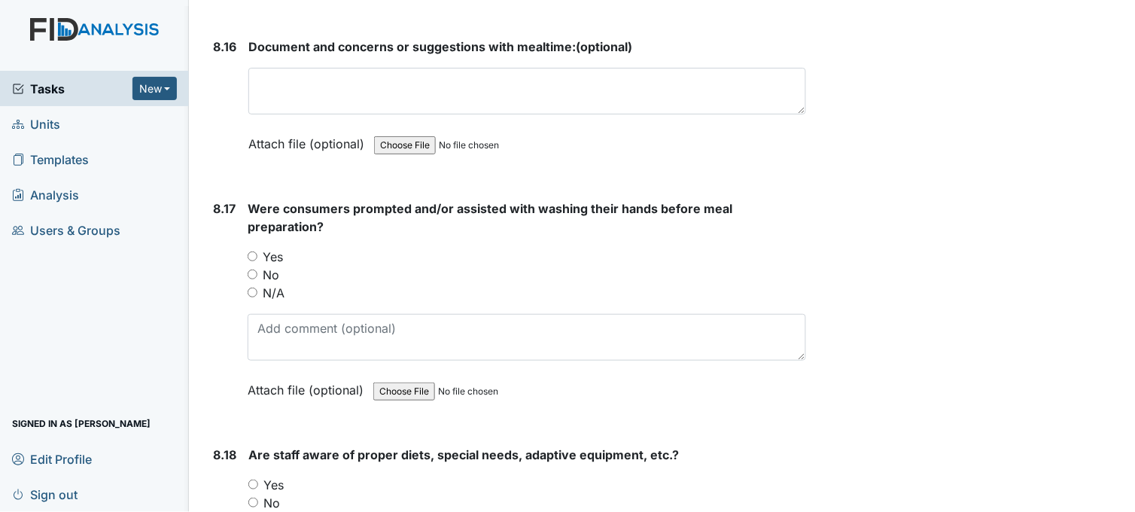
click at [251, 251] on input "Yes" at bounding box center [253, 256] width 10 height 10
radio input "true"
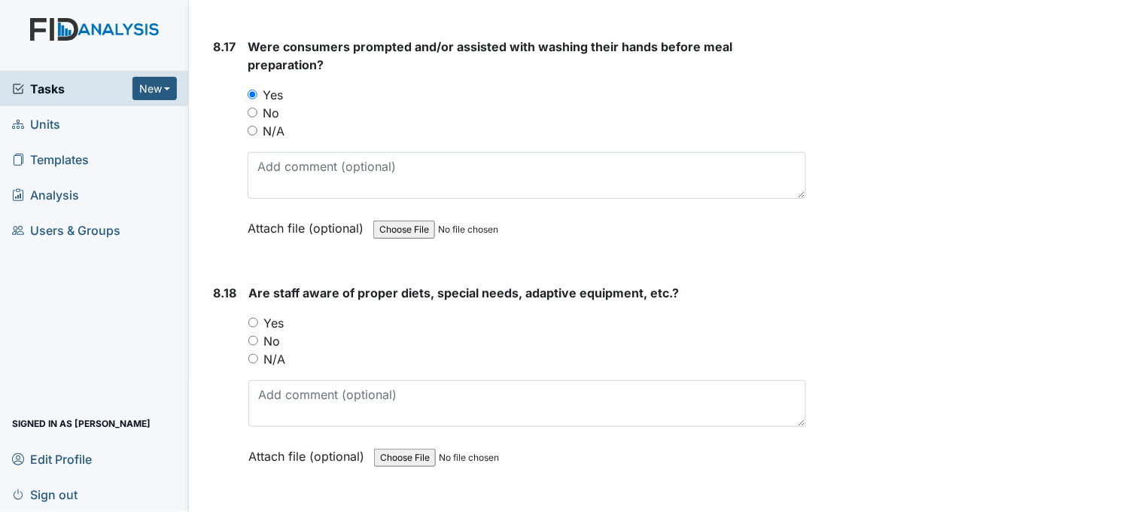
scroll to position [15048, 0]
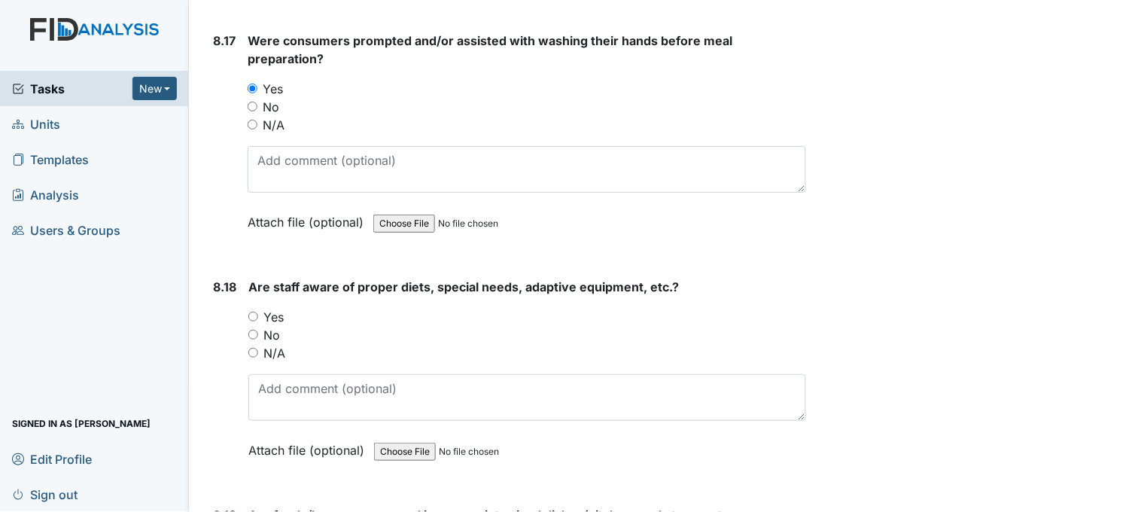
click at [252, 311] on input "Yes" at bounding box center [253, 316] width 10 height 10
radio input "true"
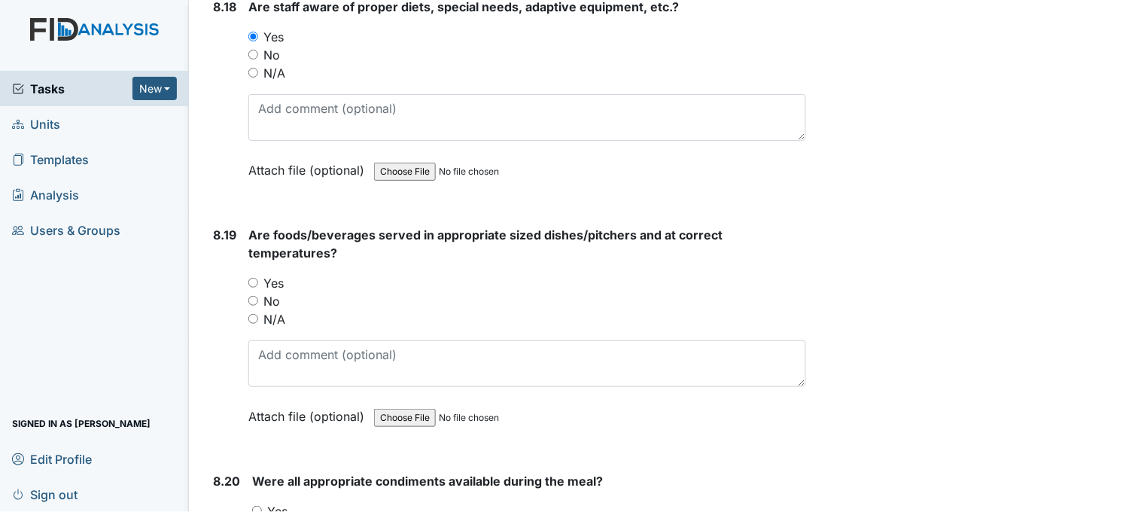
scroll to position [15299, 0]
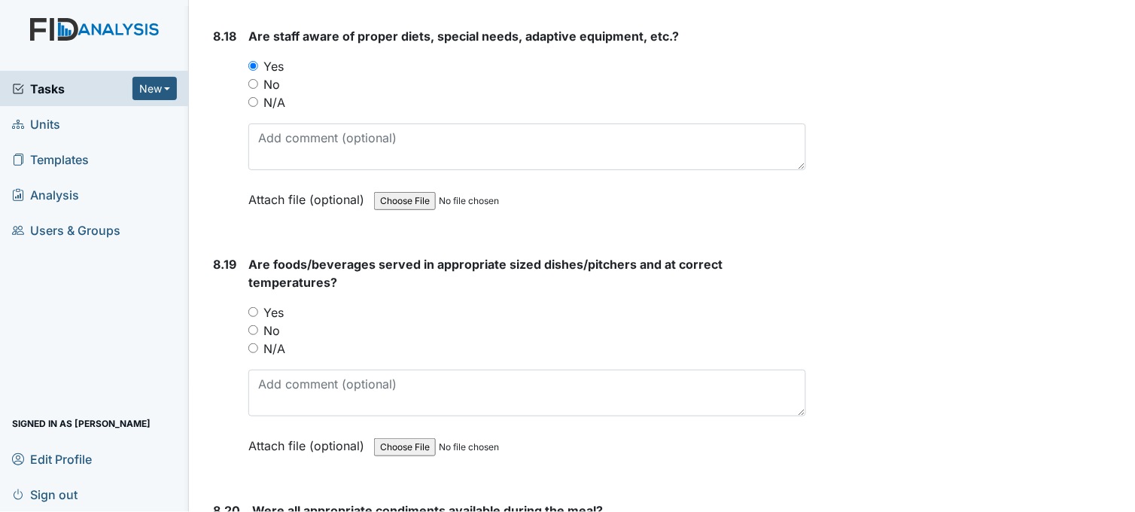
click at [254, 307] on input "Yes" at bounding box center [253, 312] width 10 height 10
radio input "true"
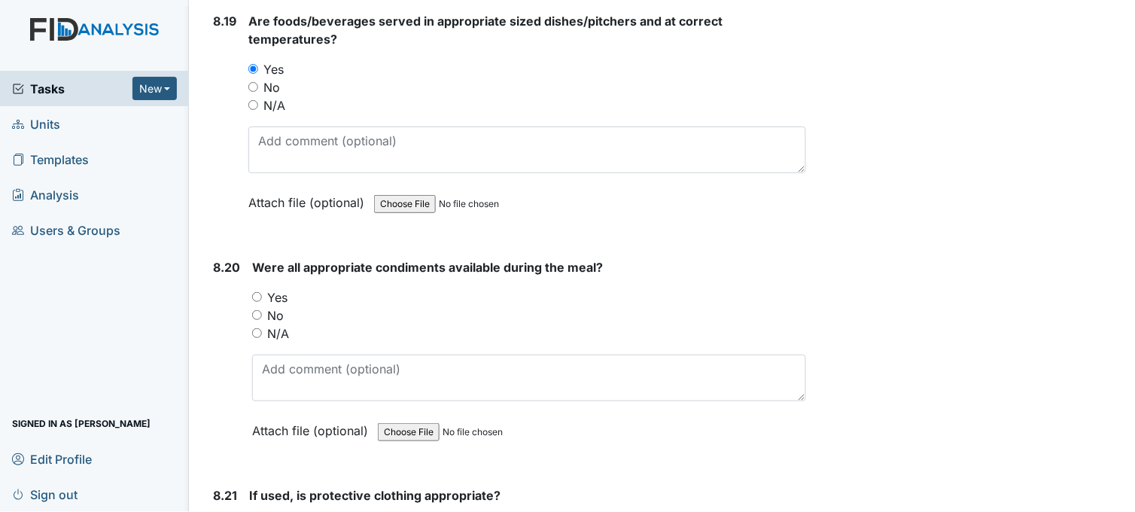
scroll to position [15549, 0]
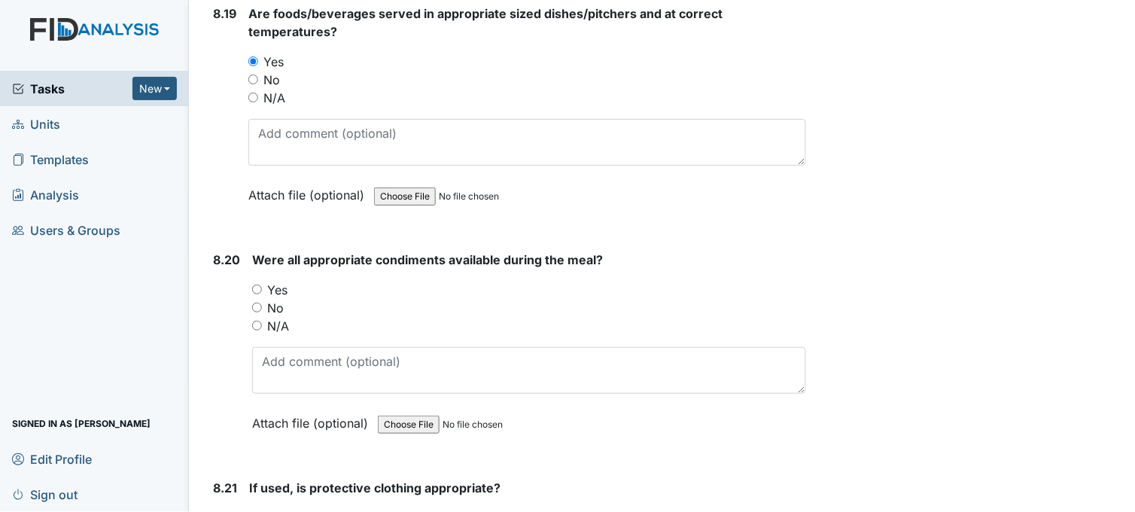
click at [254, 284] on input "Yes" at bounding box center [257, 289] width 10 height 10
radio input "true"
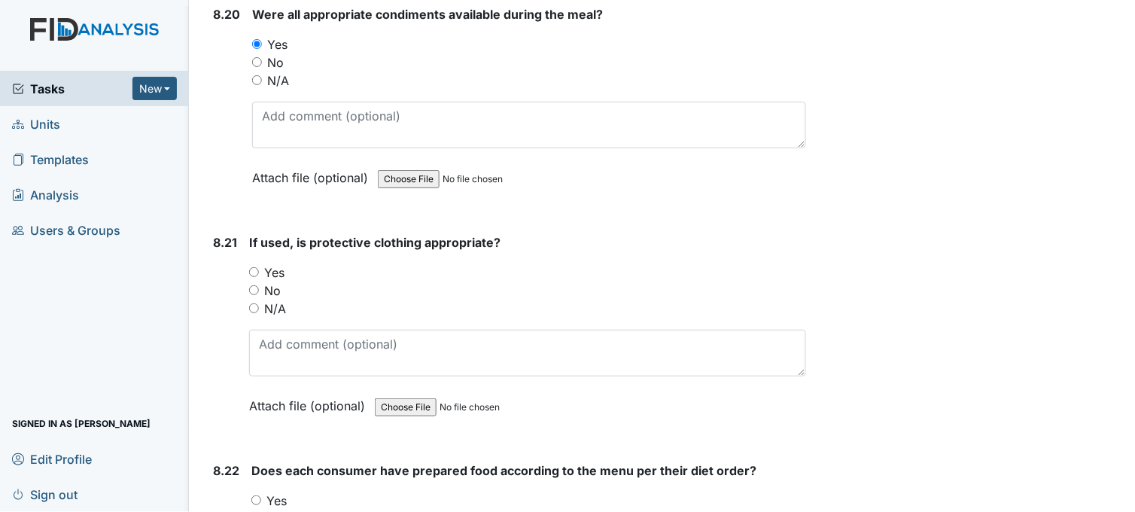
scroll to position [15801, 0]
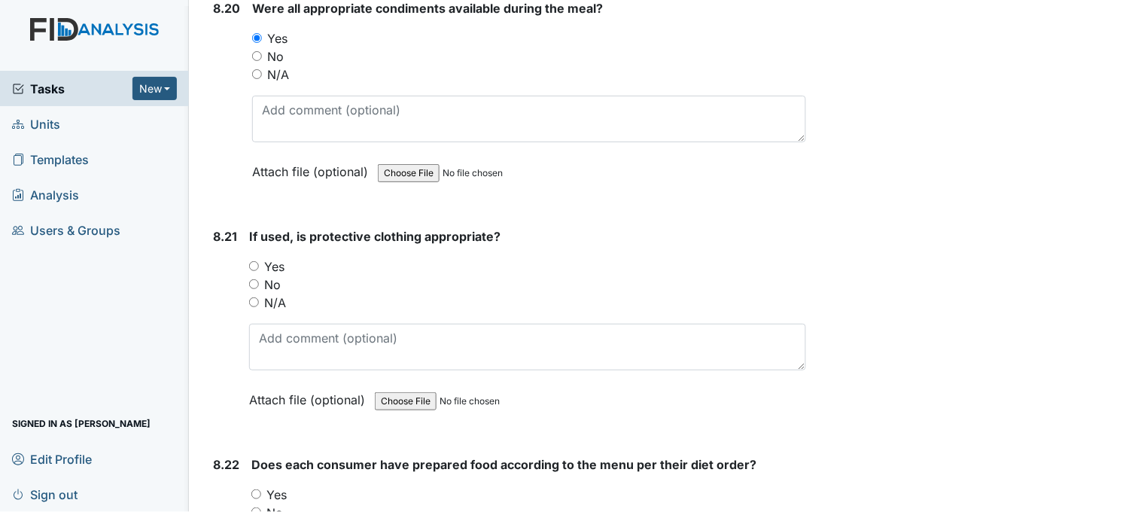
click at [253, 297] on input "N/A" at bounding box center [254, 302] width 10 height 10
radio input "true"
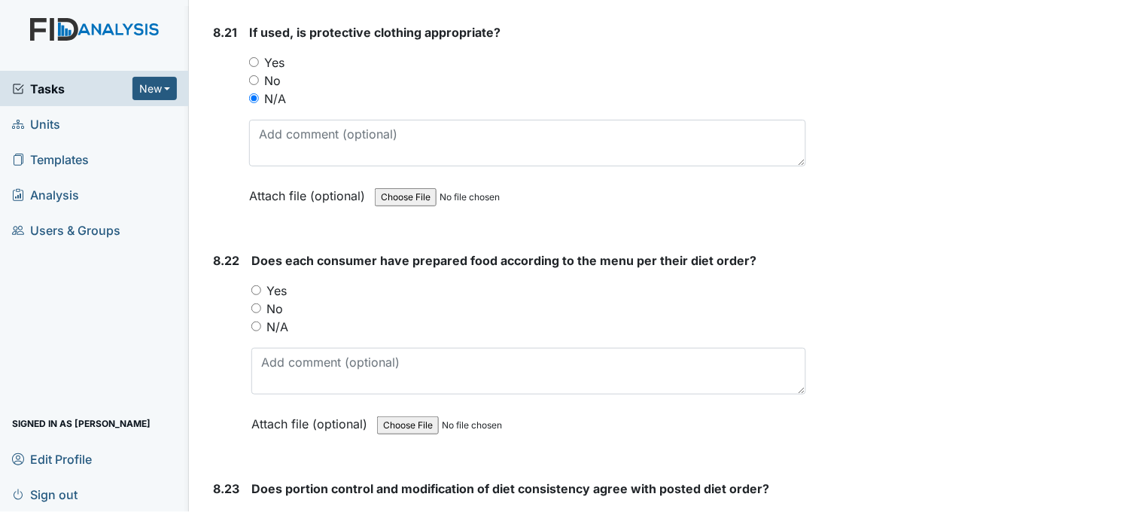
scroll to position [16051, 0]
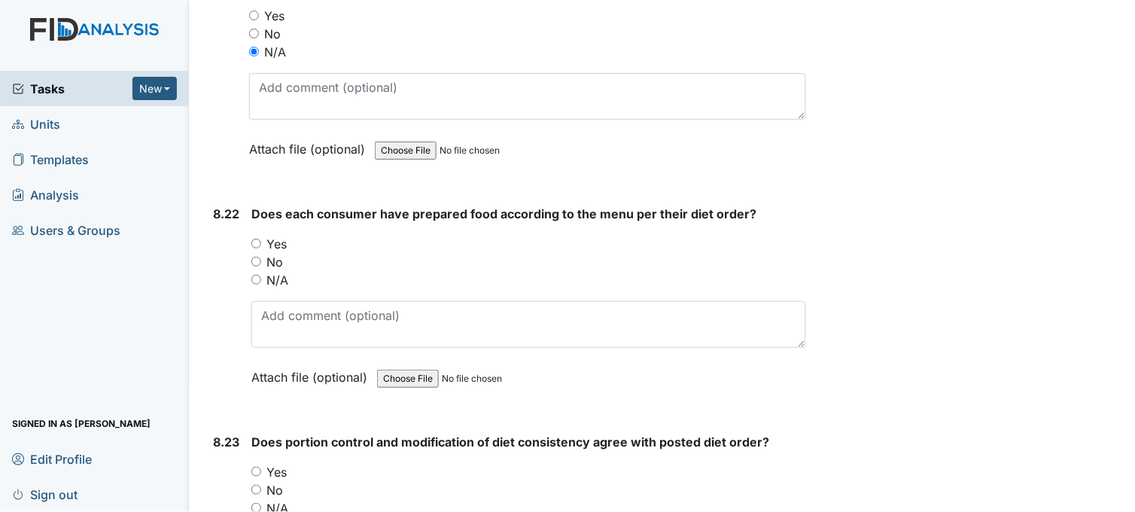
click at [257, 239] on input "Yes" at bounding box center [256, 244] width 10 height 10
radio input "true"
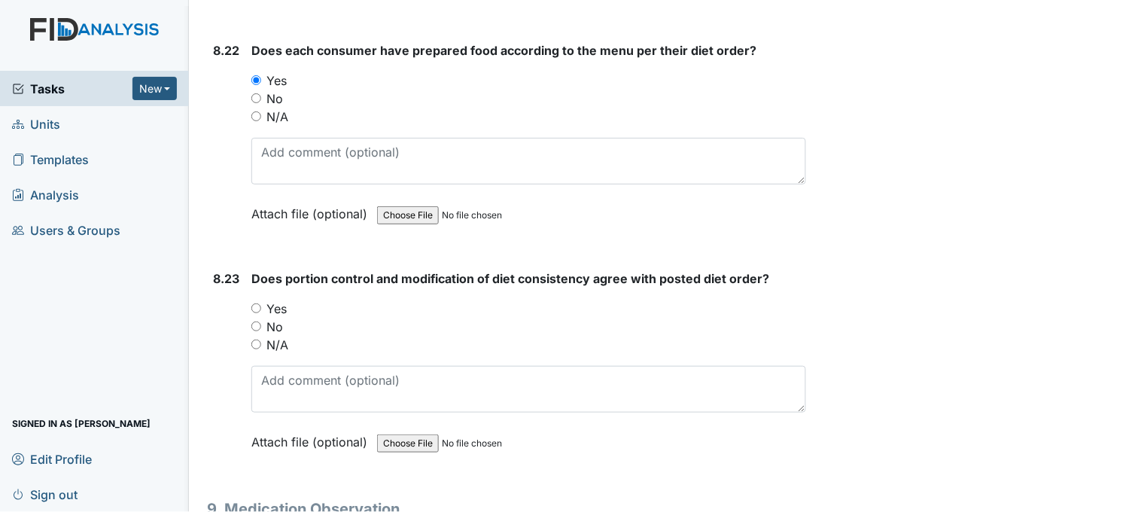
scroll to position [16218, 0]
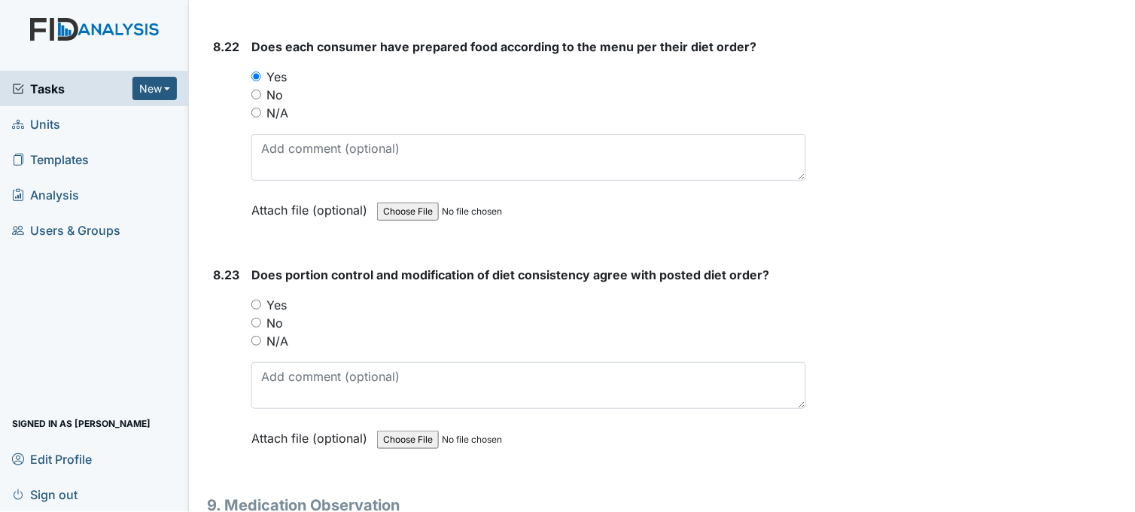
click at [258, 299] on input "Yes" at bounding box center [256, 304] width 10 height 10
radio input "true"
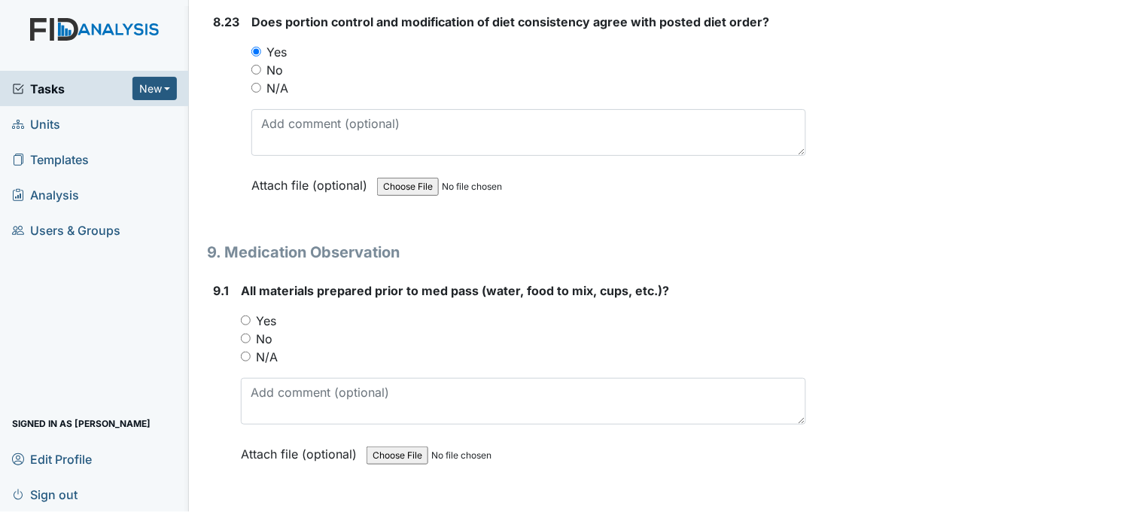
scroll to position [16553, 0]
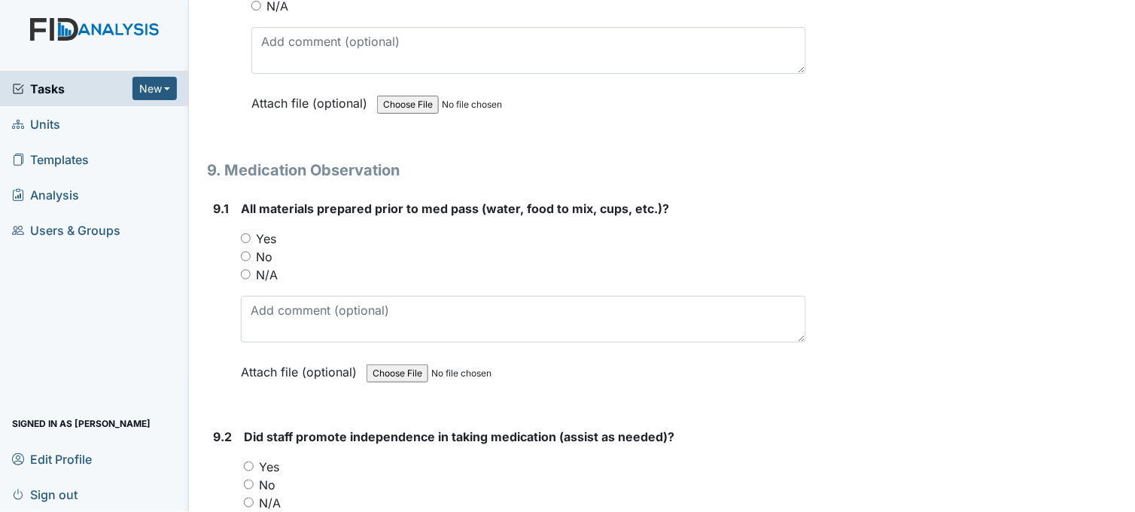
click at [245, 233] on input "Yes" at bounding box center [246, 238] width 10 height 10
radio input "true"
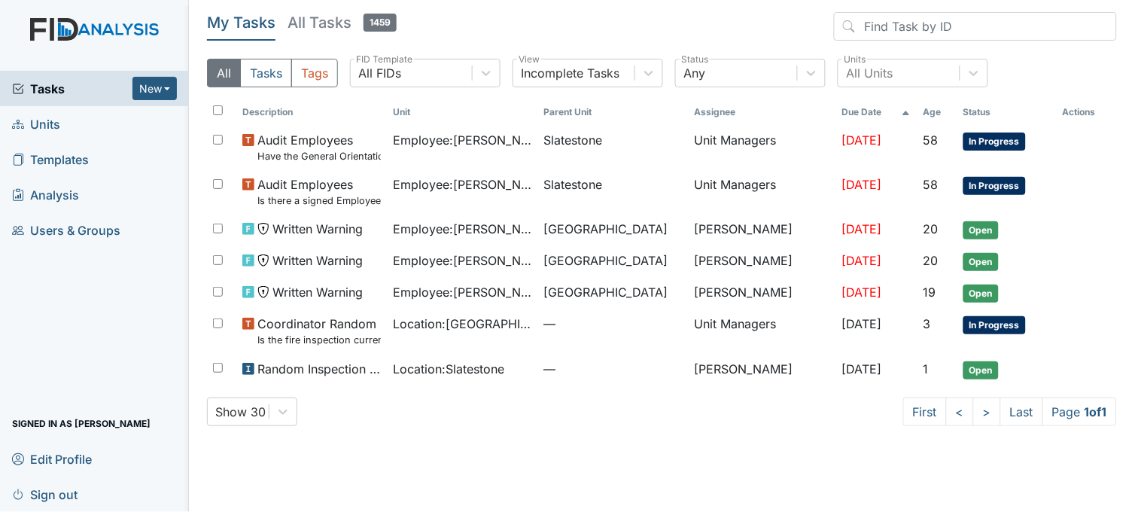
click at [102, 124] on link "Units" at bounding box center [94, 123] width 189 height 35
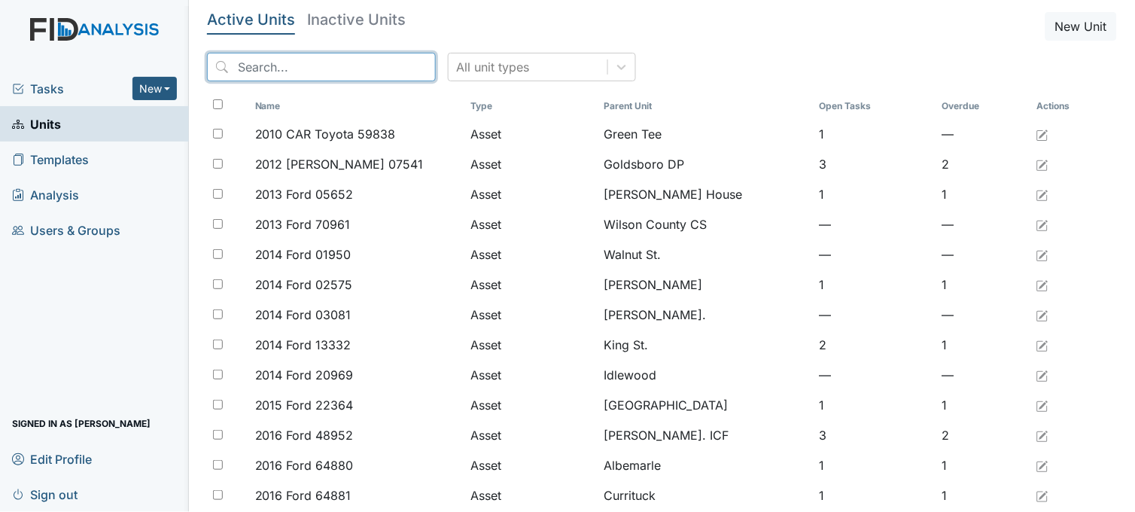
click at [291, 69] on input "search" at bounding box center [321, 67] width 229 height 29
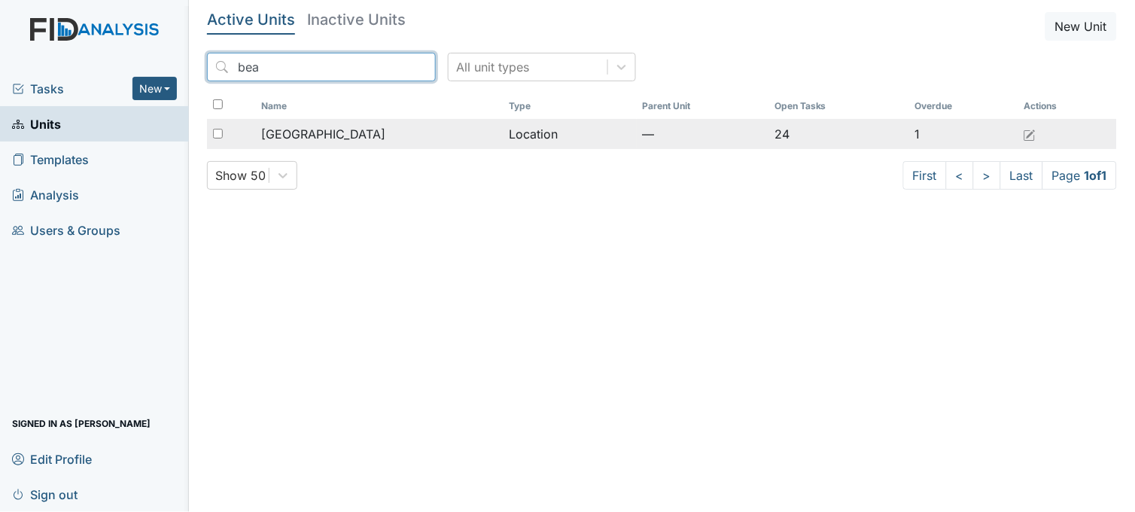
type input "bea"
click at [308, 134] on span "[GEOGRAPHIC_DATA]" at bounding box center [323, 134] width 124 height 18
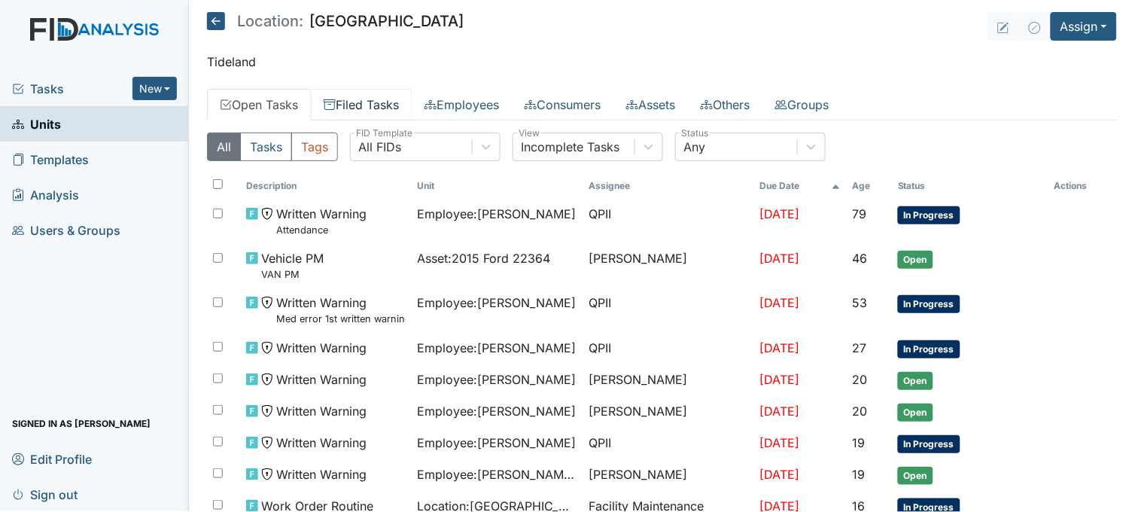
click at [397, 96] on link "Filed Tasks" at bounding box center [361, 105] width 101 height 32
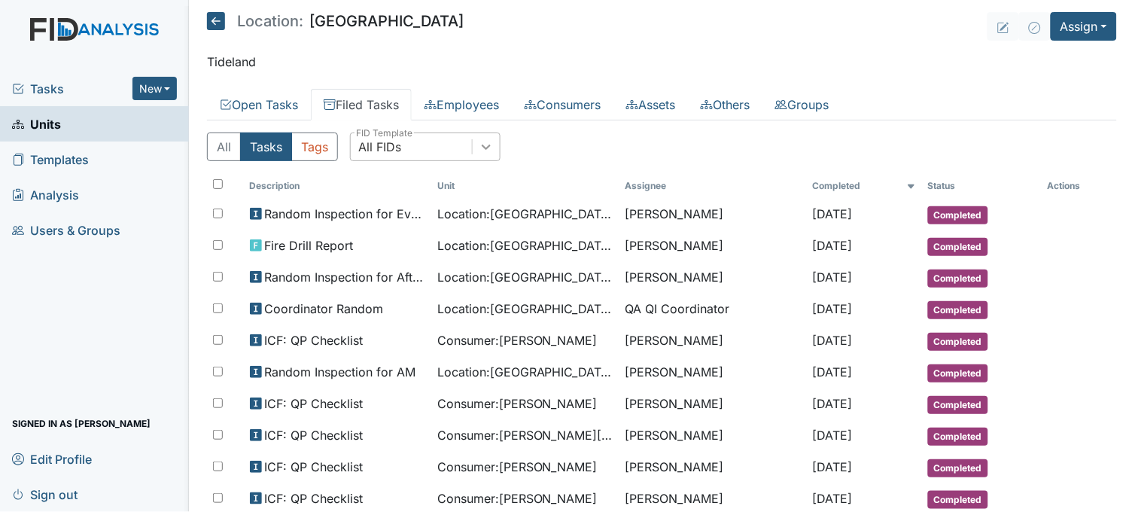
click at [493, 145] on icon at bounding box center [486, 146] width 15 height 15
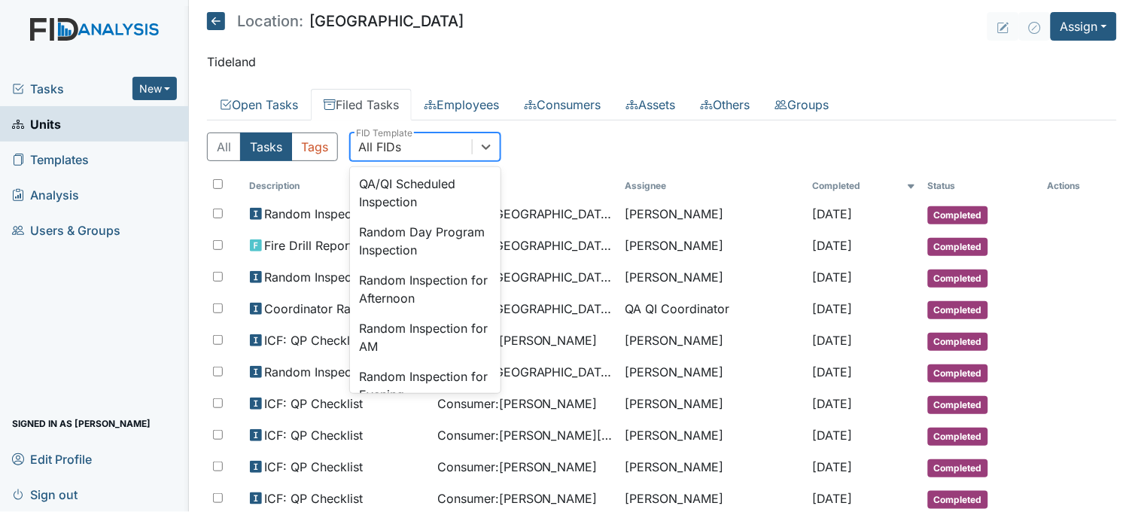
scroll to position [1337, 0]
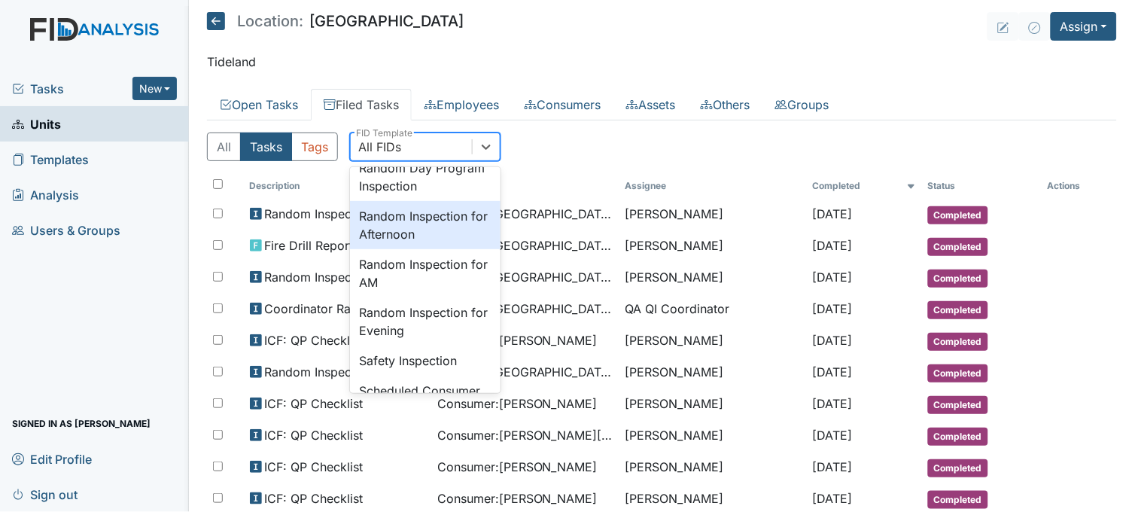
click at [424, 249] on div "Random Inspection for Afternoon" at bounding box center [425, 225] width 150 height 48
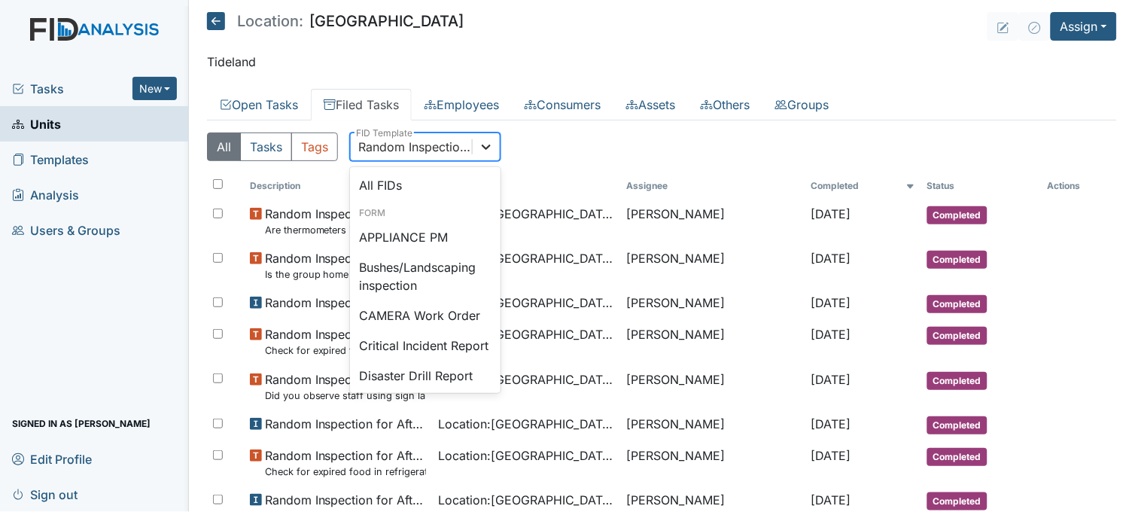
click at [484, 140] on icon at bounding box center [486, 146] width 15 height 15
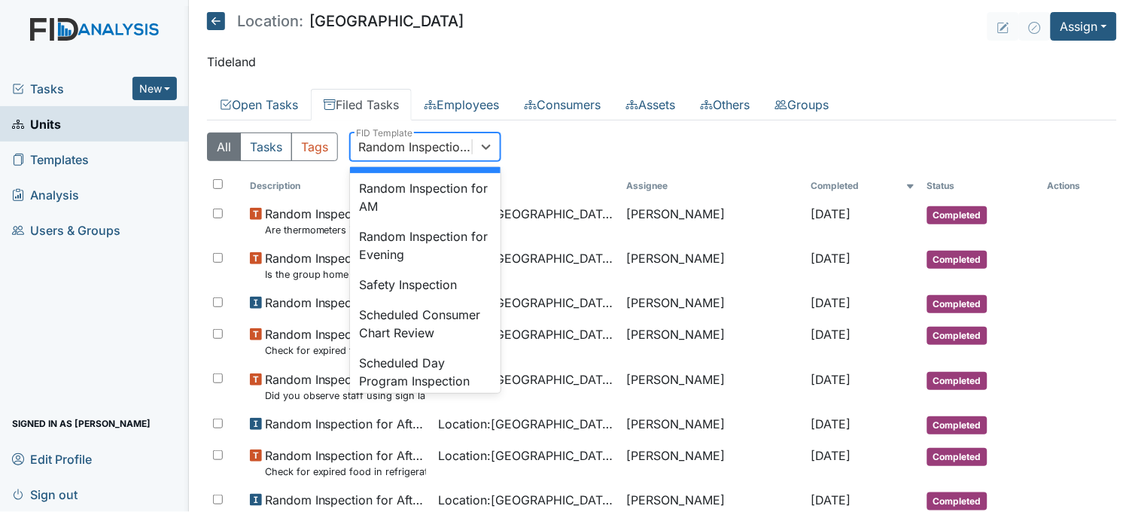
scroll to position [1466, 0]
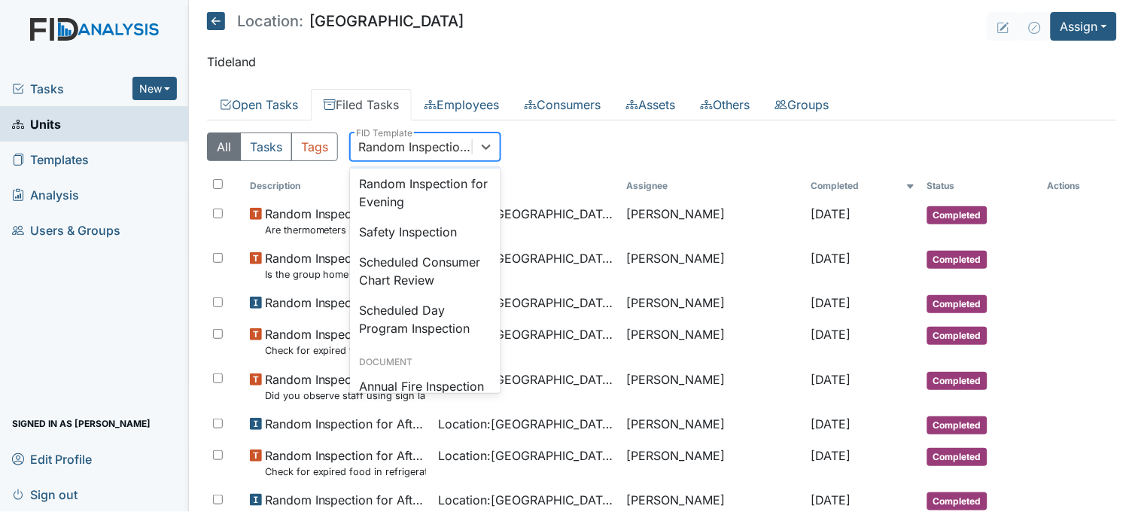
click at [442, 169] on div "Random Inspection for AM" at bounding box center [425, 144] width 150 height 48
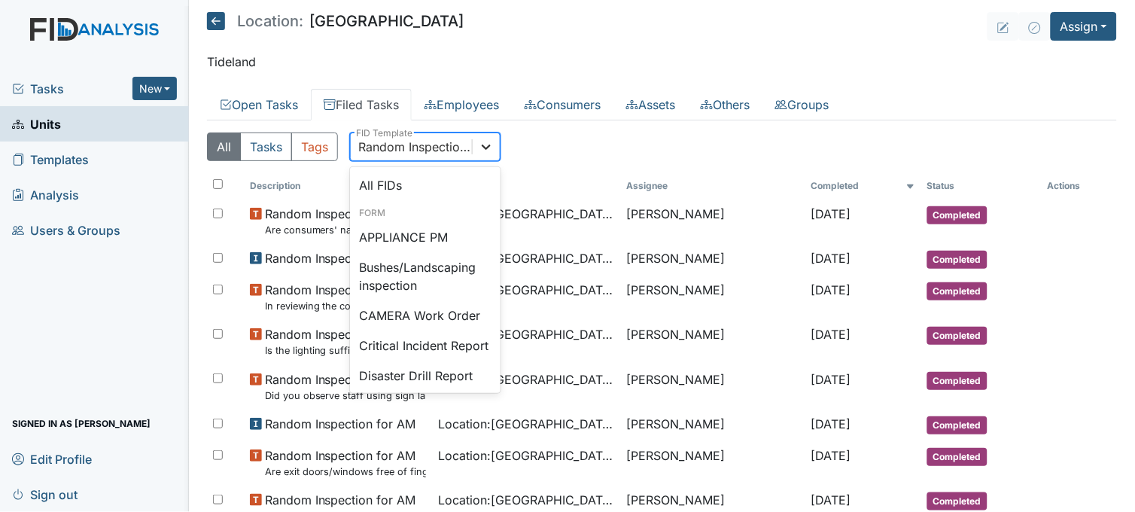
click at [492, 146] on icon at bounding box center [486, 146] width 15 height 15
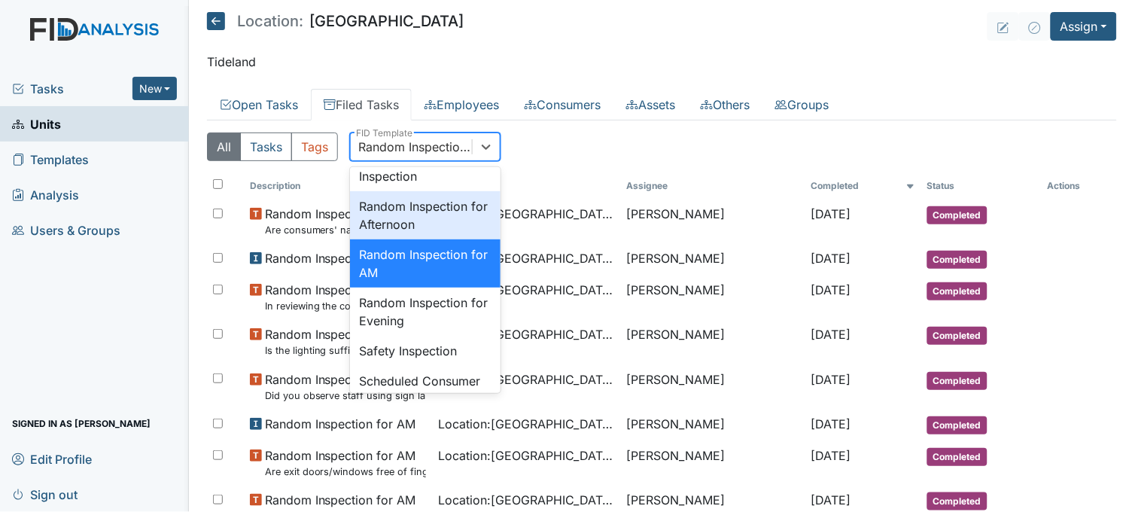
scroll to position [1430, 0]
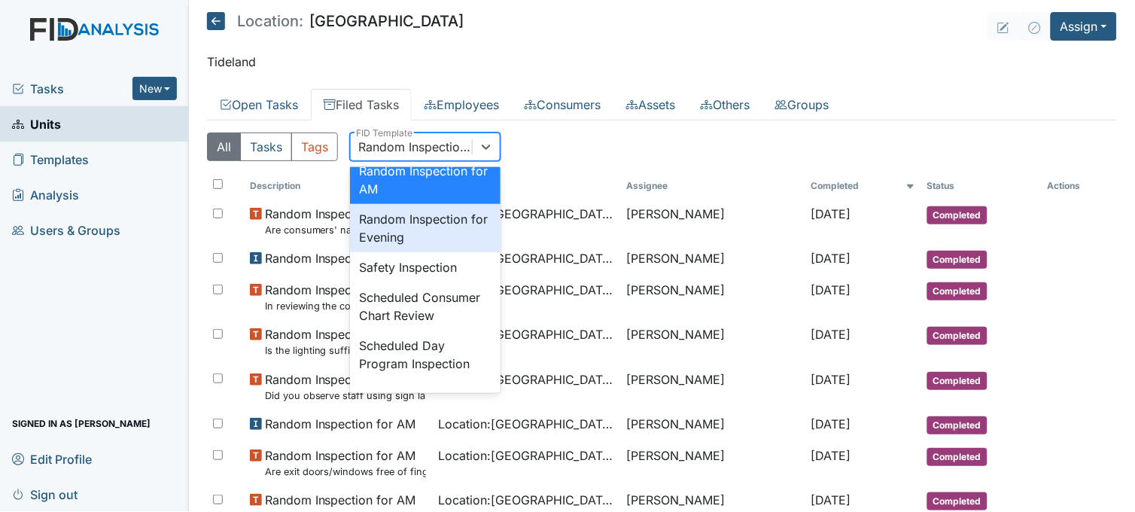
click at [442, 252] on div "Random Inspection for Evening" at bounding box center [425, 228] width 150 height 48
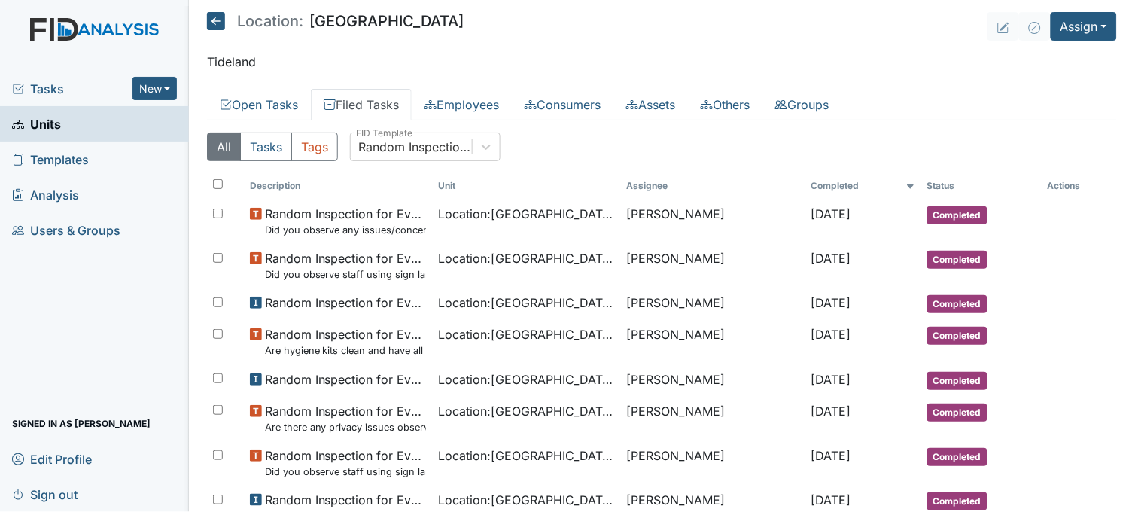
click at [69, 83] on span "Tasks" at bounding box center [72, 89] width 120 height 18
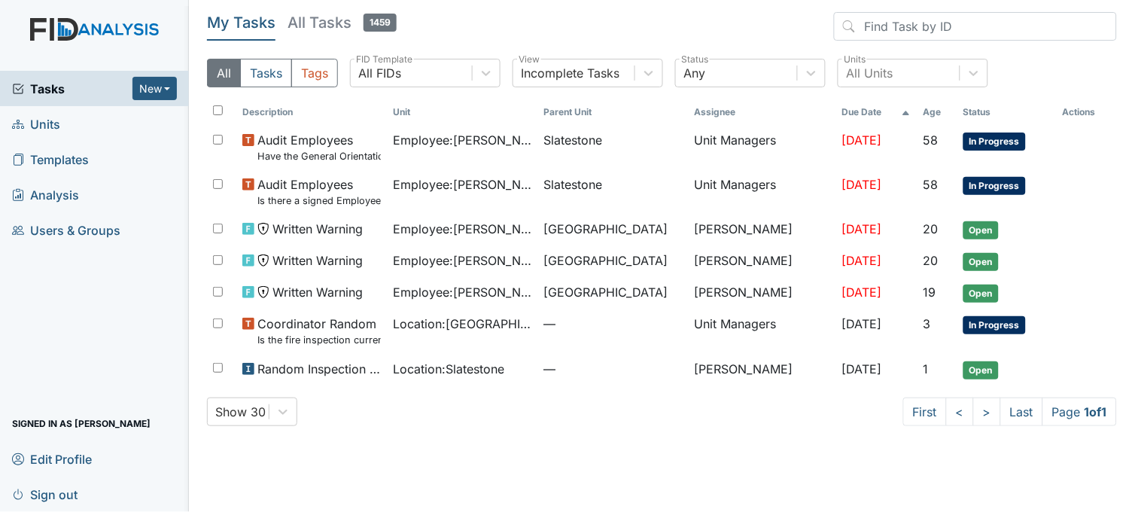
click at [56, 126] on span "Units" at bounding box center [36, 123] width 48 height 23
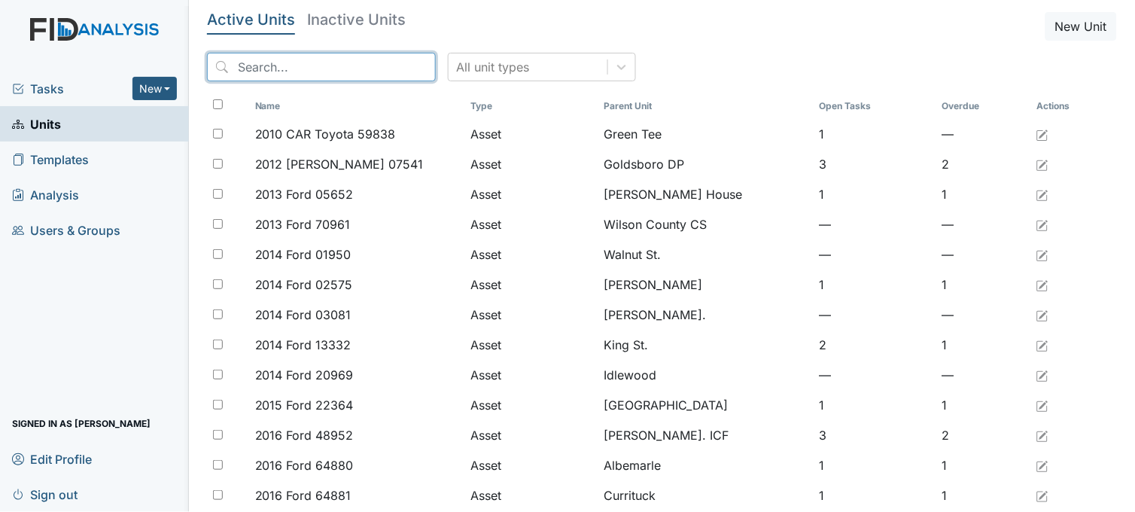
click at [373, 68] on input "search" at bounding box center [321, 67] width 229 height 29
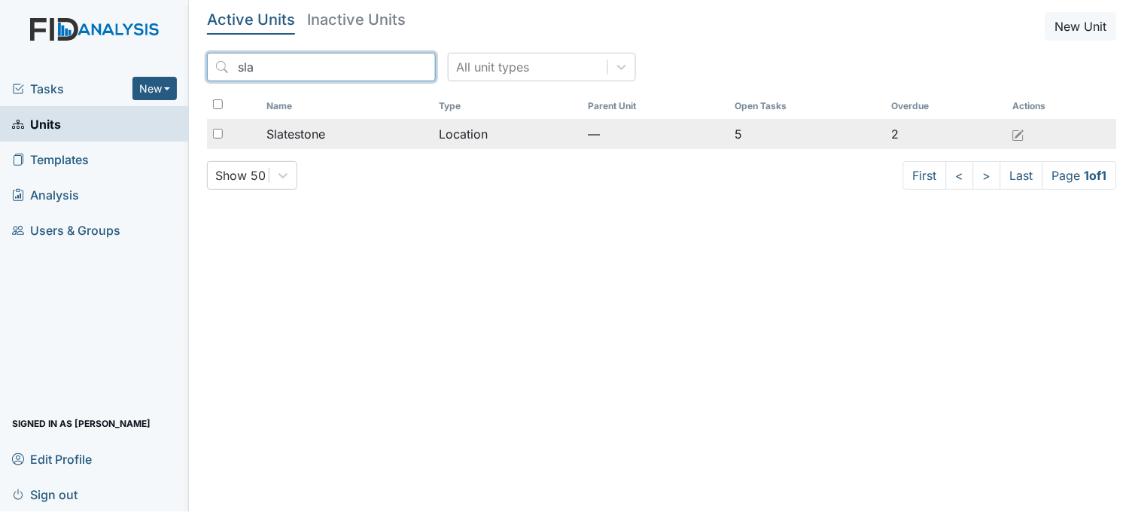
type input "sla"
click at [346, 133] on div "Slatestone" at bounding box center [346, 134] width 161 height 18
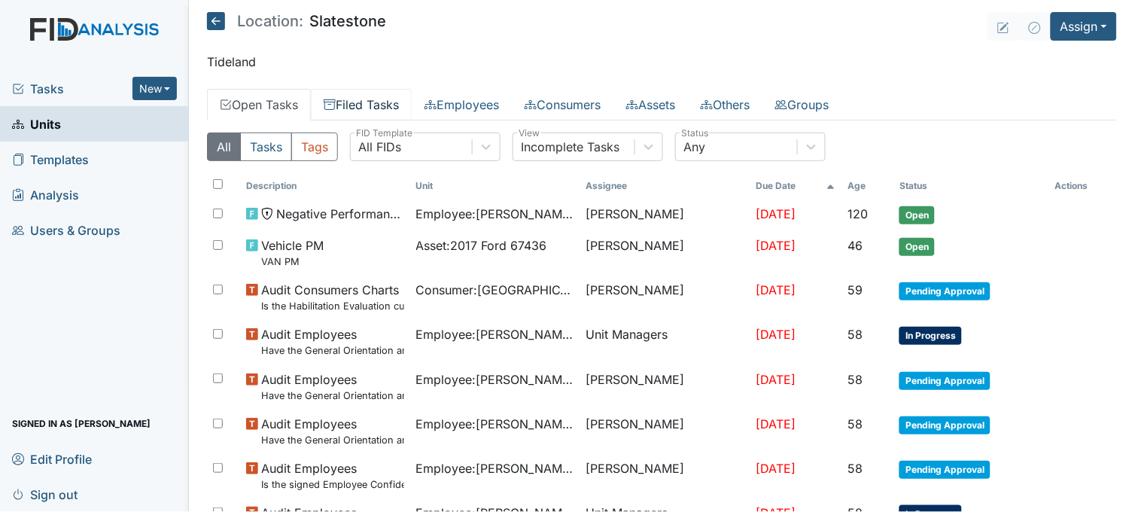
click at [372, 101] on link "Filed Tasks" at bounding box center [361, 105] width 101 height 32
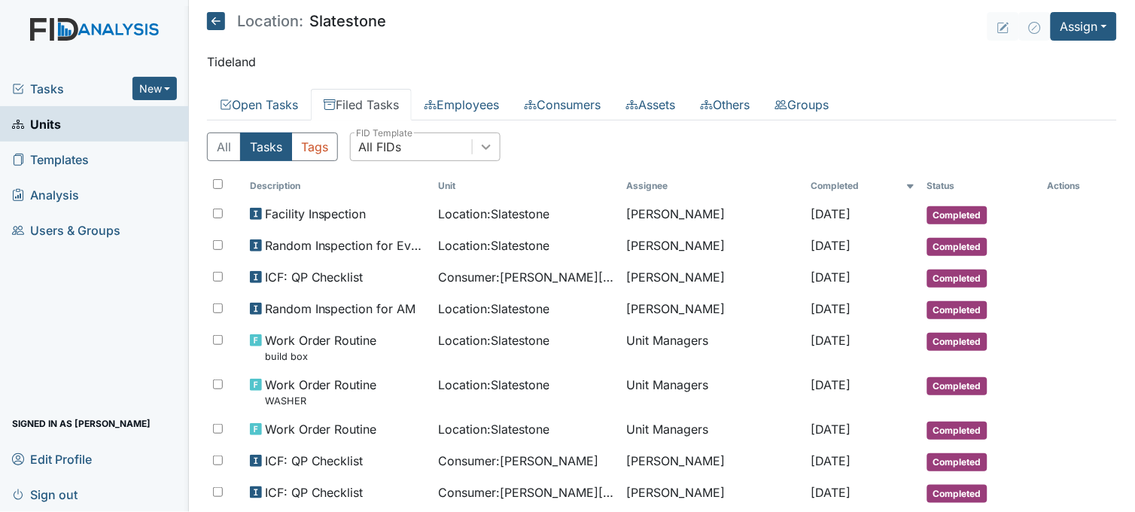
click at [484, 136] on div at bounding box center [486, 146] width 27 height 27
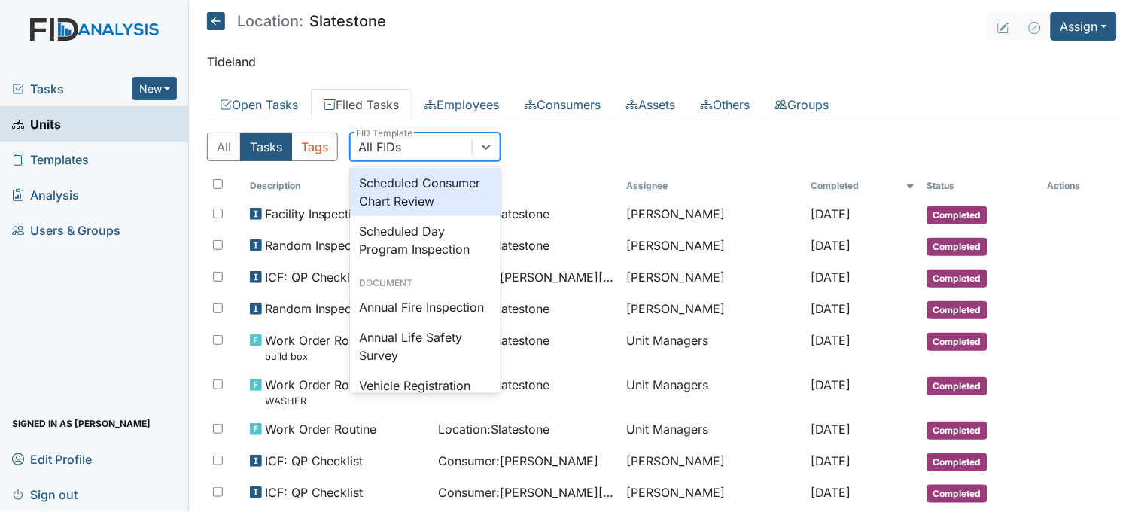
scroll to position [1520, 0]
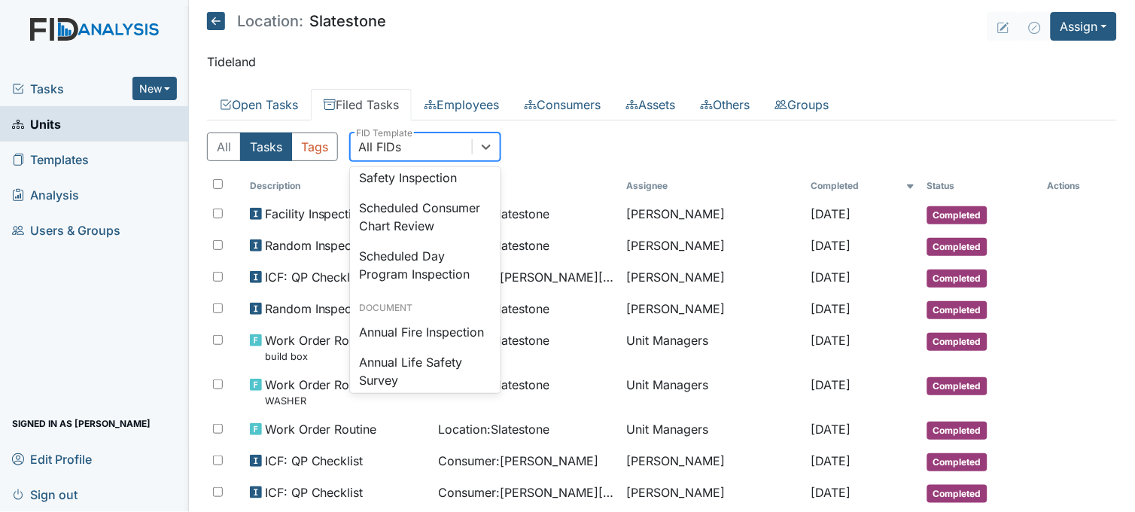
click at [412, 163] on div "Random Inspection for Evening" at bounding box center [425, 138] width 150 height 48
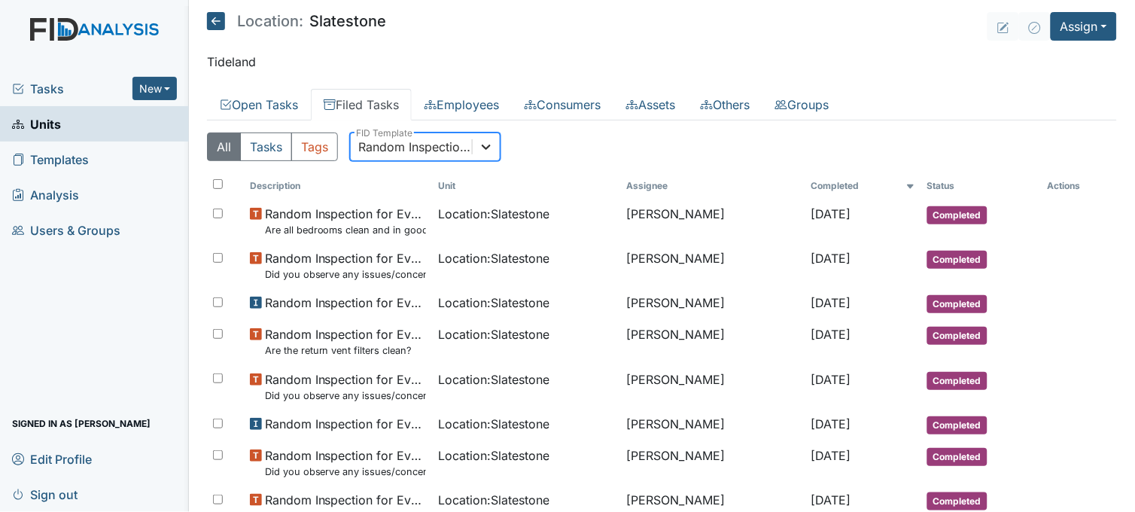
click at [492, 146] on icon at bounding box center [486, 146] width 15 height 15
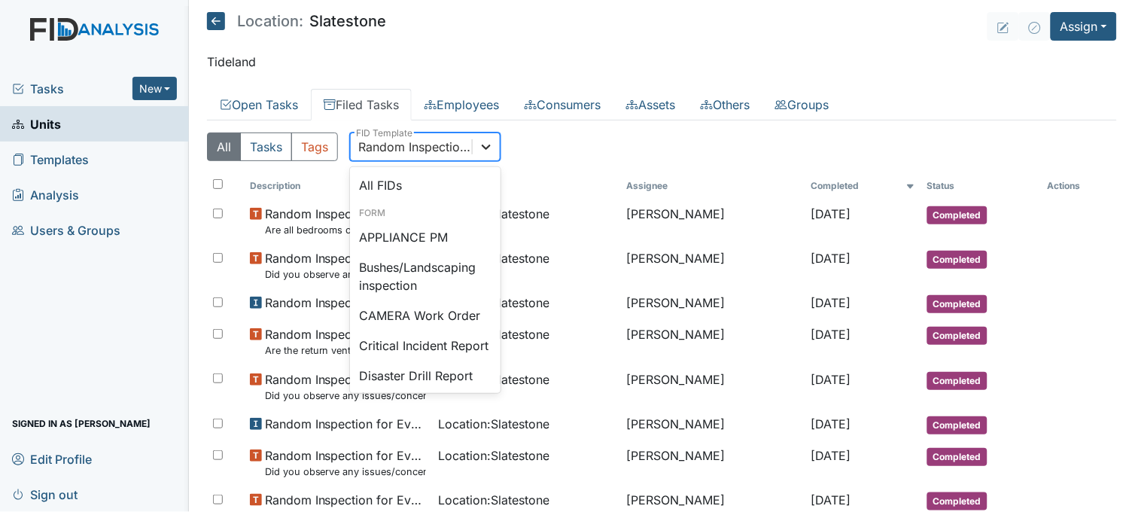
scroll to position [1395, 0]
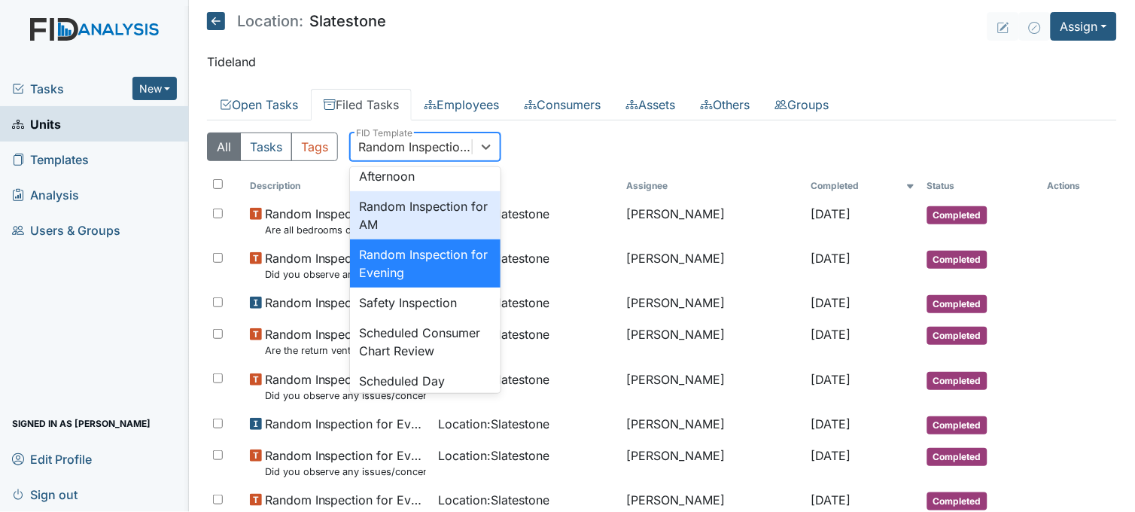
click at [450, 239] on div "Random Inspection for AM" at bounding box center [425, 215] width 150 height 48
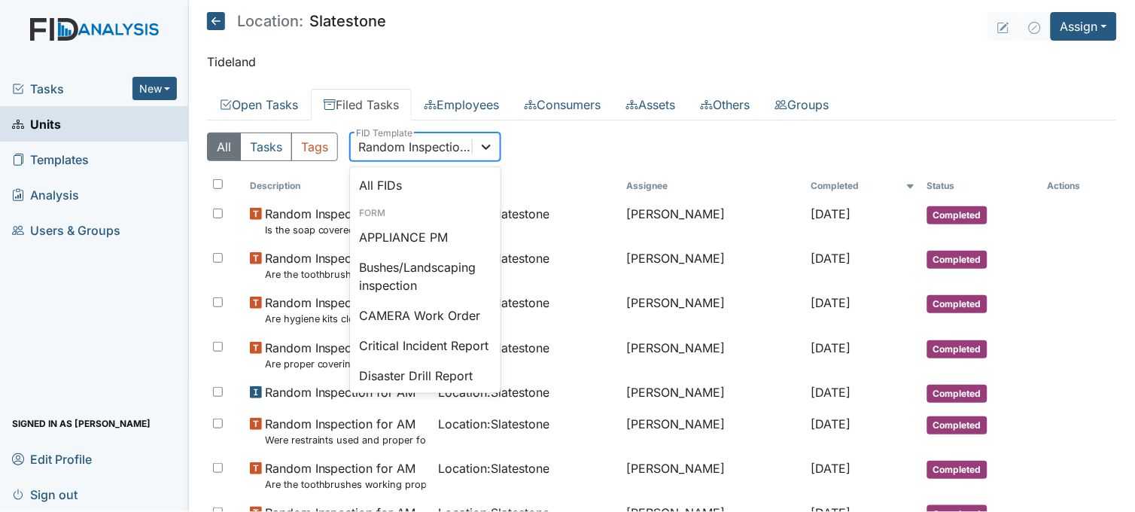
click at [489, 150] on icon at bounding box center [486, 146] width 15 height 15
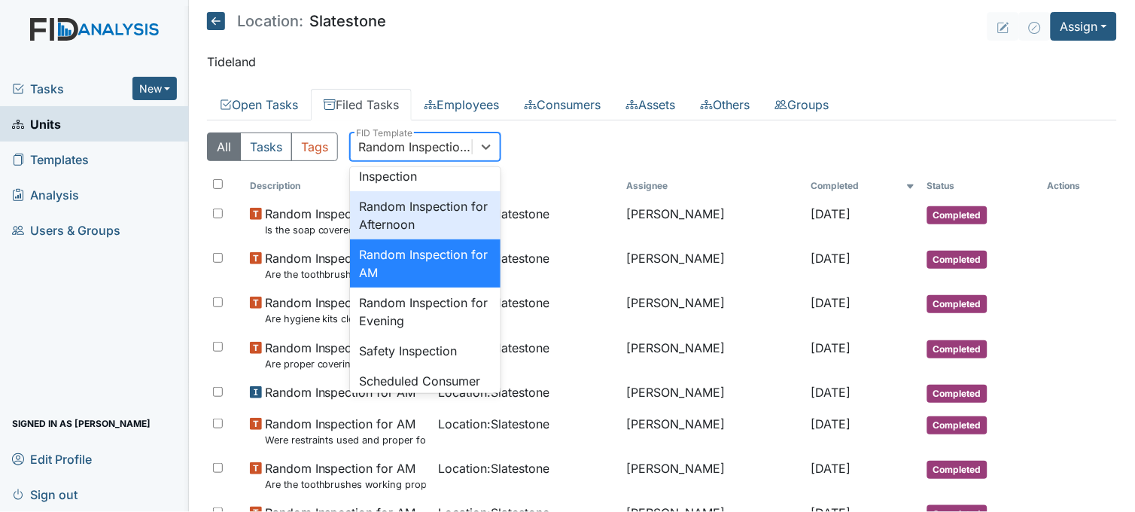
click at [448, 239] on div "Random Inspection for Afternoon" at bounding box center [425, 215] width 150 height 48
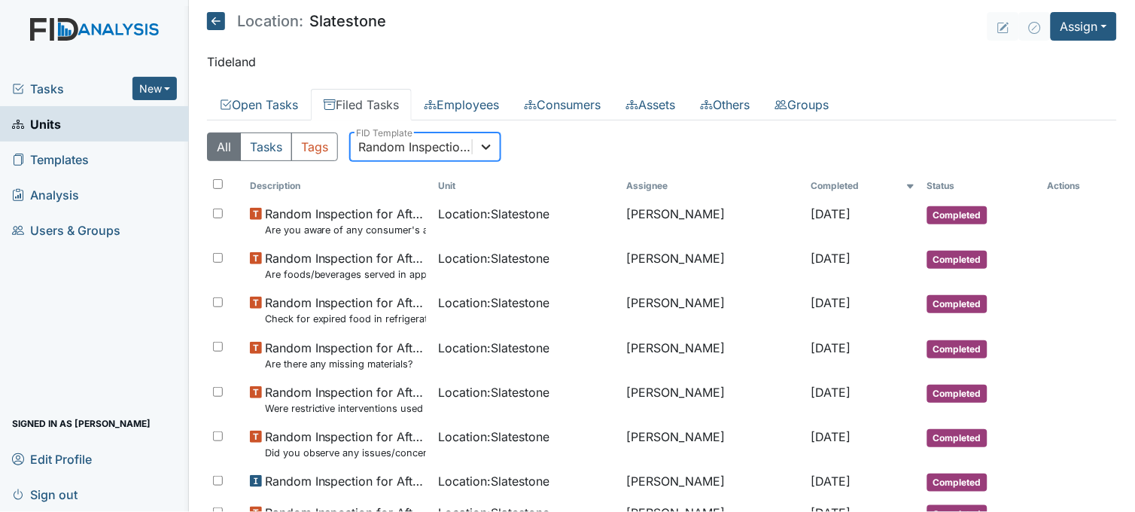
click at [486, 144] on icon at bounding box center [486, 146] width 15 height 15
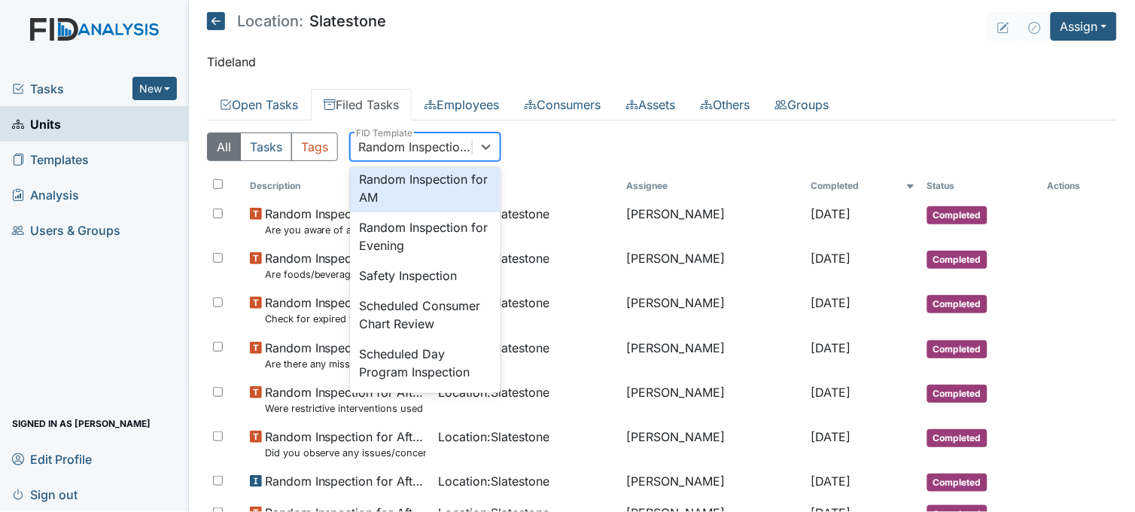
scroll to position [1466, 0]
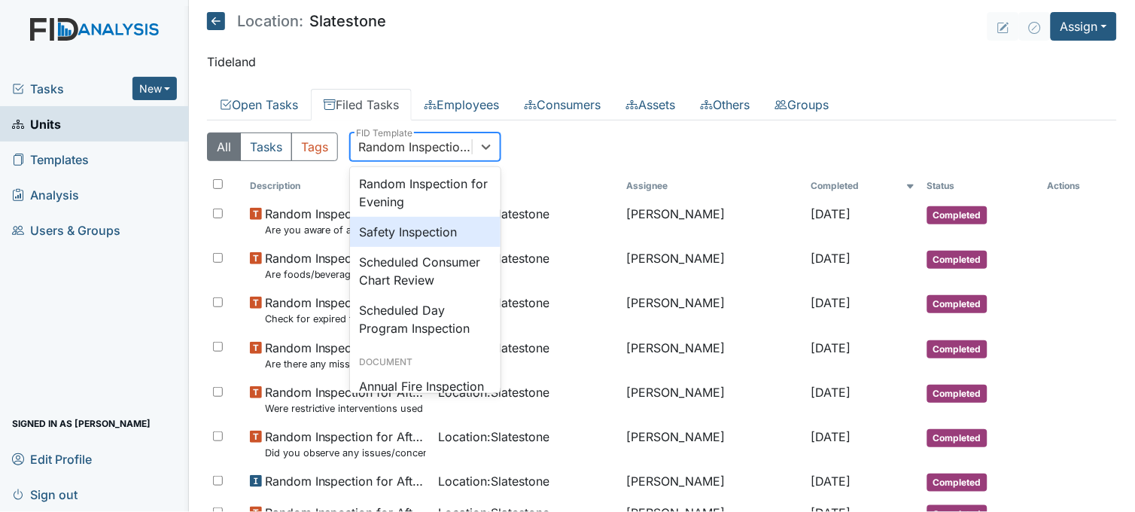
click at [421, 247] on div "Safety Inspection" at bounding box center [425, 232] width 150 height 30
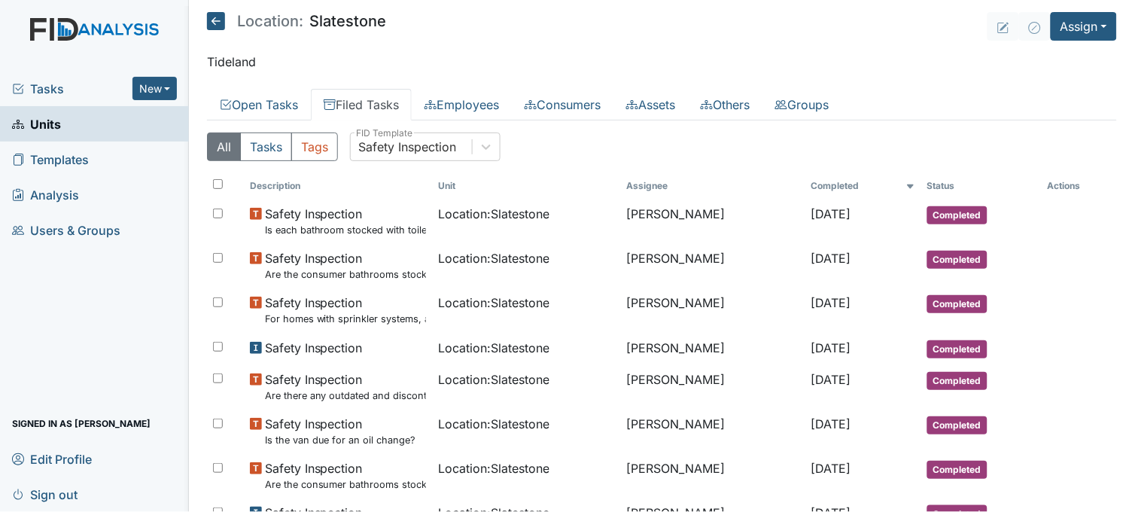
click at [49, 81] on span "Tasks" at bounding box center [72, 89] width 120 height 18
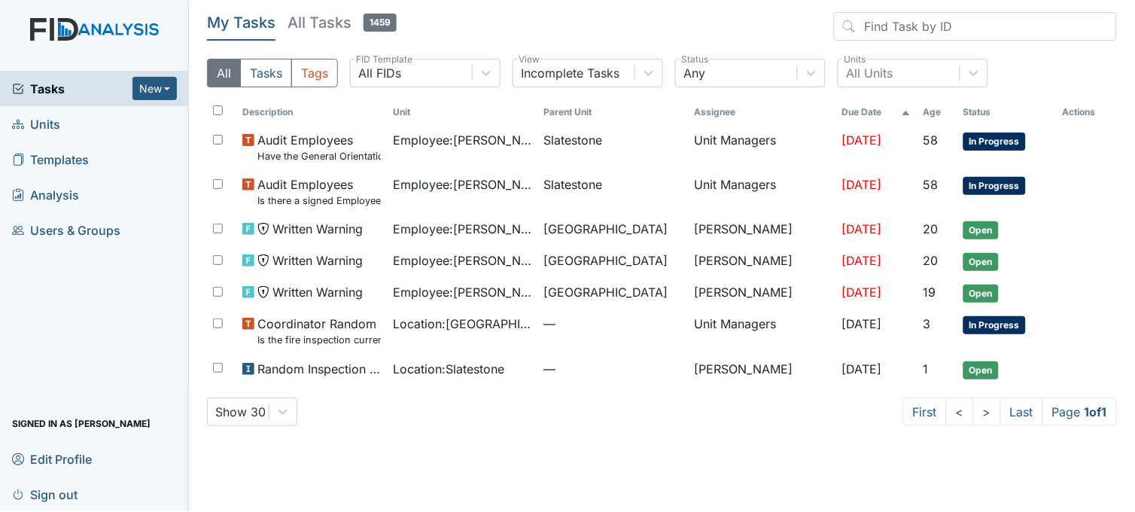
click at [81, 123] on link "Units" at bounding box center [94, 123] width 189 height 35
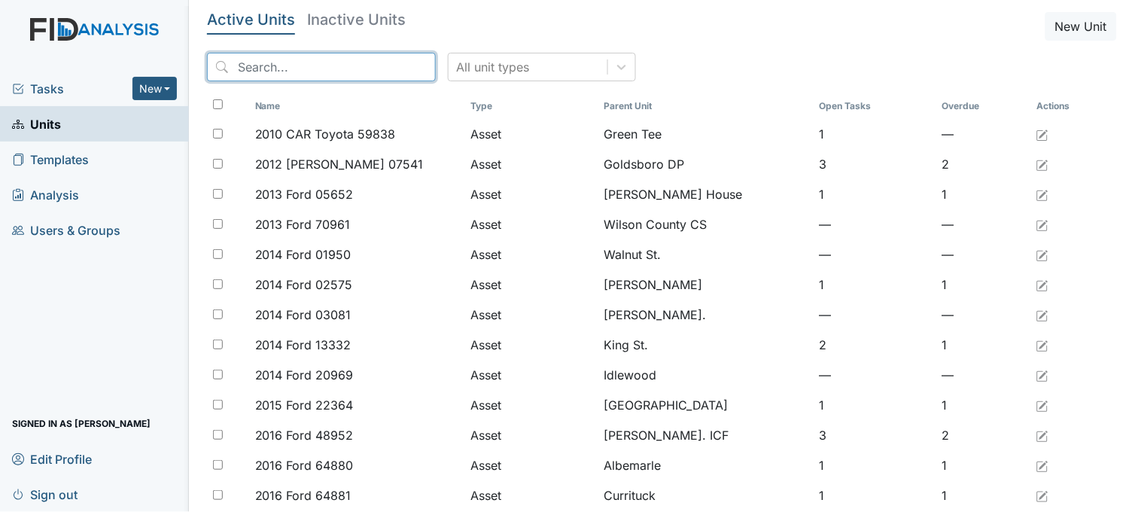
click at [311, 65] on input "search" at bounding box center [321, 67] width 229 height 29
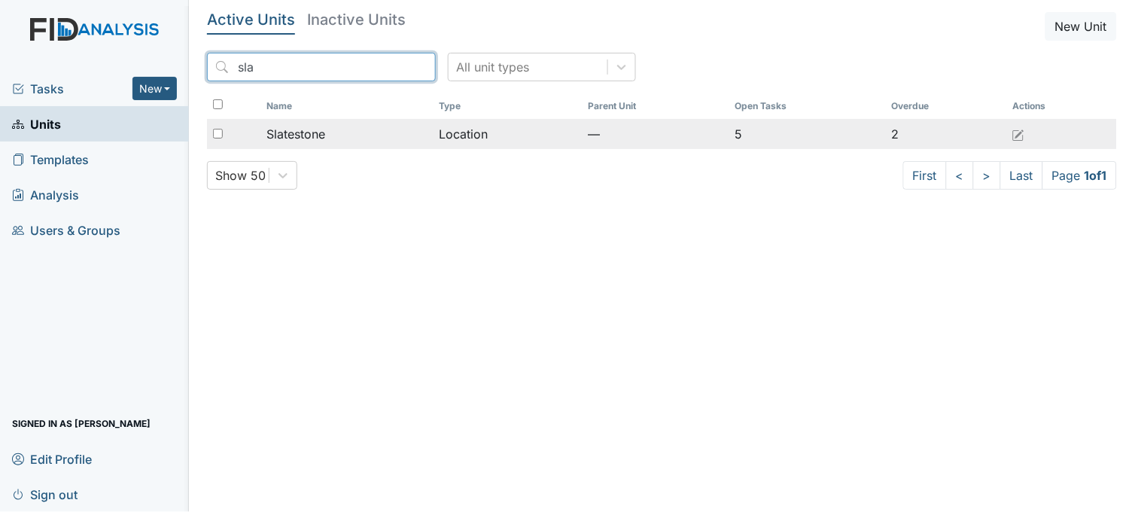
type input "sla"
click at [301, 147] on td "Slatestone" at bounding box center [346, 134] width 173 height 30
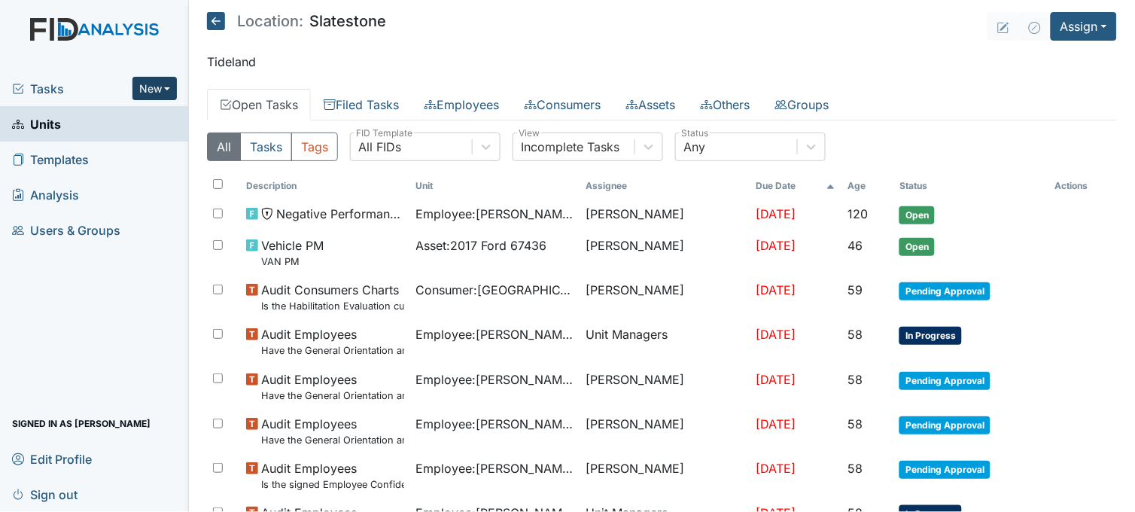
click at [143, 85] on button "New" at bounding box center [154, 88] width 45 height 23
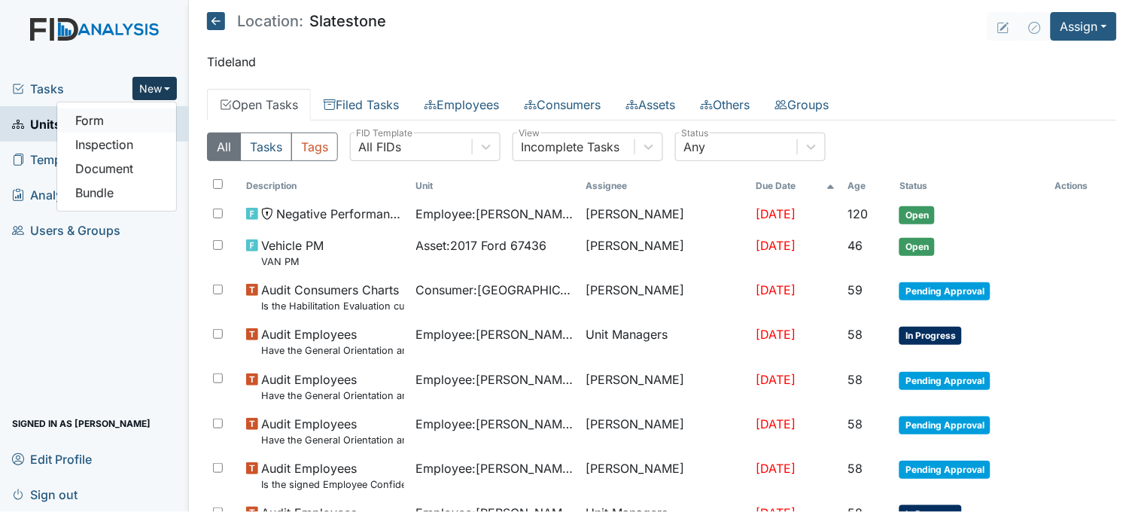
click at [118, 118] on link "Form" at bounding box center [116, 120] width 119 height 24
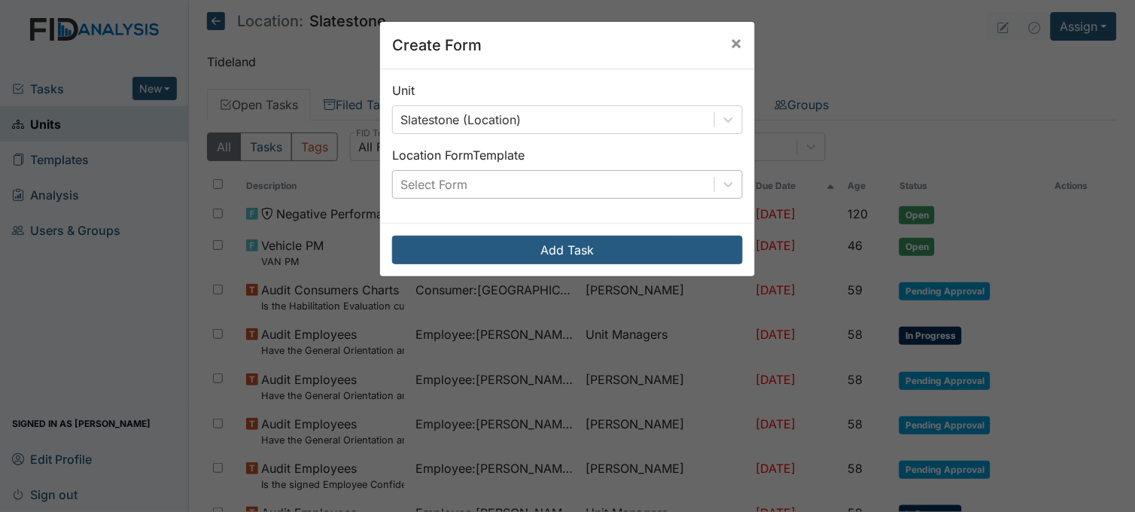
click at [545, 181] on div "Select Form" at bounding box center [553, 184] width 321 height 27
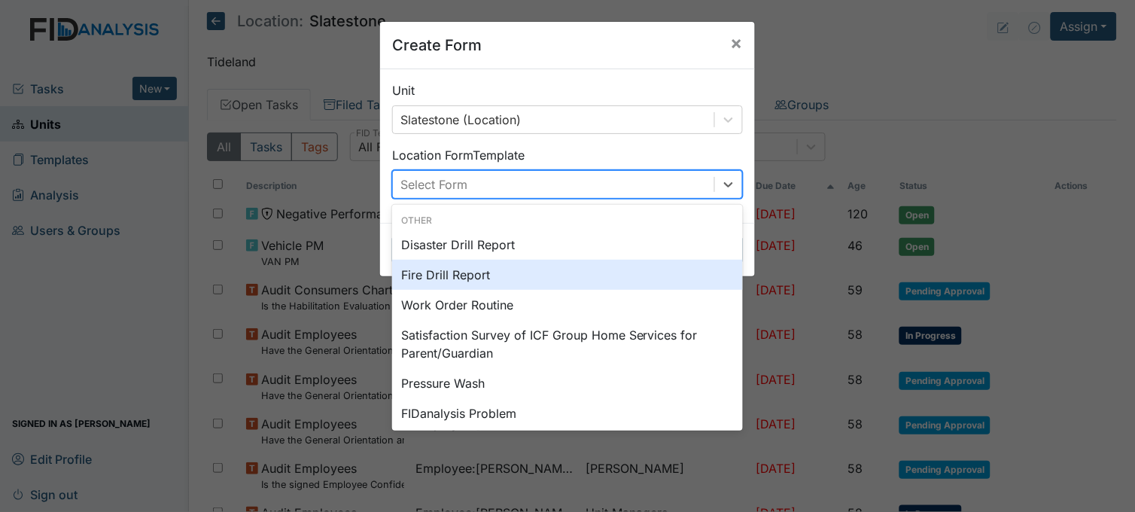
click at [465, 269] on div "Fire Drill Report" at bounding box center [567, 275] width 351 height 30
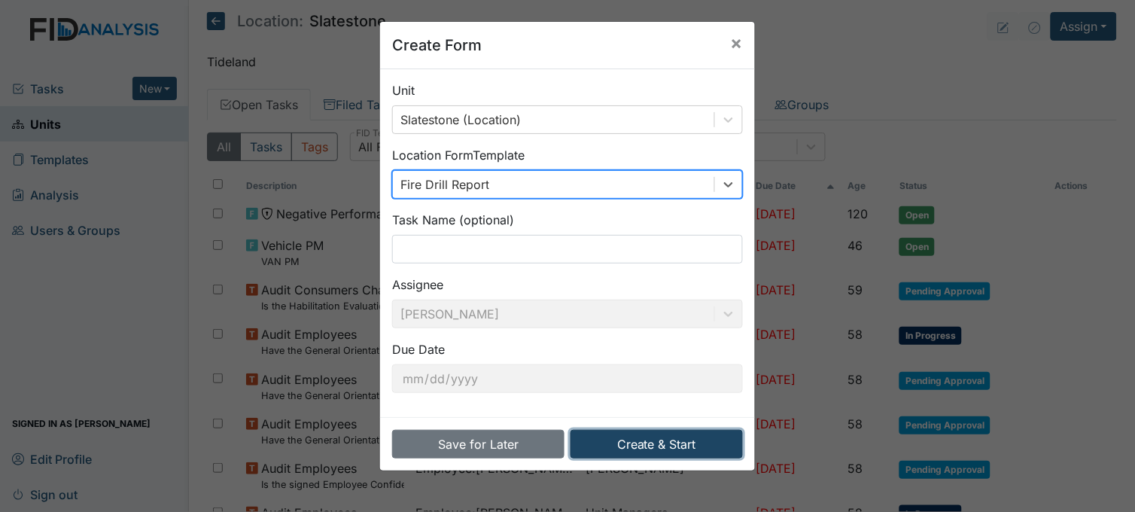
click at [653, 453] on button "Create & Start" at bounding box center [656, 444] width 172 height 29
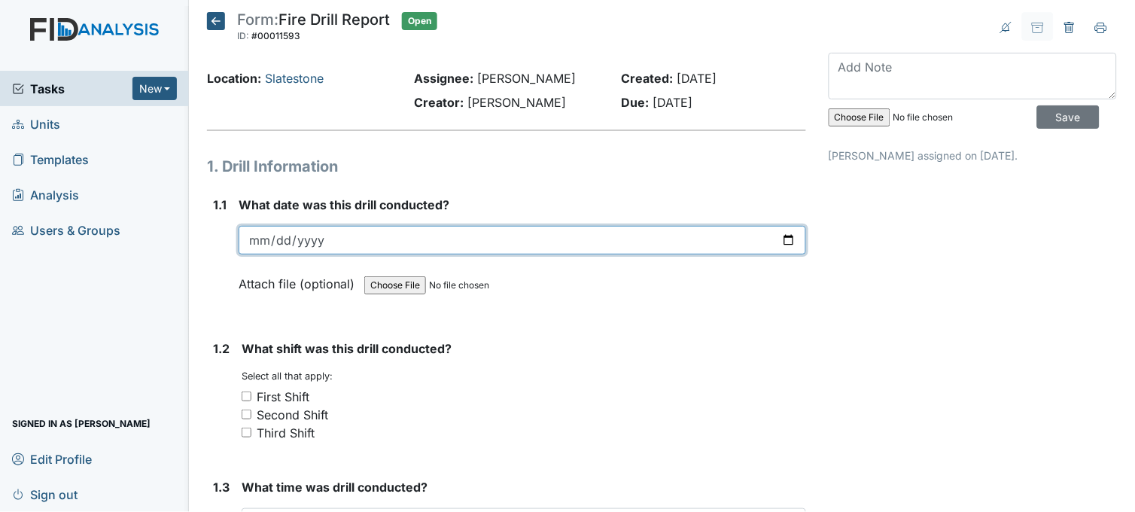
click at [778, 229] on input "date" at bounding box center [522, 240] width 567 height 29
click at [781, 236] on input "date" at bounding box center [522, 240] width 567 height 29
type input "[DATE]"
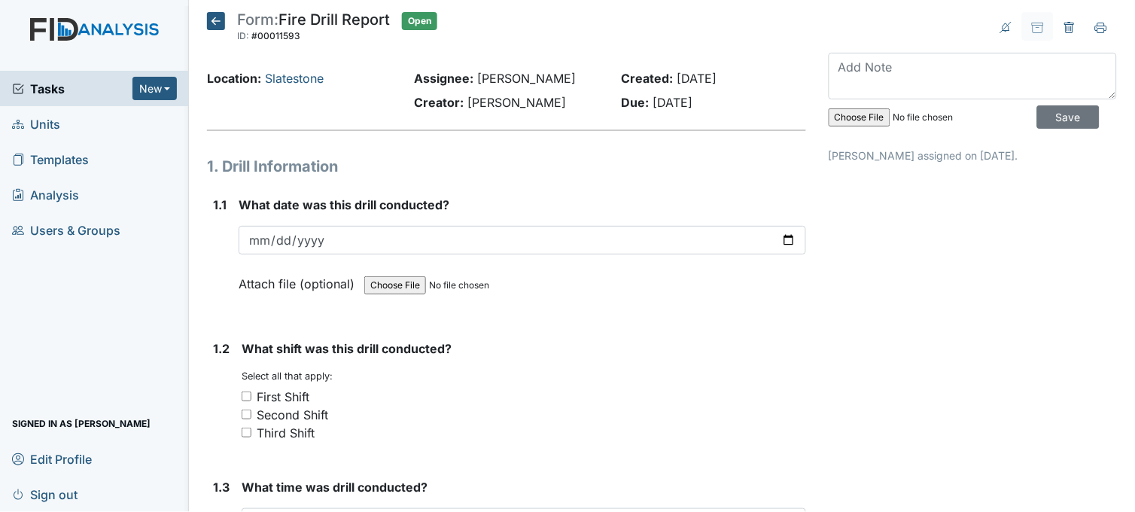
click at [246, 415] on input "Second Shift" at bounding box center [247, 414] width 10 height 10
checkbox input "true"
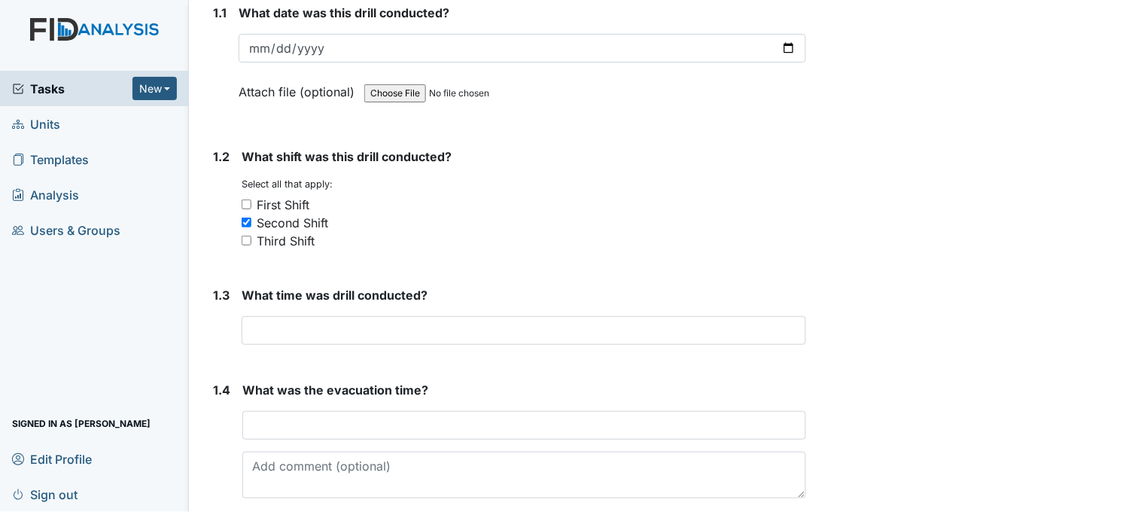
scroll to position [251, 0]
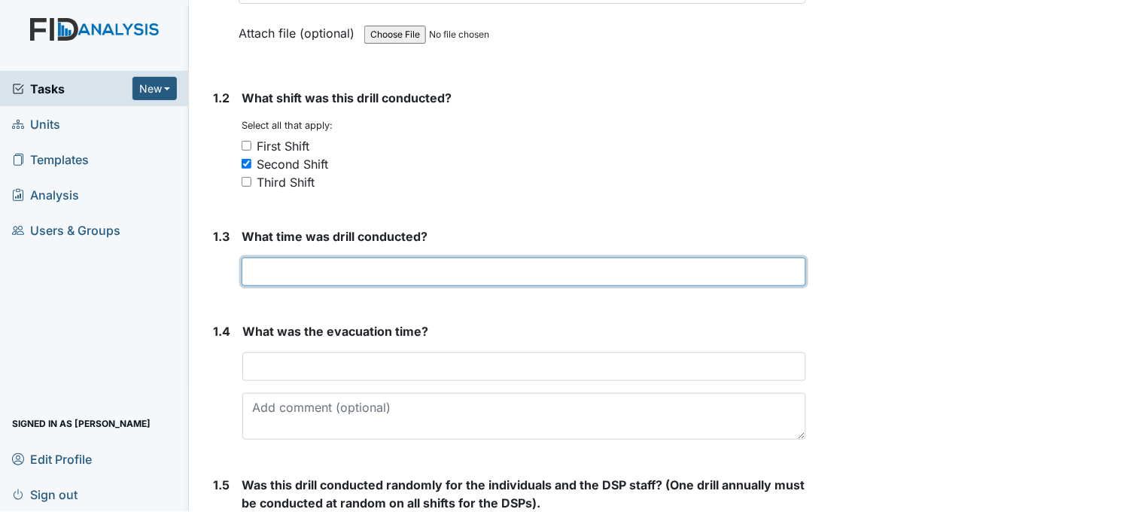
click at [377, 272] on input "text" at bounding box center [524, 271] width 564 height 29
click at [257, 268] on input "501" at bounding box center [524, 271] width 564 height 29
type input "5:01"
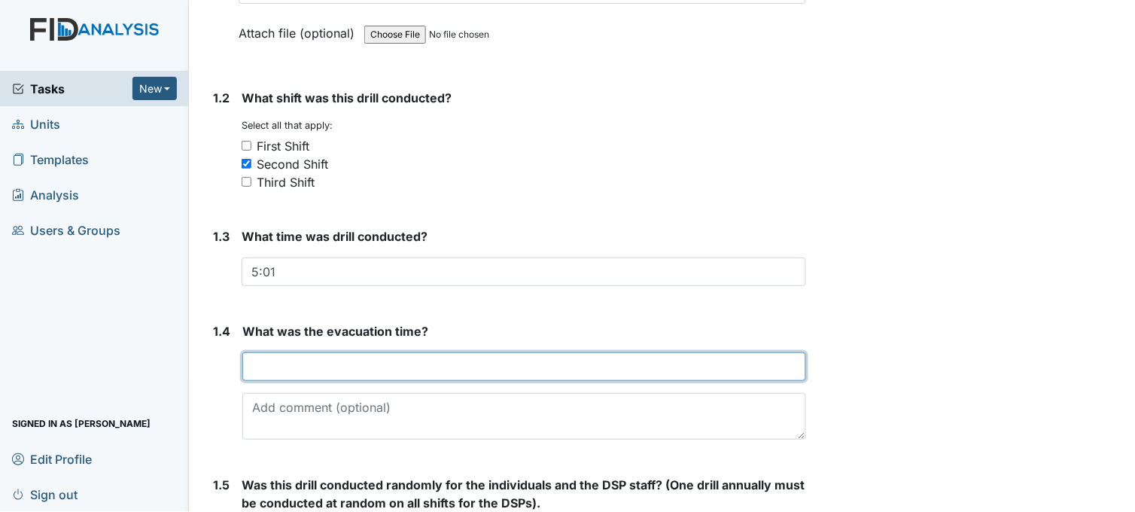
click at [371, 369] on input "text" at bounding box center [524, 366] width 564 height 29
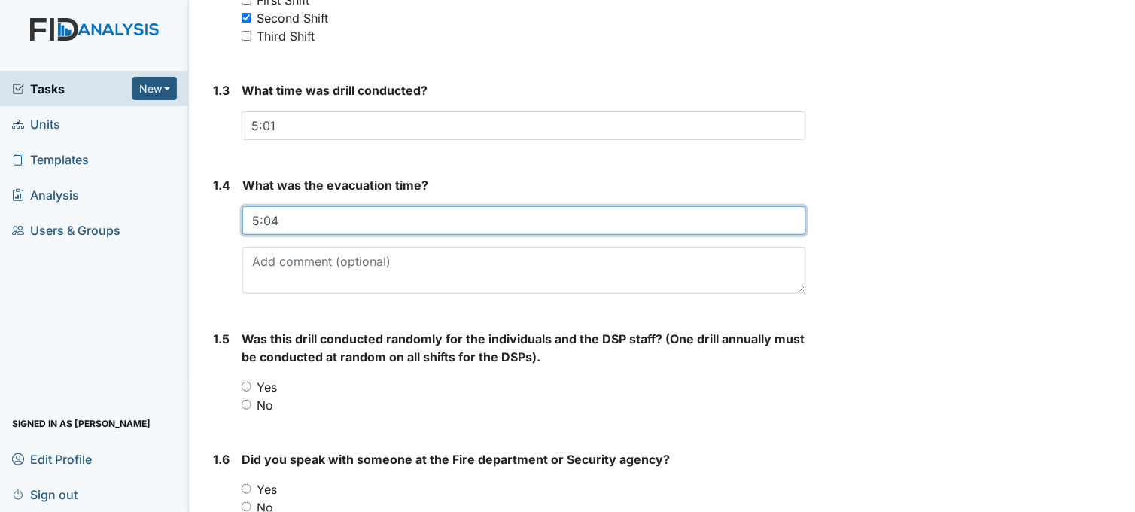
scroll to position [418, 0]
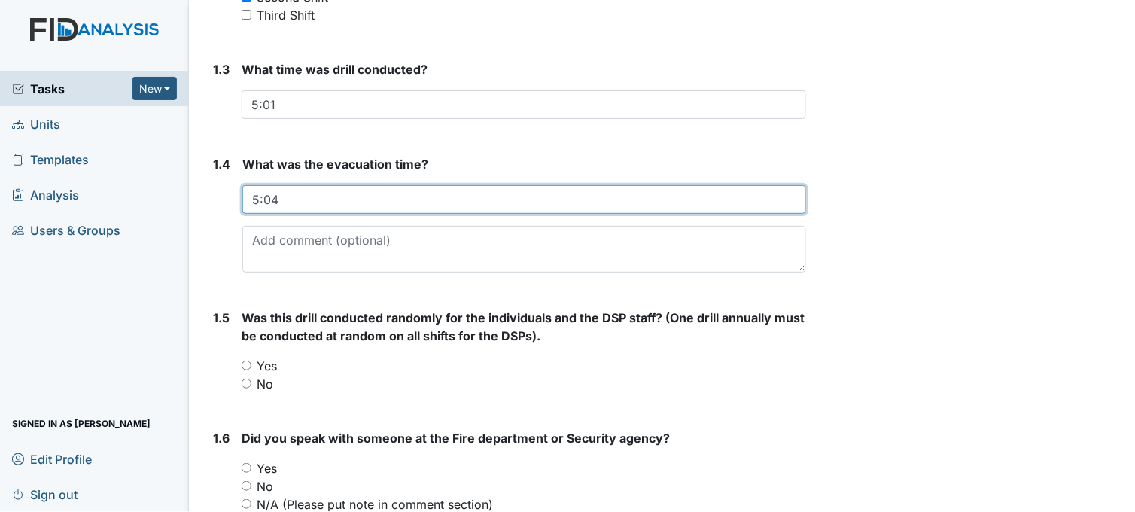
type input "5:04"
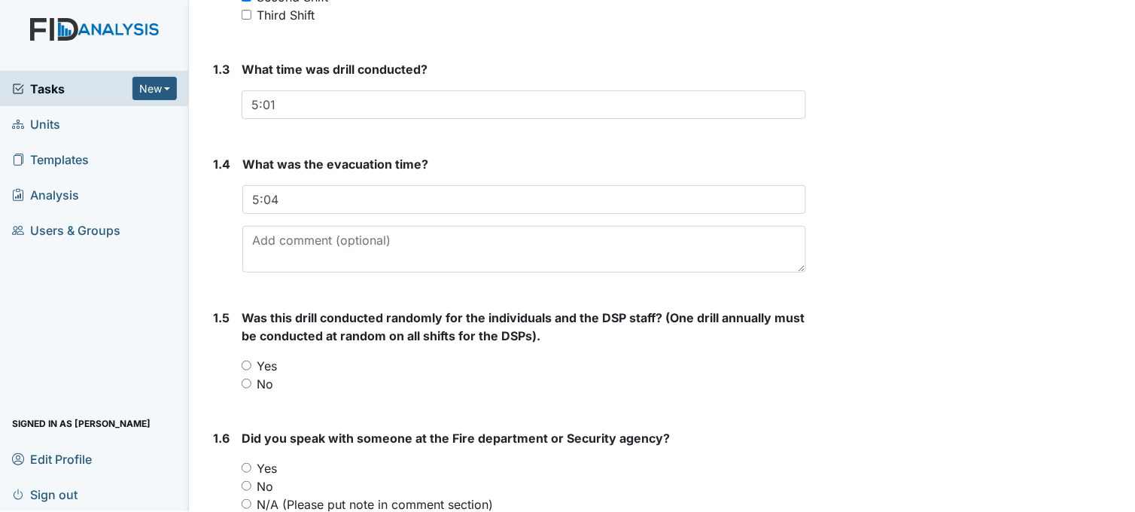
click at [245, 364] on input "Yes" at bounding box center [247, 365] width 10 height 10
radio input "true"
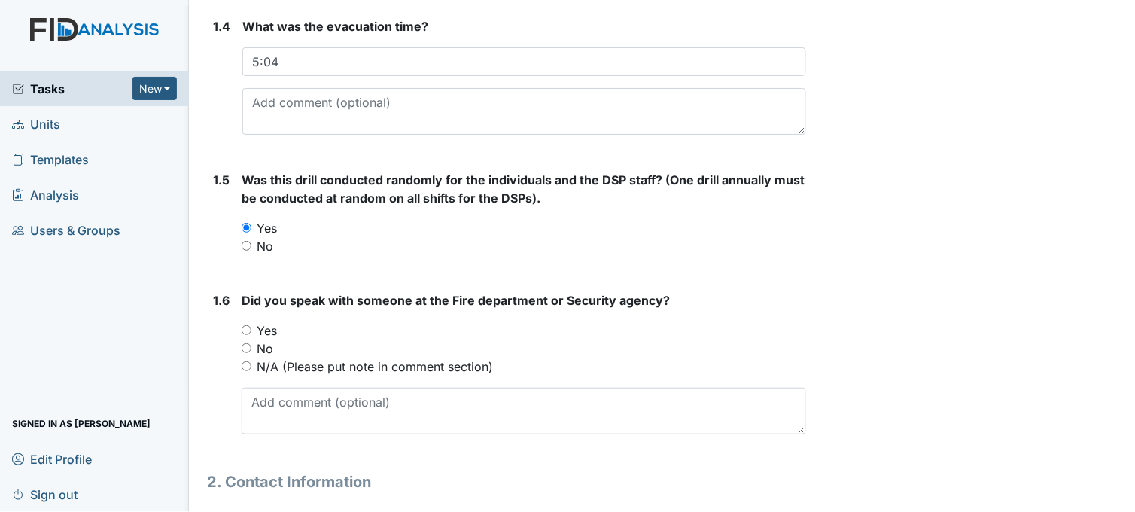
scroll to position [585, 0]
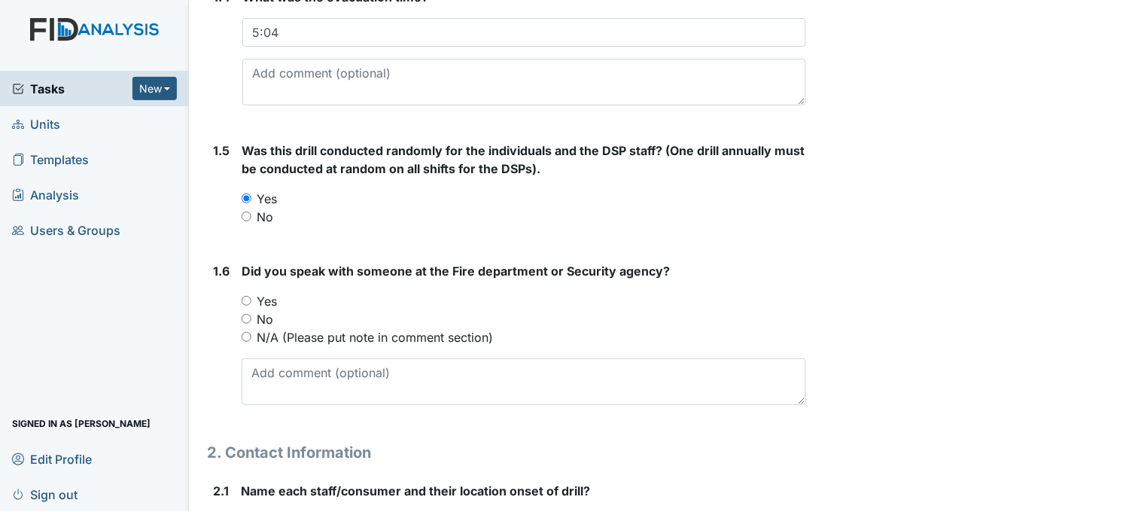
click at [247, 299] on input "Yes" at bounding box center [247, 301] width 10 height 10
radio input "true"
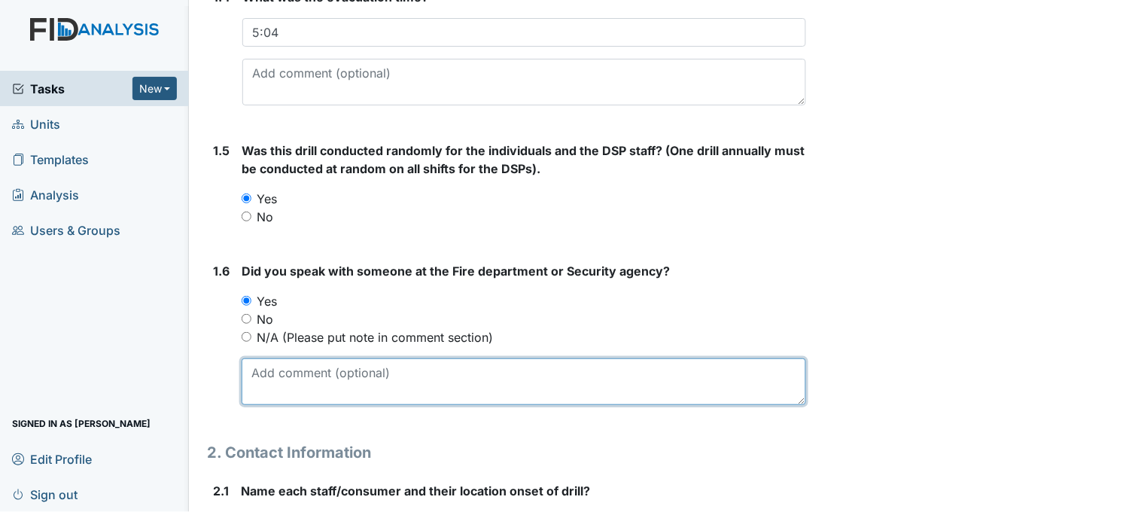
click at [369, 374] on textarea at bounding box center [524, 381] width 564 height 47
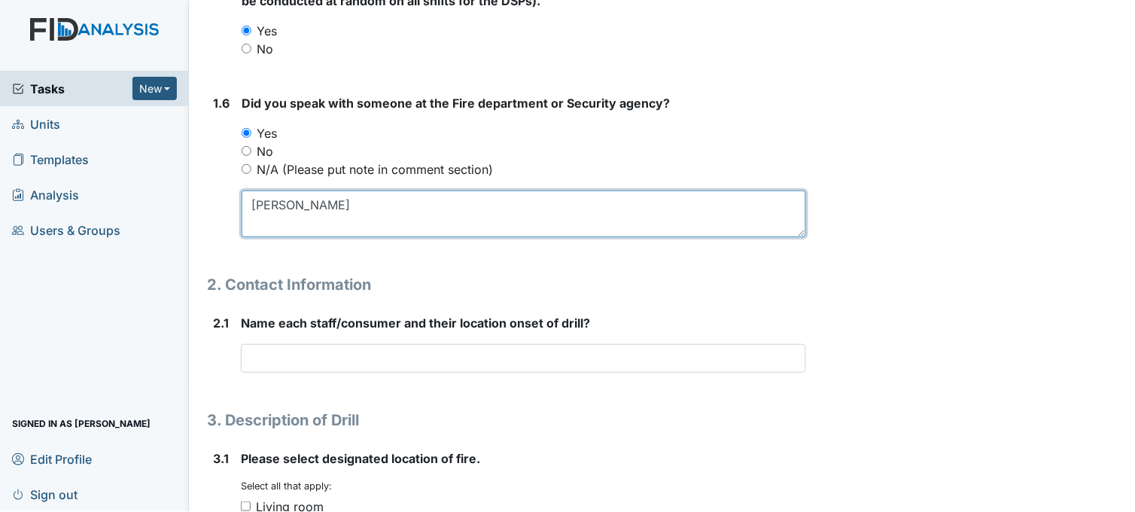
type textarea "Christina"
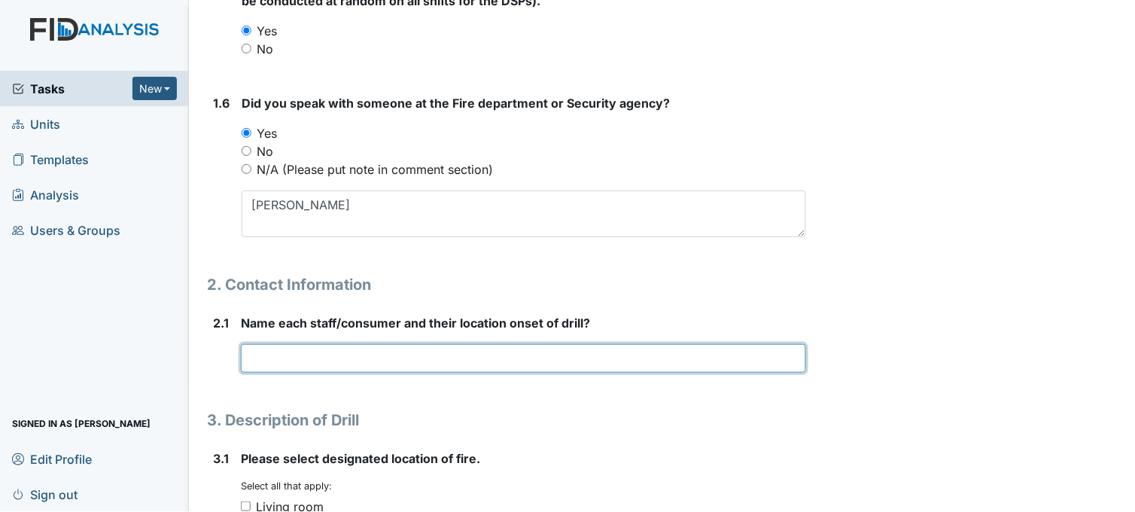
click at [366, 361] on input "text" at bounding box center [523, 358] width 565 height 29
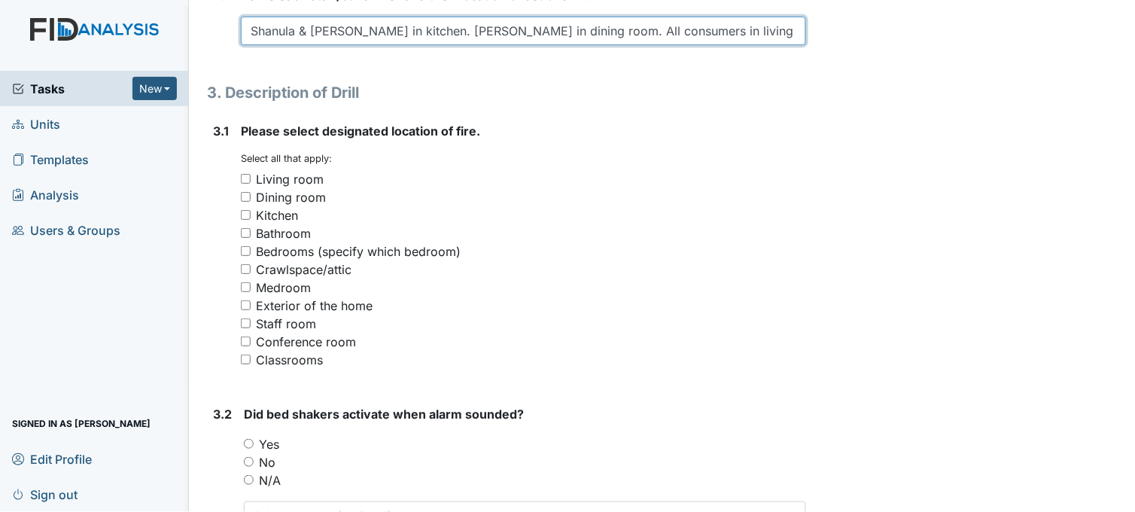
scroll to position [1086, 0]
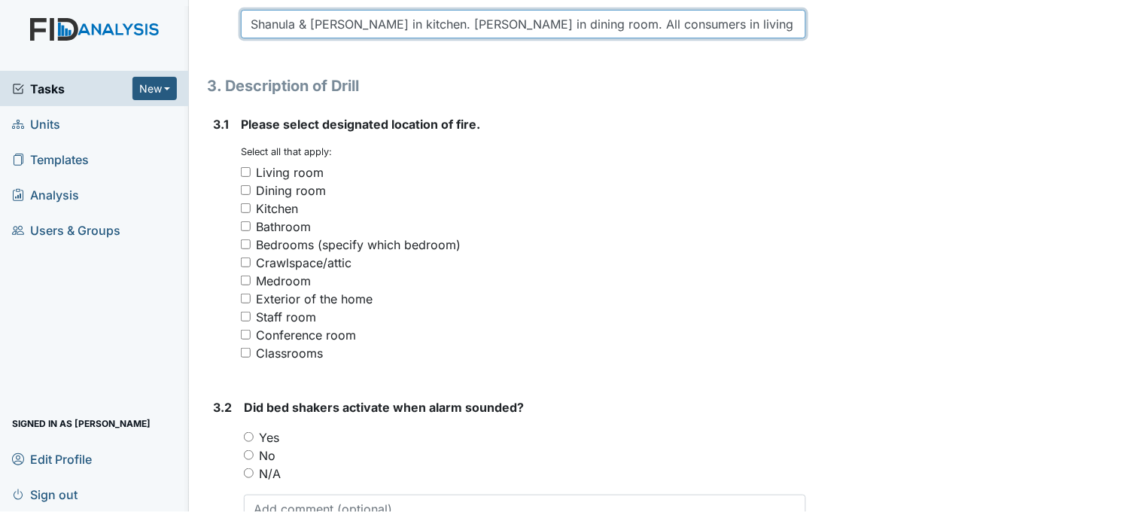
type input "Shanula & Darrion in kitchen. Gary in dining room. All consumers in living room"
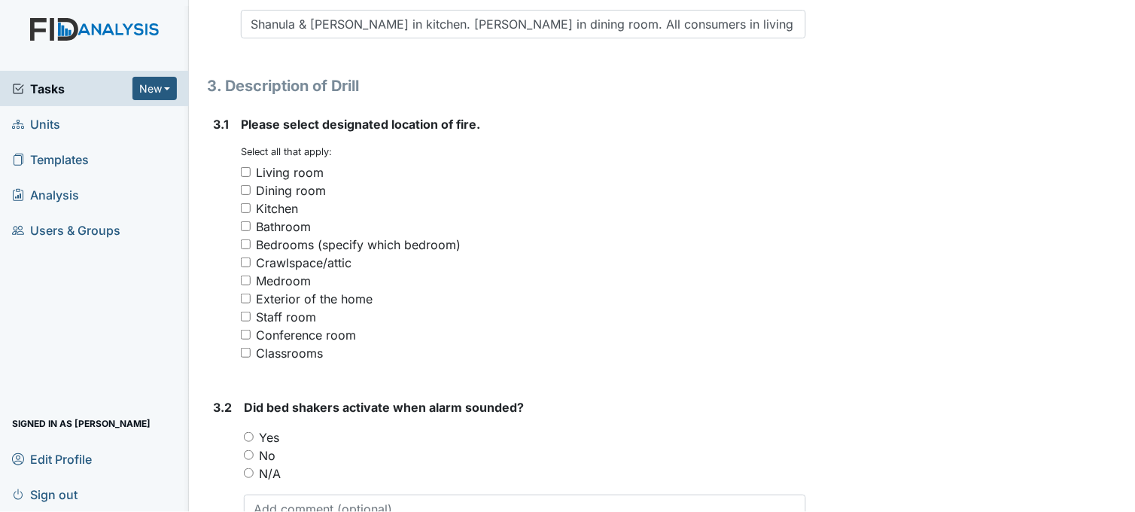
click at [245, 207] on input "Kitchen" at bounding box center [246, 208] width 10 height 10
checkbox input "true"
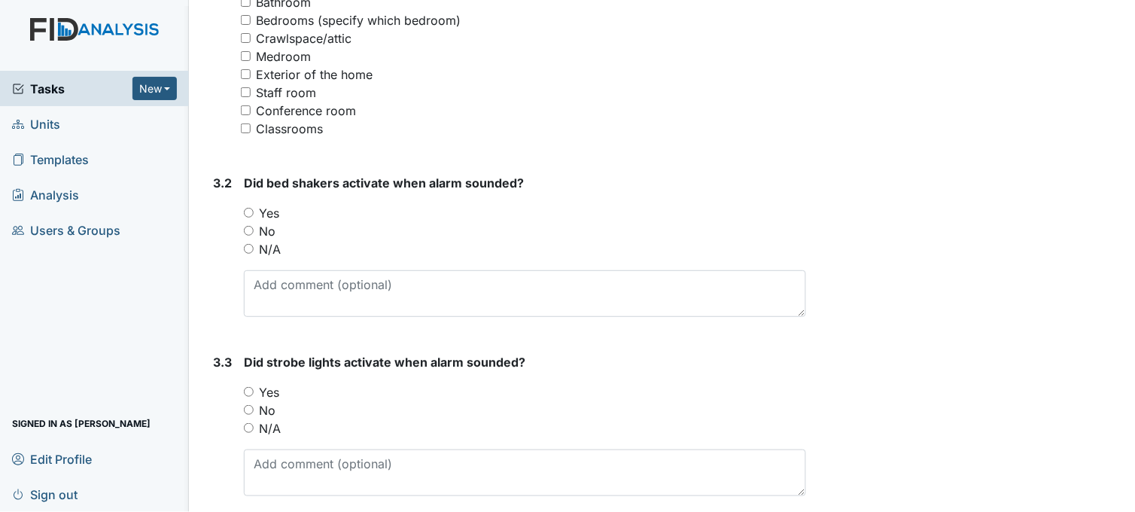
scroll to position [1337, 0]
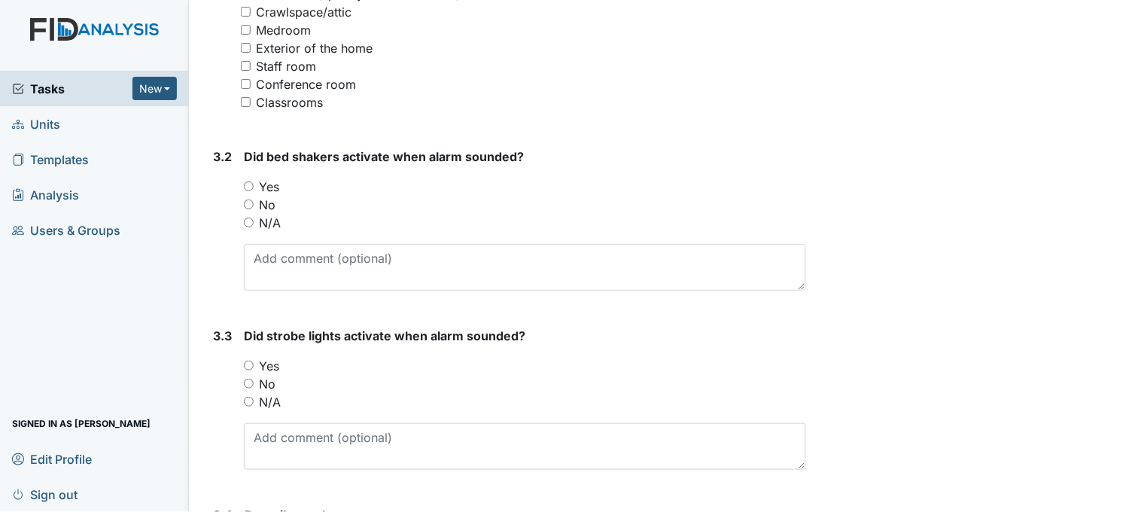
click at [251, 217] on input "N/A" at bounding box center [249, 222] width 10 height 10
radio input "true"
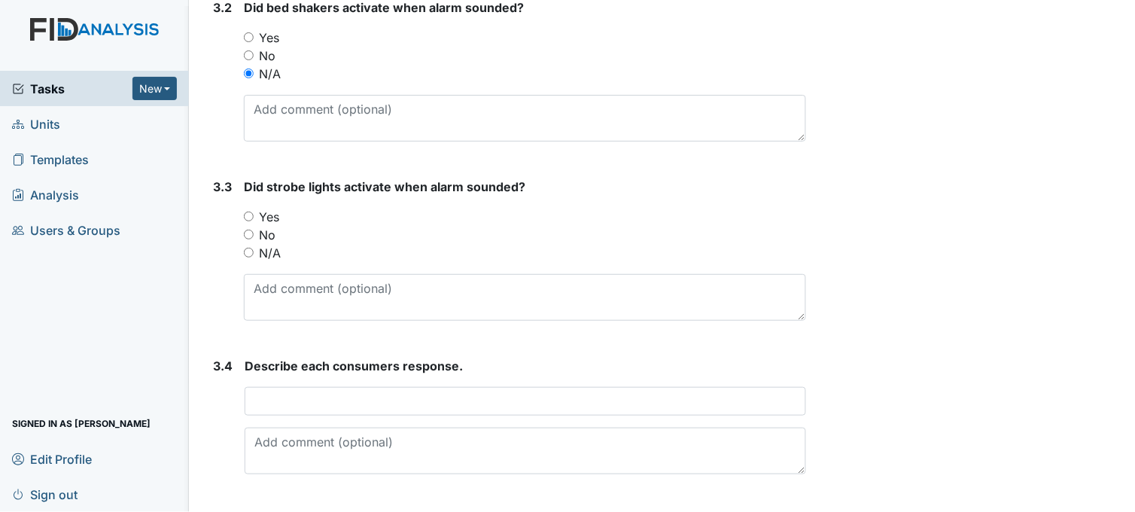
scroll to position [1505, 0]
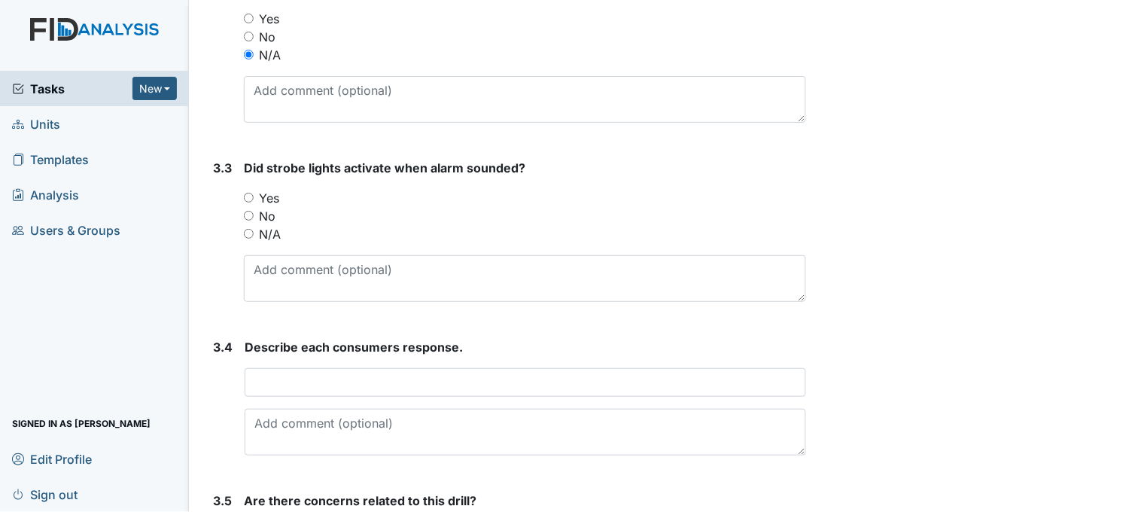
click at [248, 193] on input "Yes" at bounding box center [249, 198] width 10 height 10
radio input "true"
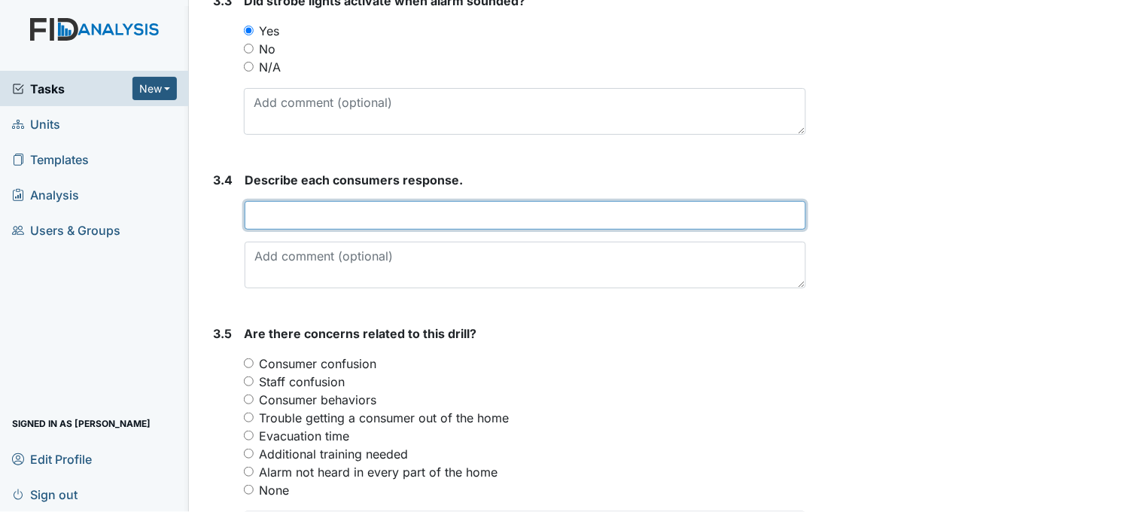
click at [294, 211] on input "text" at bounding box center [525, 215] width 561 height 29
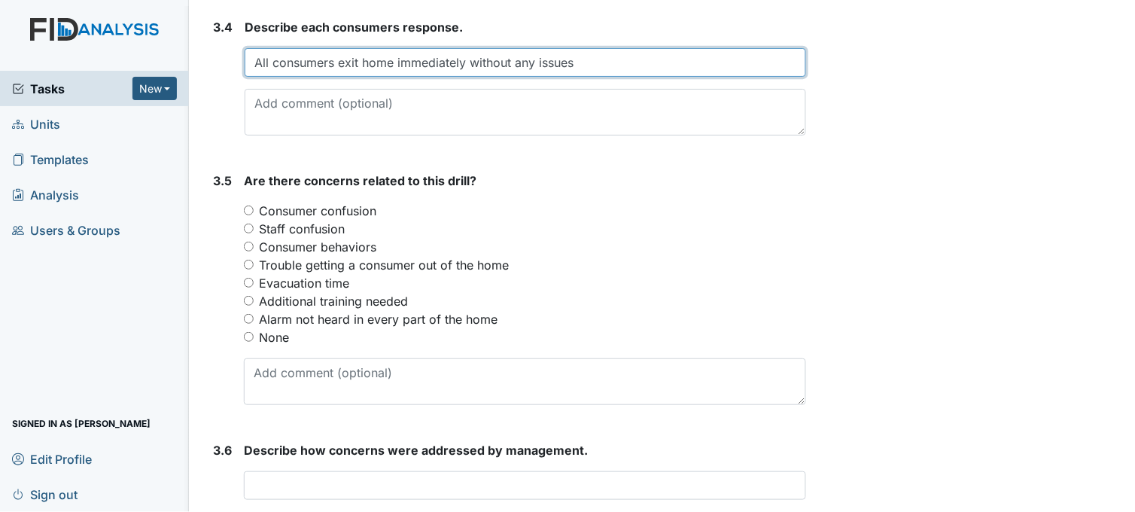
scroll to position [1839, 0]
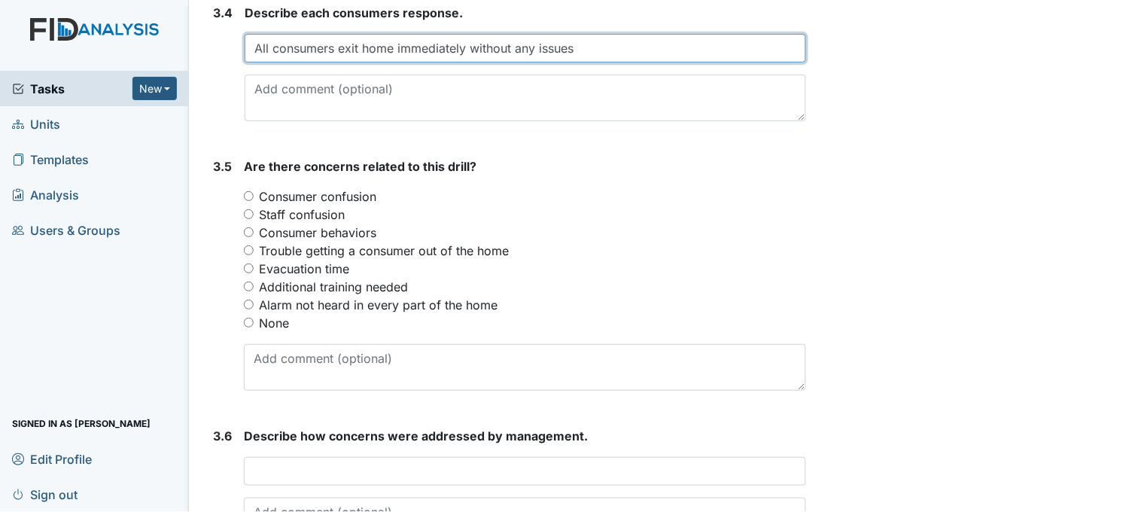
click at [473, 47] on input "All consumers exit home immediately without any issues" at bounding box center [525, 48] width 561 height 29
type input "All consumers exit home immediately then went to designated area without any is…"
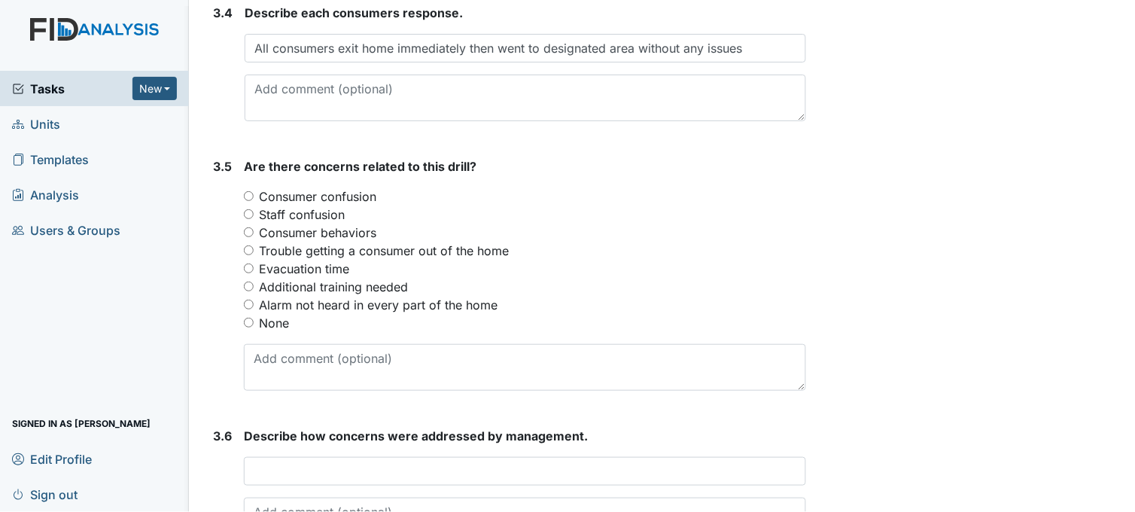
click at [248, 318] on input "None" at bounding box center [249, 323] width 10 height 10
radio input "true"
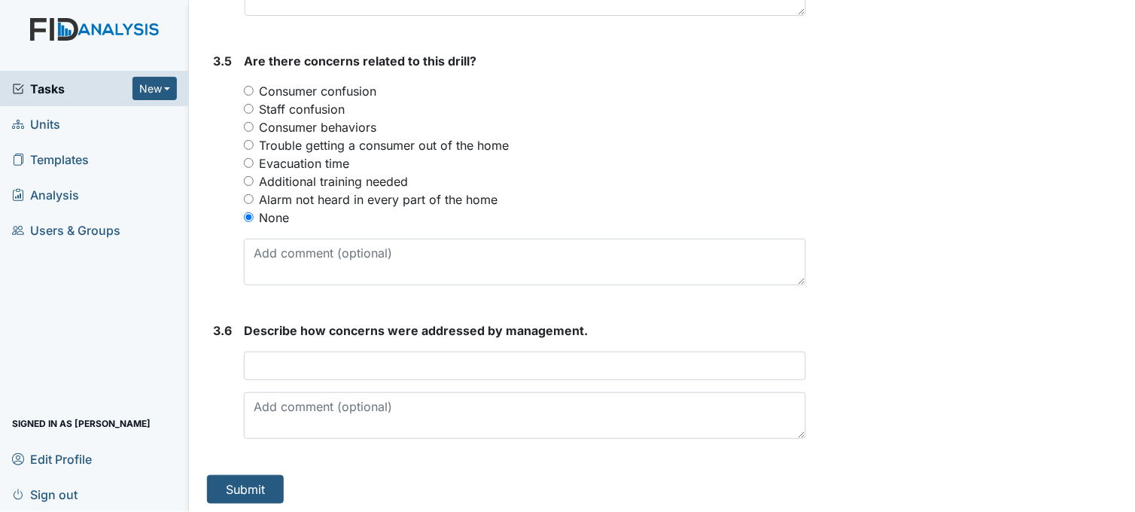
scroll to position [1947, 0]
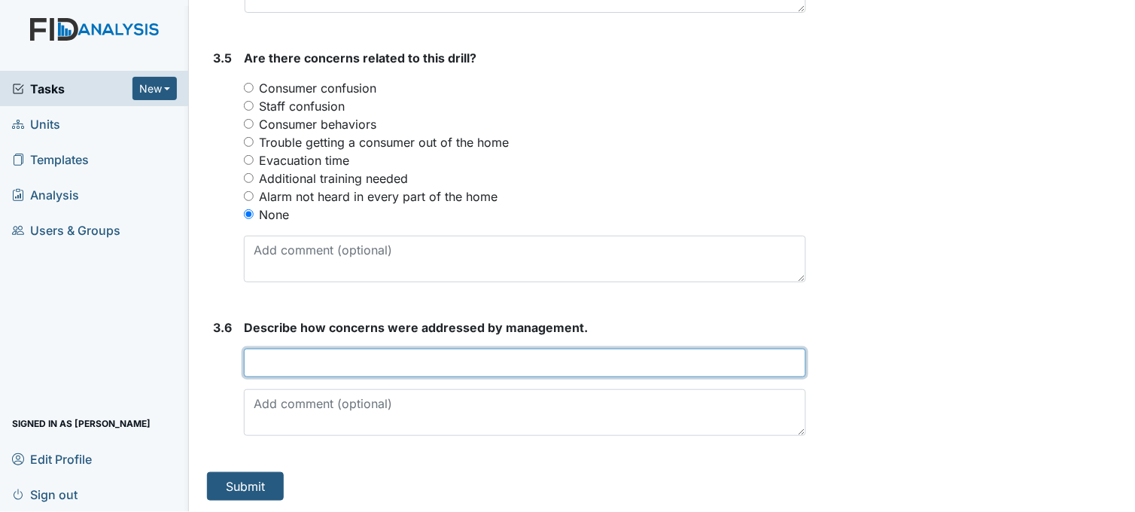
click at [296, 359] on input "text" at bounding box center [525, 362] width 562 height 29
type input "N/A"
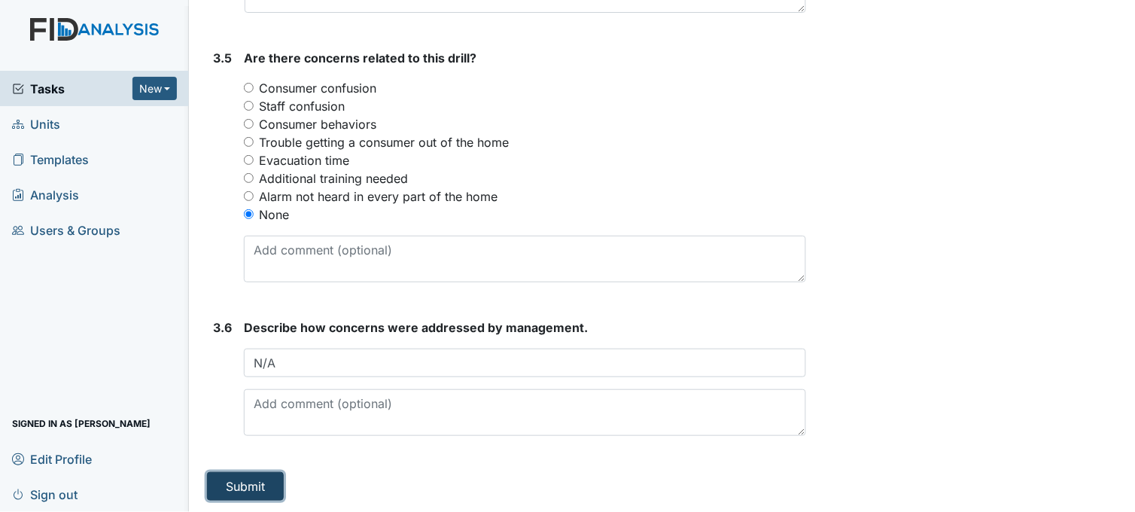
click at [233, 484] on button "Submit" at bounding box center [245, 486] width 77 height 29
